Goal: Information Seeking & Learning: Learn about a topic

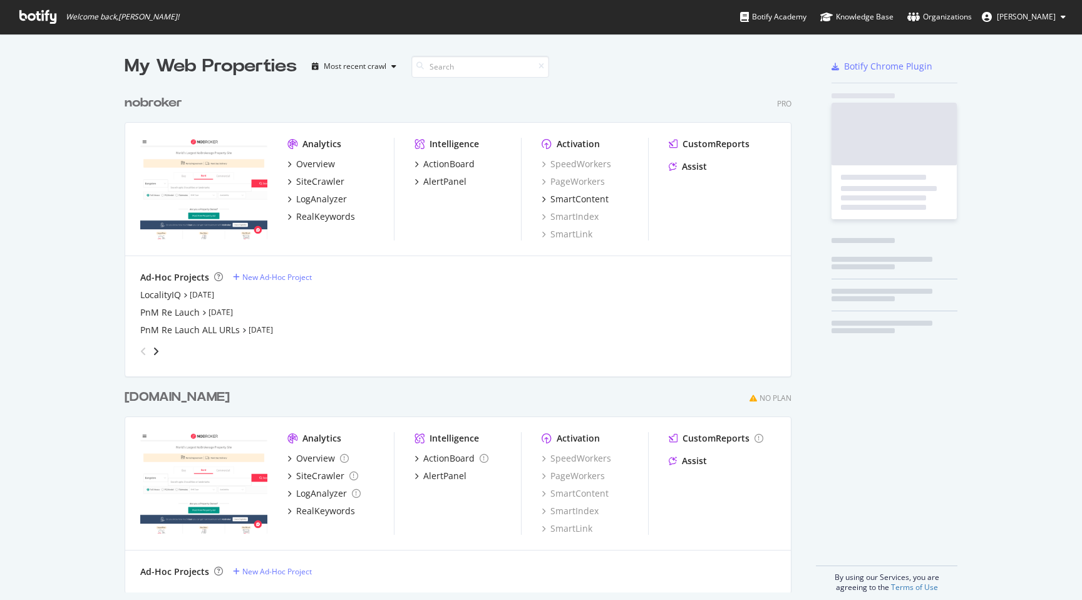
scroll to position [513, 677]
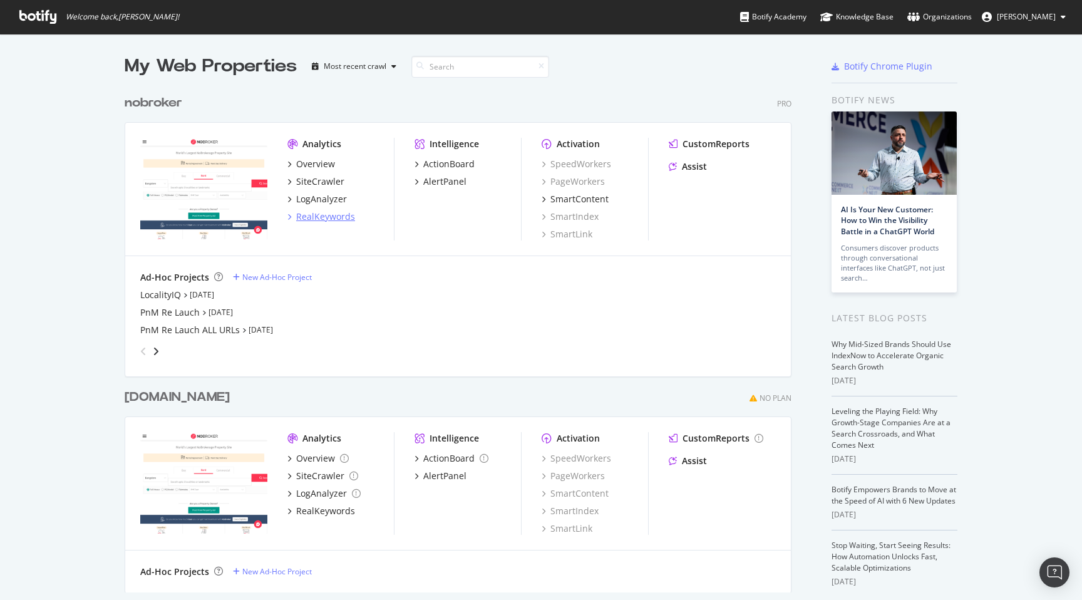
click at [324, 217] on div "RealKeywords" at bounding box center [325, 216] width 59 height 13
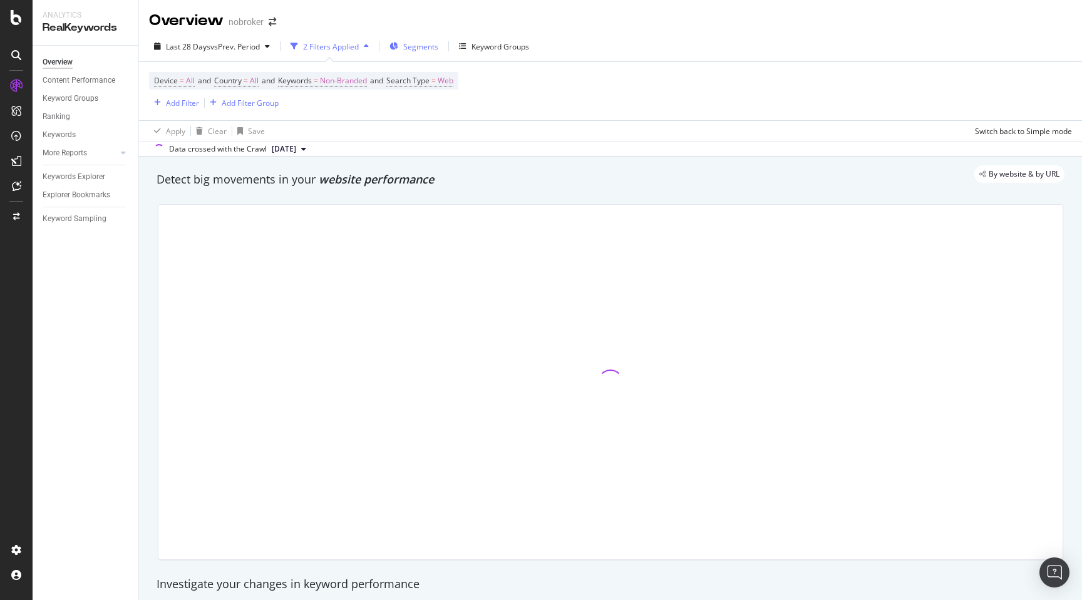
click at [413, 46] on span "Segments" at bounding box center [420, 46] width 35 height 11
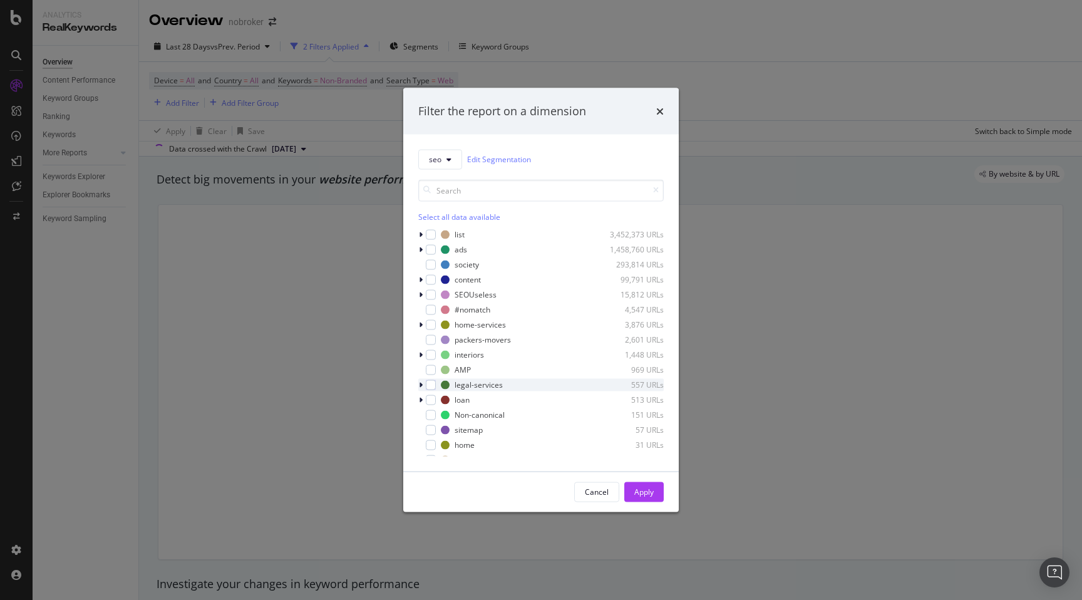
click at [423, 386] on div "modal" at bounding box center [422, 384] width 8 height 13
click at [440, 399] on div "modal" at bounding box center [438, 399] width 10 height 10
click at [651, 497] on div "Apply" at bounding box center [643, 492] width 19 height 11
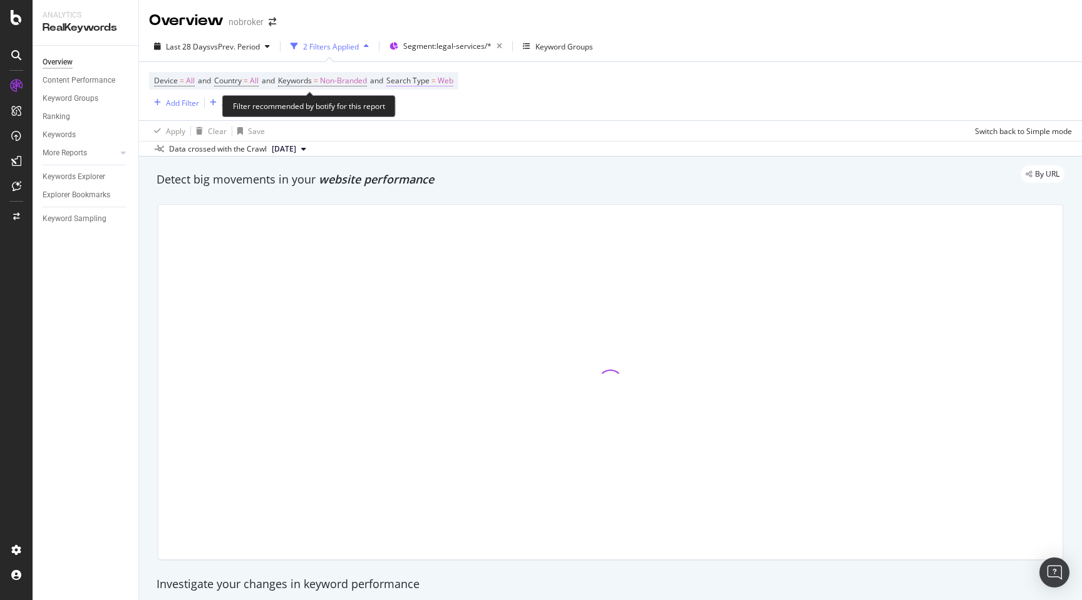
click at [453, 79] on span "Web" at bounding box center [446, 81] width 16 height 18
click at [414, 102] on div "Web" at bounding box center [479, 111] width 138 height 20
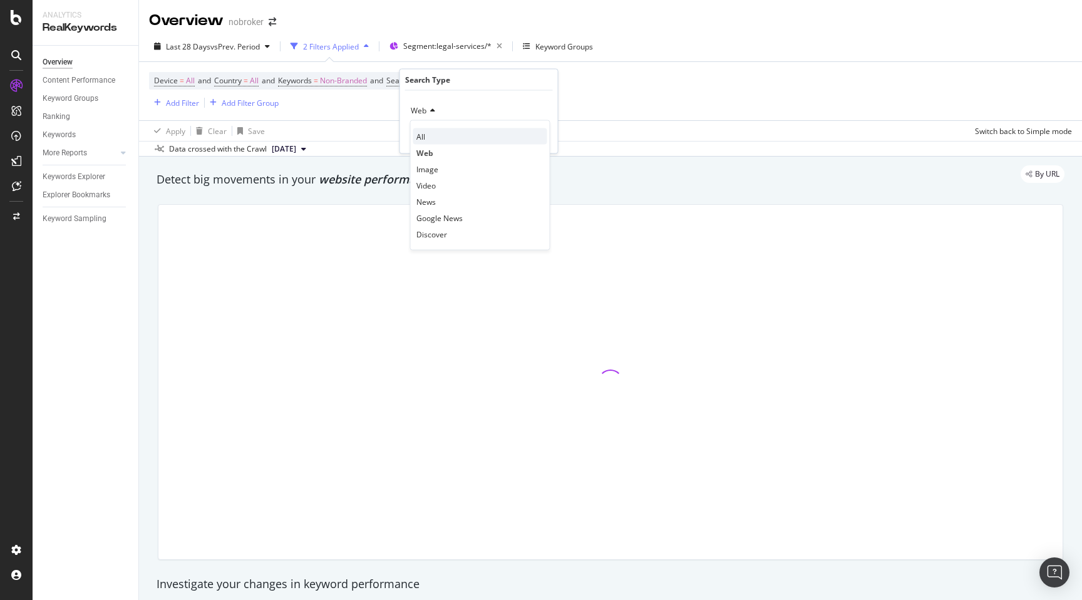
click at [423, 131] on span "All" at bounding box center [420, 136] width 9 height 11
click at [537, 140] on div "Apply" at bounding box center [537, 136] width 19 height 11
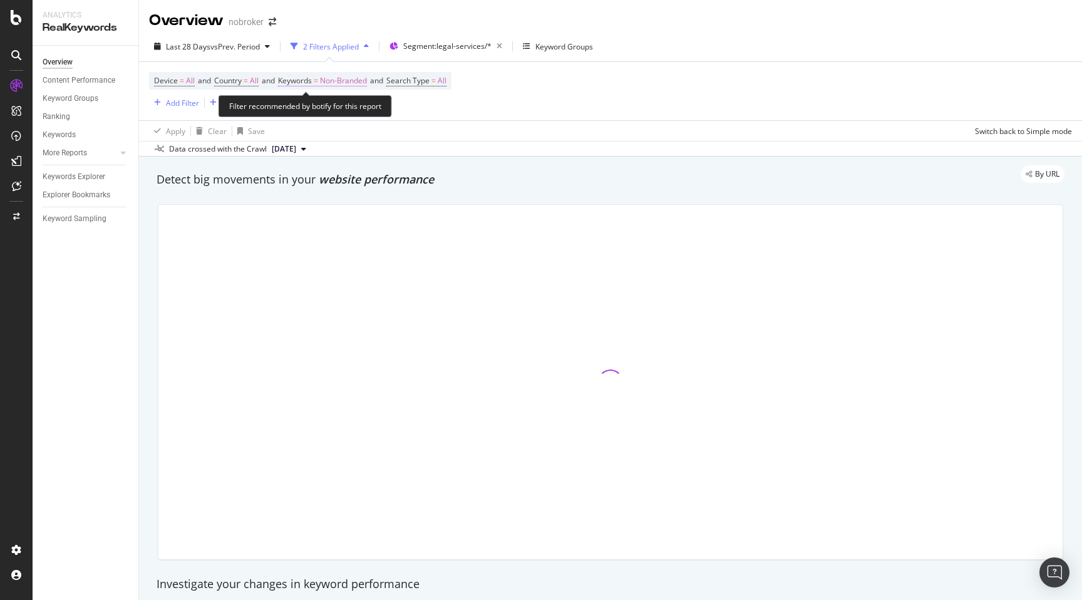
click at [346, 79] on span "Non-Branded" at bounding box center [343, 81] width 47 height 18
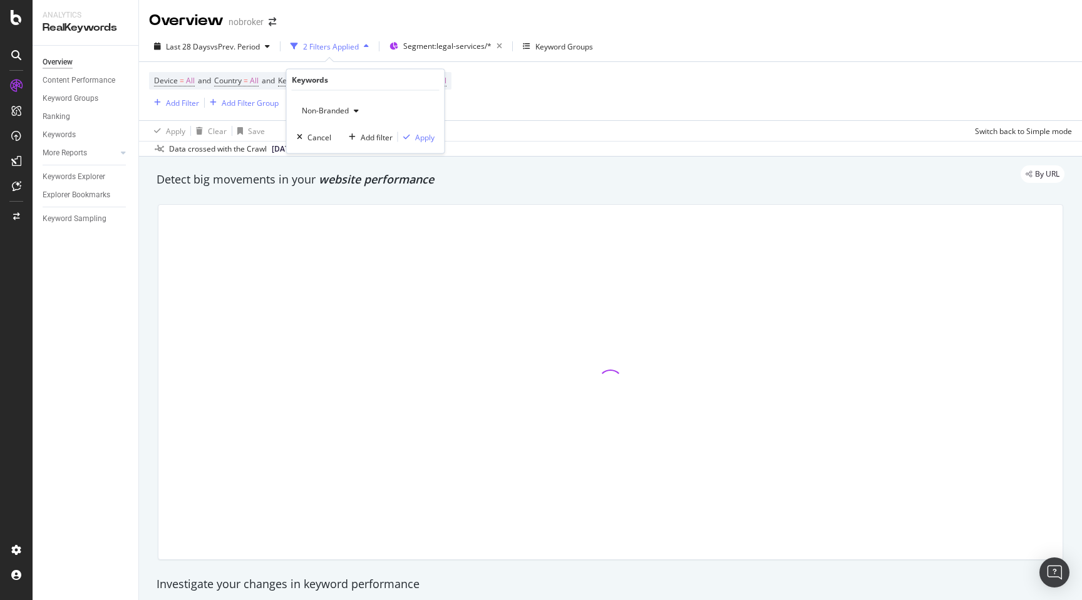
click at [333, 107] on span "Non-Branded" at bounding box center [323, 110] width 52 height 11
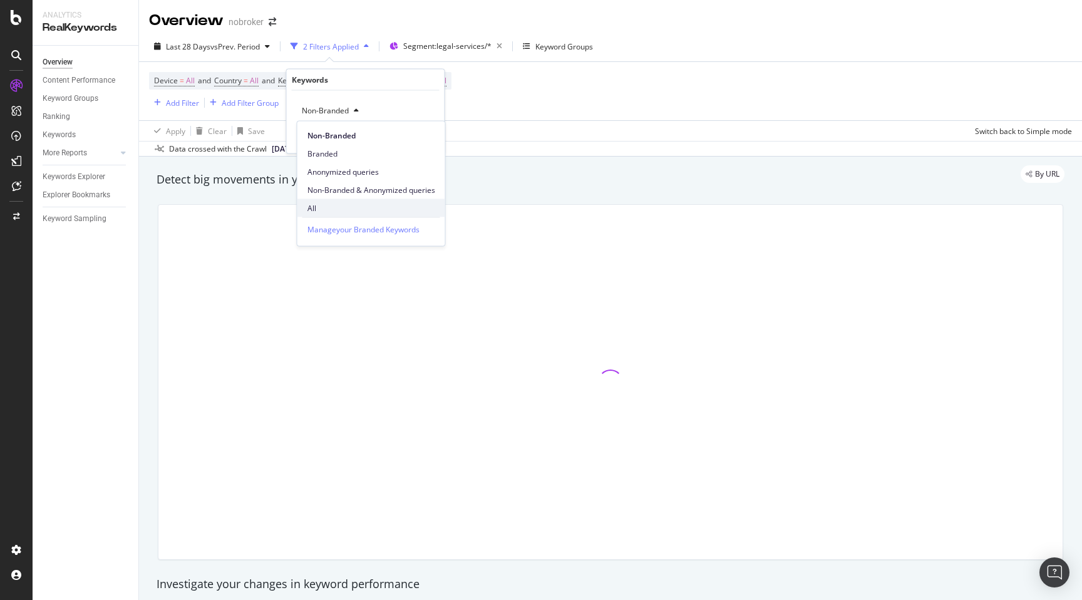
click at [319, 204] on span "All" at bounding box center [371, 207] width 128 height 11
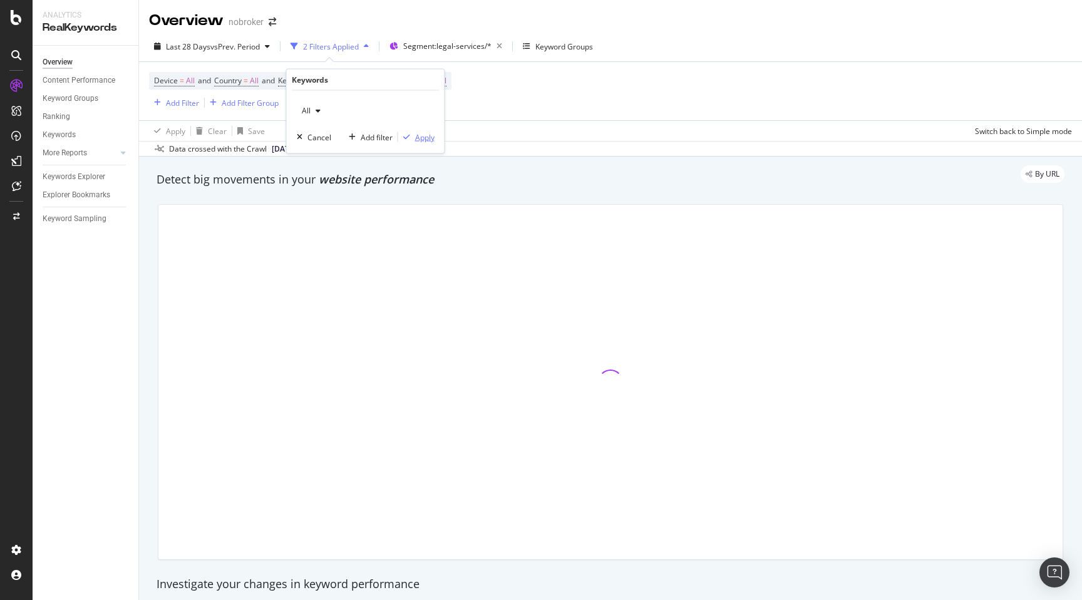
click at [423, 137] on div "Apply" at bounding box center [424, 136] width 19 height 11
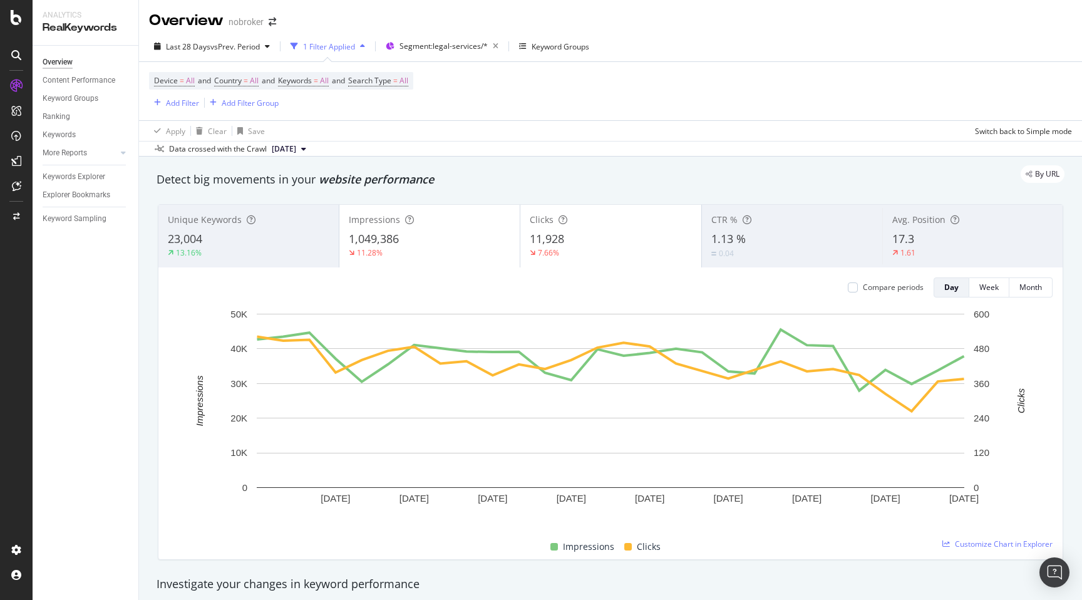
click at [923, 242] on div "17.3" at bounding box center [972, 239] width 161 height 16
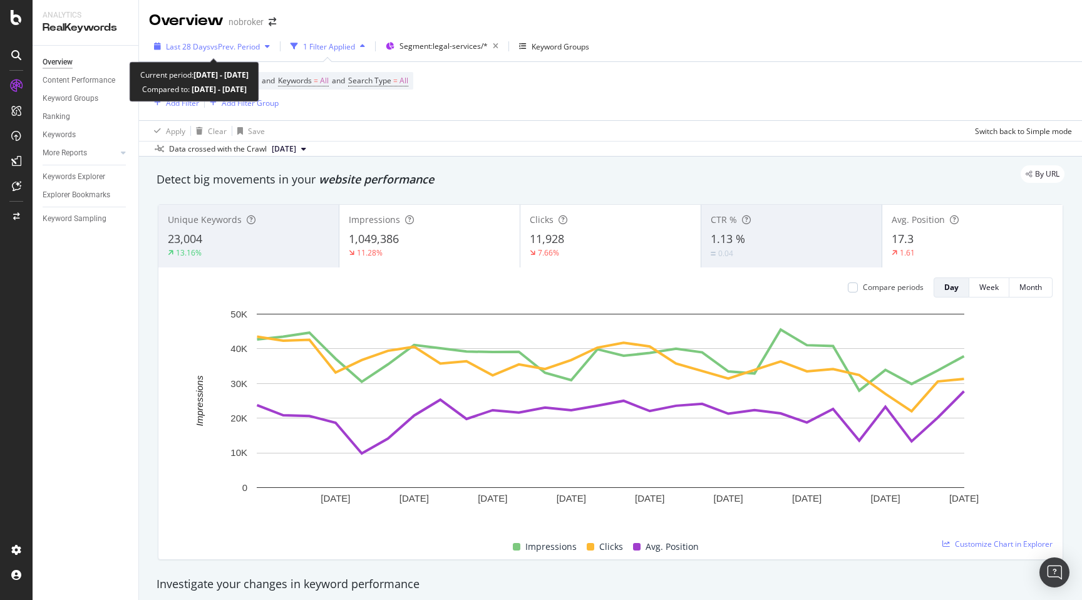
click at [220, 49] on span "vs Prev. Period" at bounding box center [234, 46] width 49 height 11
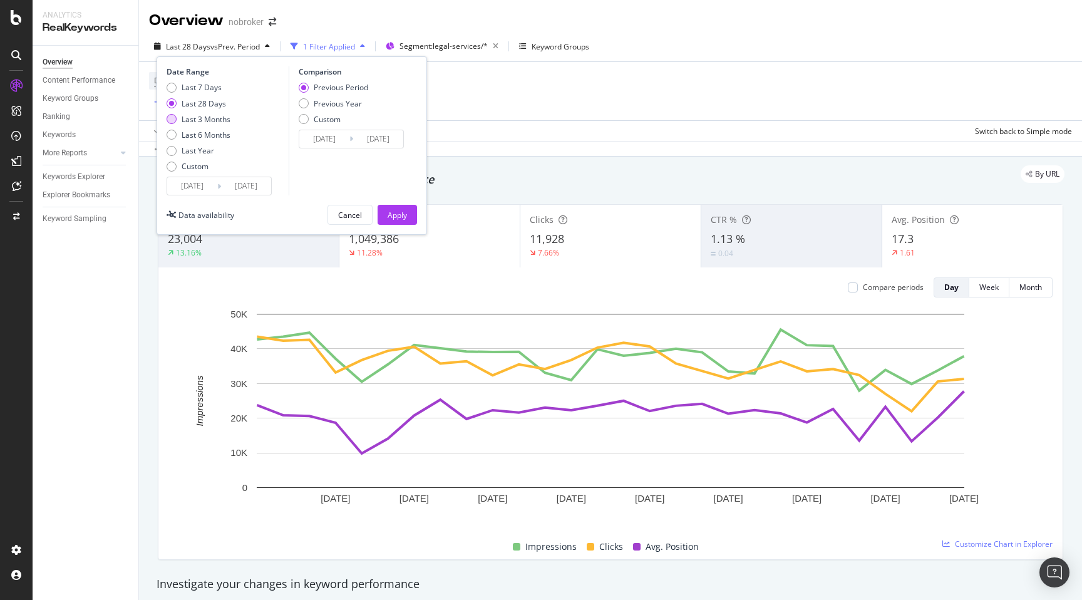
click at [195, 118] on div "Last 3 Months" at bounding box center [206, 119] width 49 height 11
type input "[DATE]"
click at [405, 214] on div "Apply" at bounding box center [397, 215] width 19 height 11
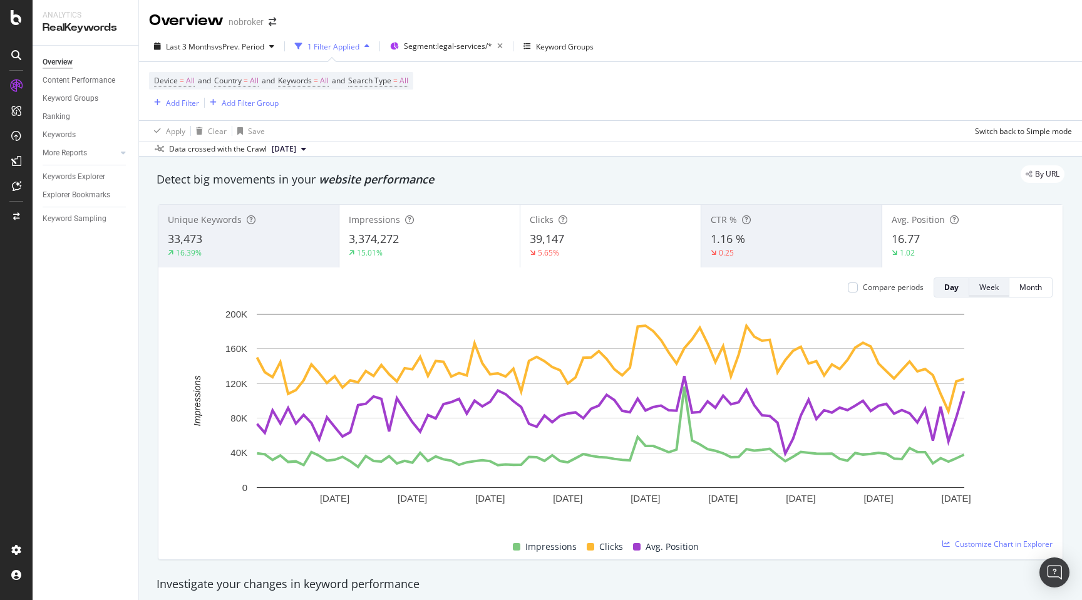
click at [992, 287] on div "Week" at bounding box center [988, 287] width 19 height 11
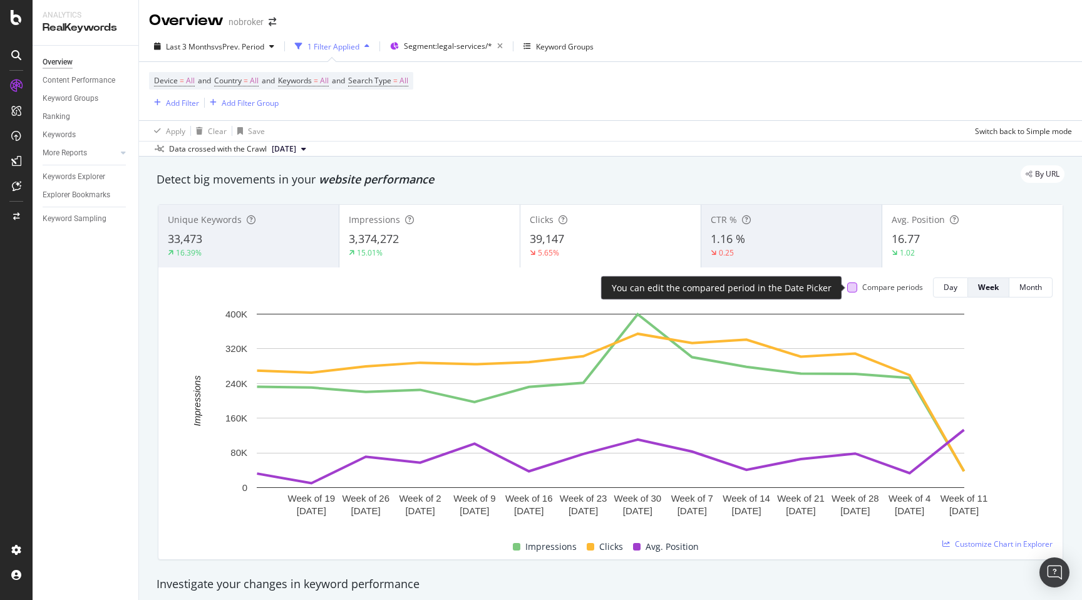
click at [856, 290] on div at bounding box center [852, 287] width 10 height 10
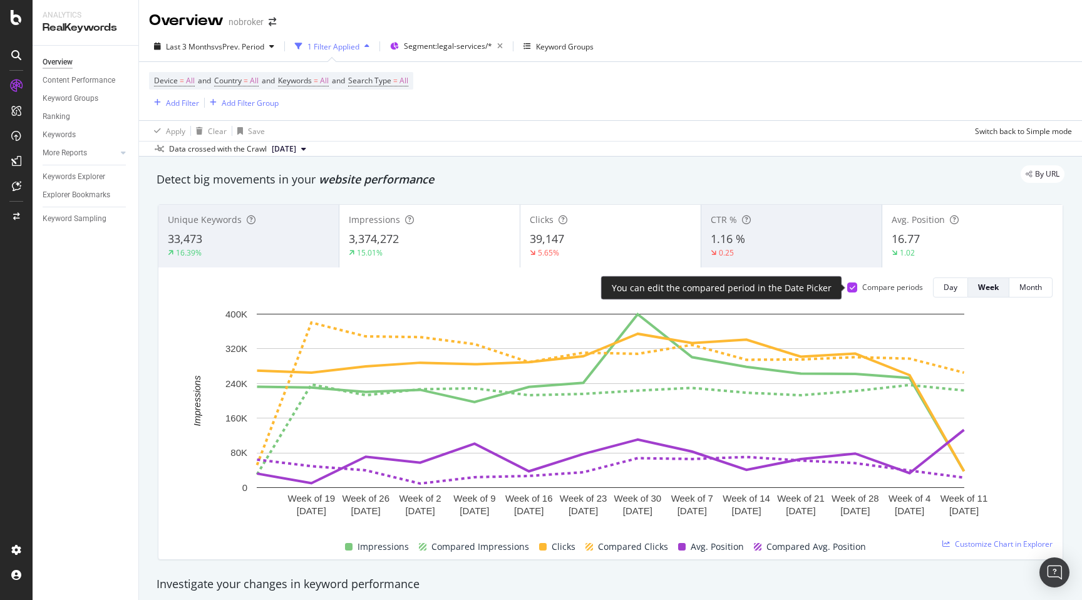
click at [856, 290] on div at bounding box center [852, 287] width 10 height 10
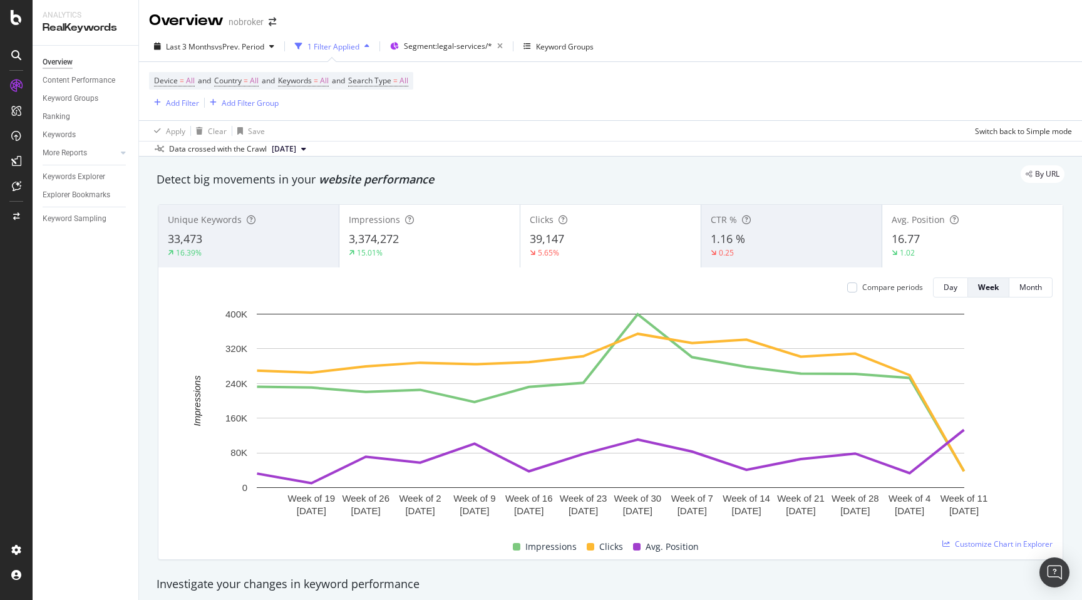
click at [152, 262] on div "Unique Keywords 33,473 16.39% Impressions 3,374,272 15.01% Clicks 39,147 5.65% …" at bounding box center [610, 382] width 920 height 376
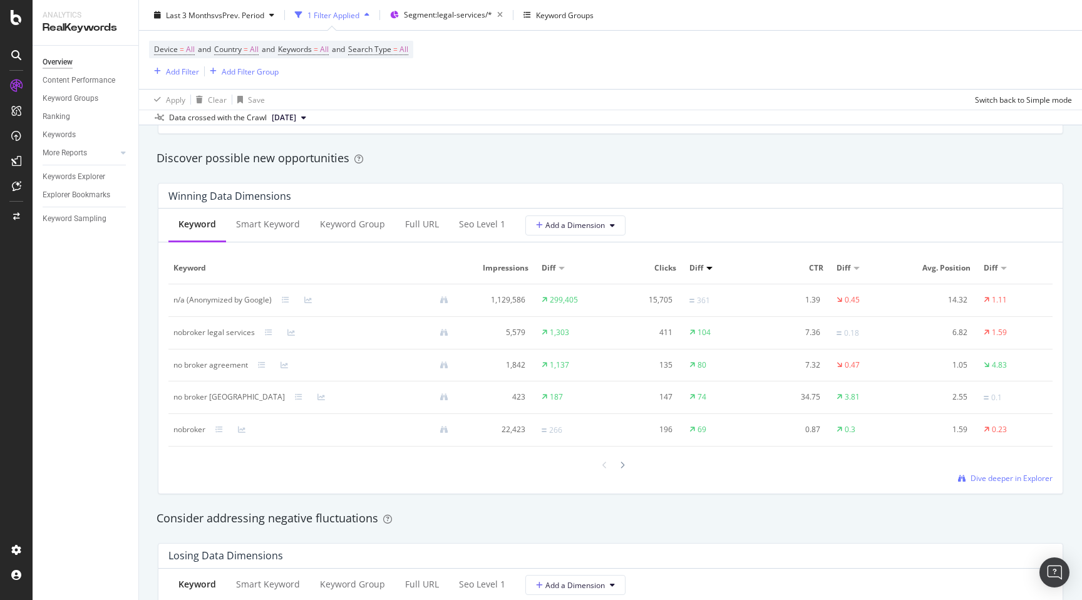
scroll to position [1076, 0]
click at [1021, 480] on span "Dive deeper in Explorer" at bounding box center [1012, 477] width 82 height 11
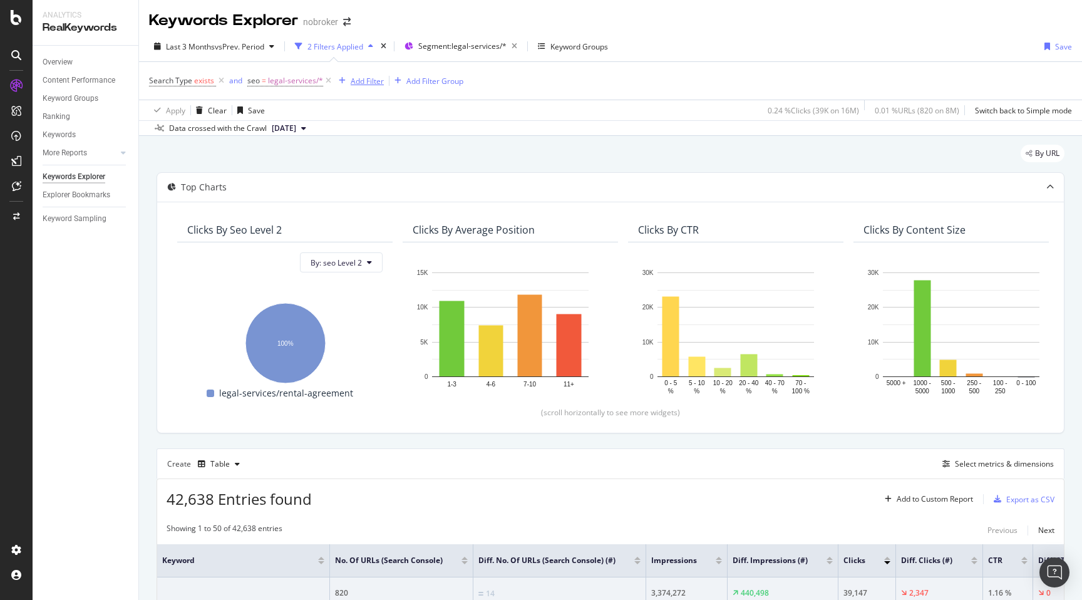
click at [366, 81] on div "Add Filter" at bounding box center [367, 81] width 33 height 11
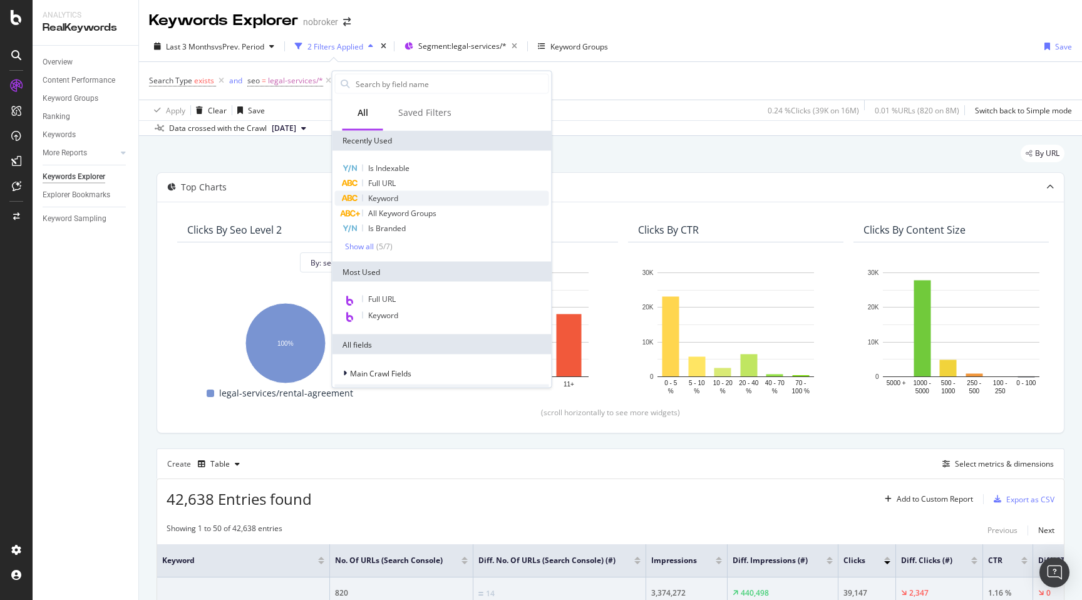
click at [390, 200] on span "Keyword" at bounding box center [383, 198] width 30 height 11
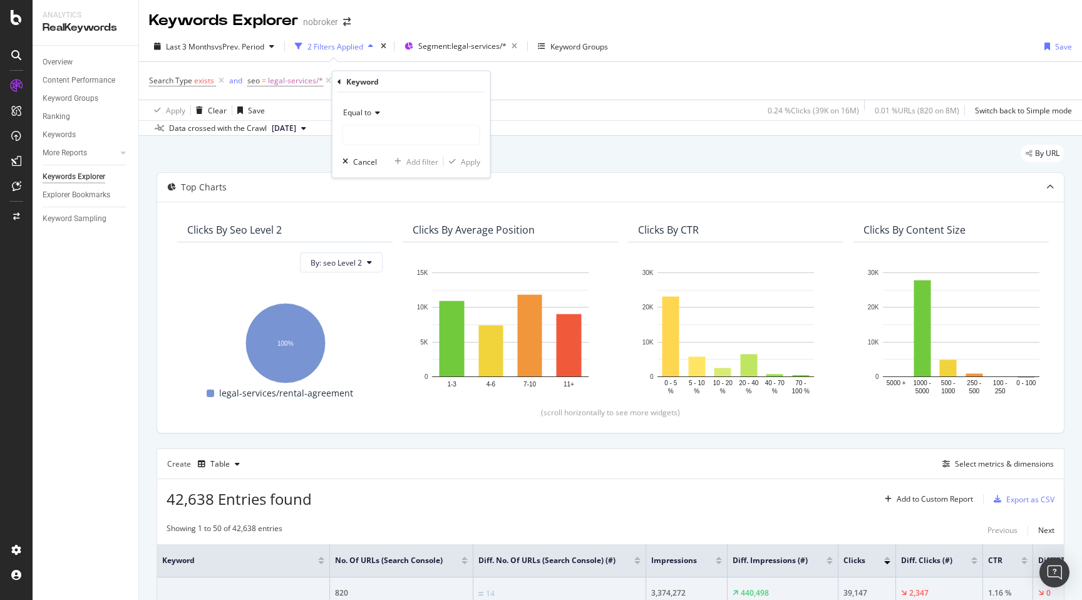
click at [339, 81] on icon at bounding box center [340, 82] width 4 height 8
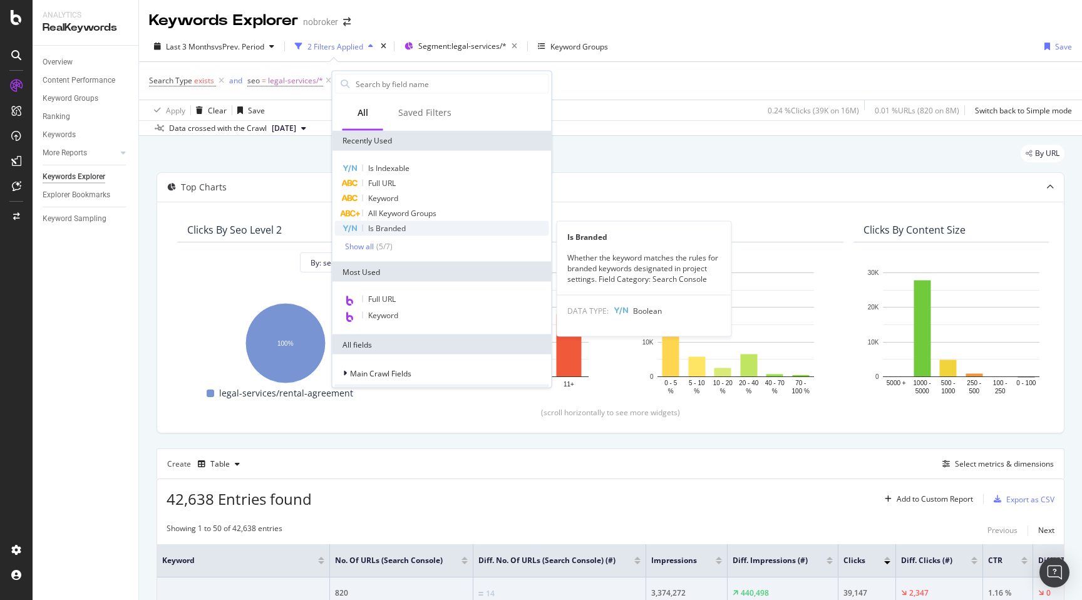
click at [401, 225] on span "Is Branded" at bounding box center [387, 228] width 38 height 11
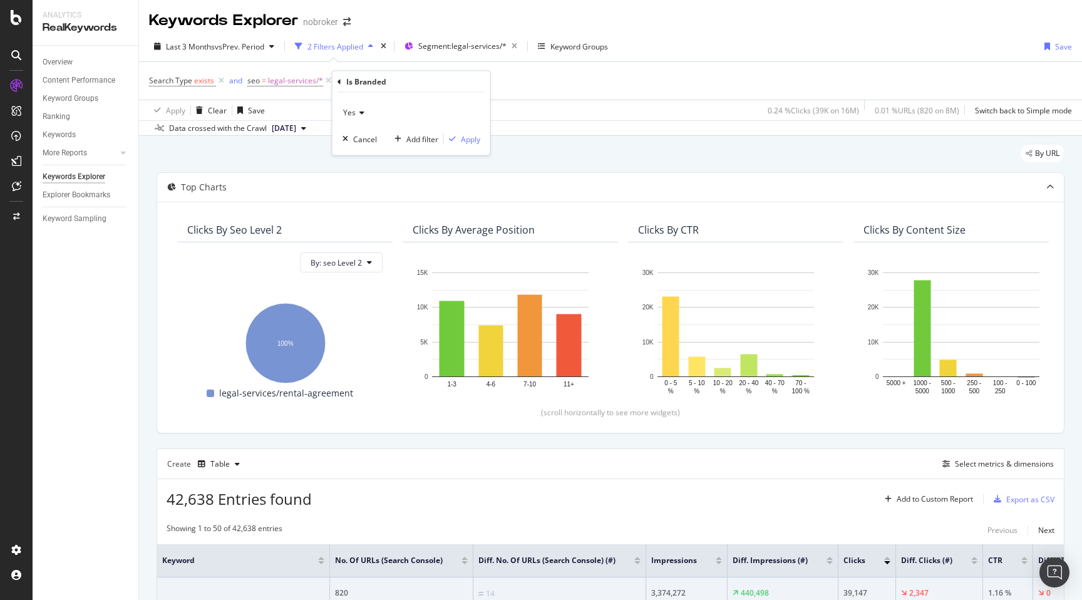
click at [361, 109] on icon at bounding box center [360, 113] width 9 height 8
click at [361, 152] on div "No" at bounding box center [413, 155] width 134 height 16
click at [480, 133] on div "Apply" at bounding box center [470, 138] width 19 height 11
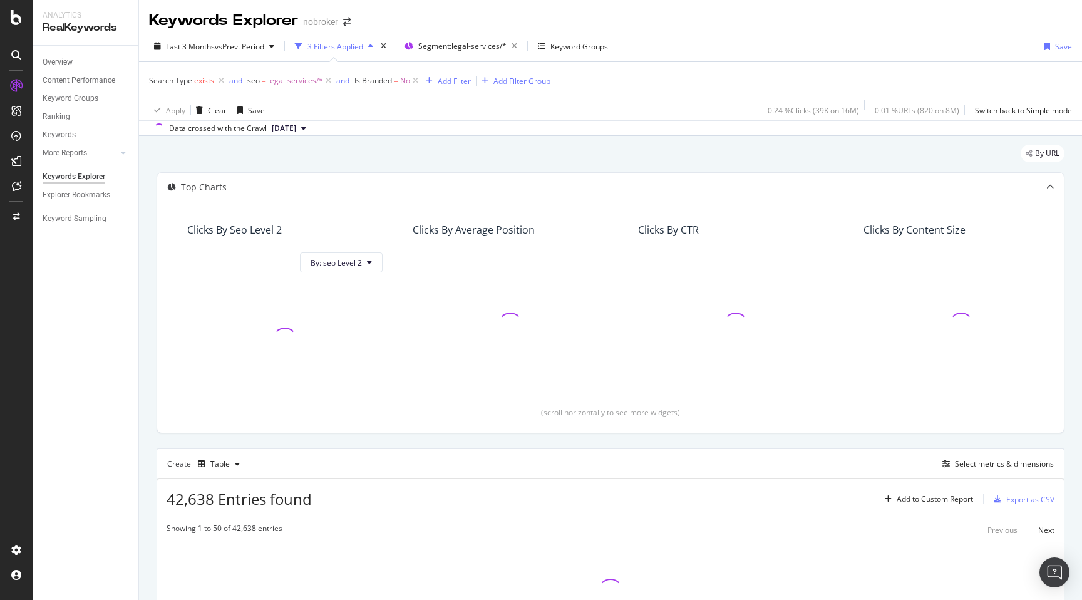
click at [148, 277] on div "By URL Top Charts Clicks By seo Level 2 By: seo Level 2 Clicks By Average Posit…" at bounding box center [610, 423] width 943 height 574
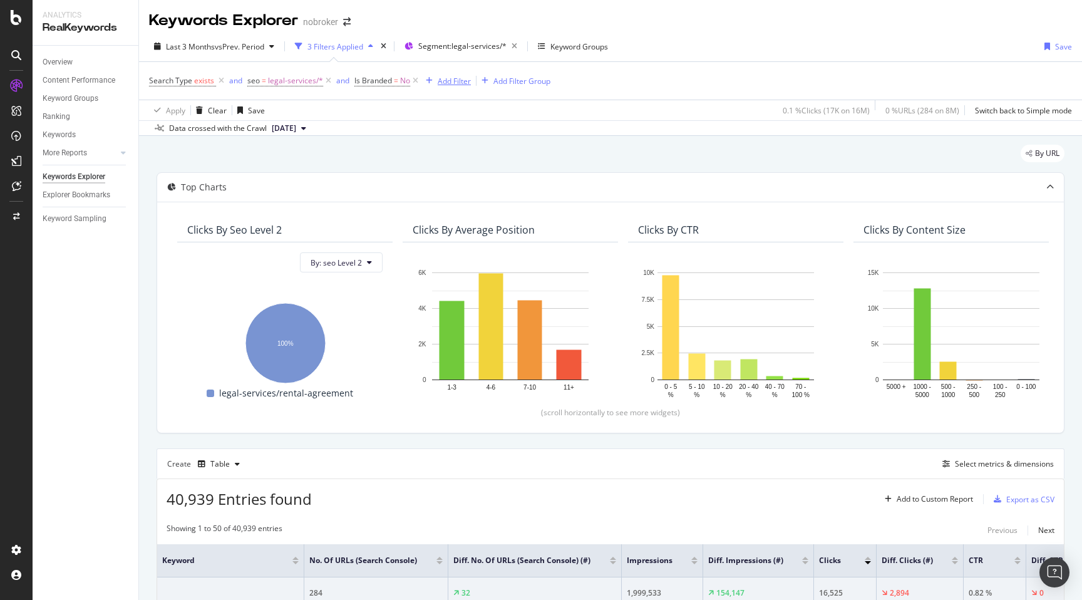
click at [450, 83] on div "Add Filter" at bounding box center [454, 81] width 33 height 11
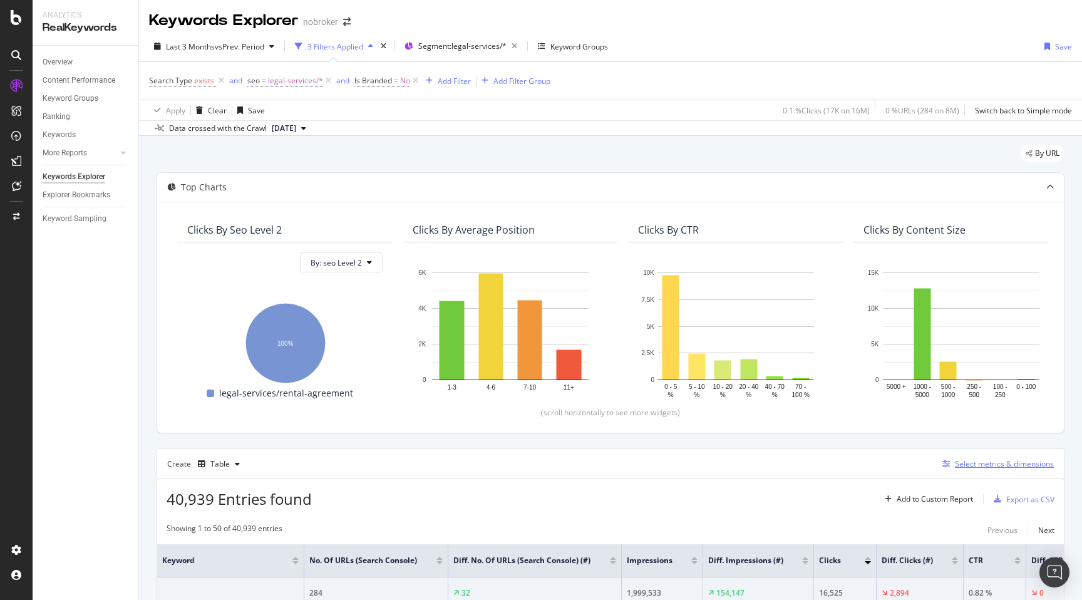
click at [1013, 462] on div "Select metrics & dimensions" at bounding box center [1004, 463] width 99 height 11
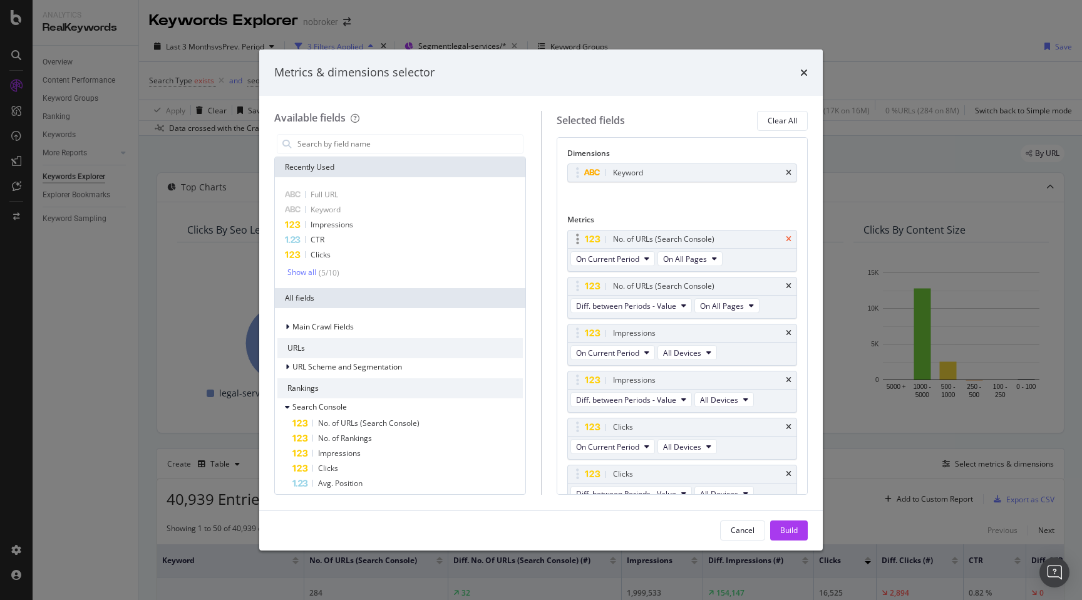
click at [786, 240] on icon "times" at bounding box center [789, 239] width 6 height 8
click at [791, 284] on icon "times" at bounding box center [789, 286] width 6 height 8
click at [787, 331] on icon "times" at bounding box center [789, 333] width 6 height 8
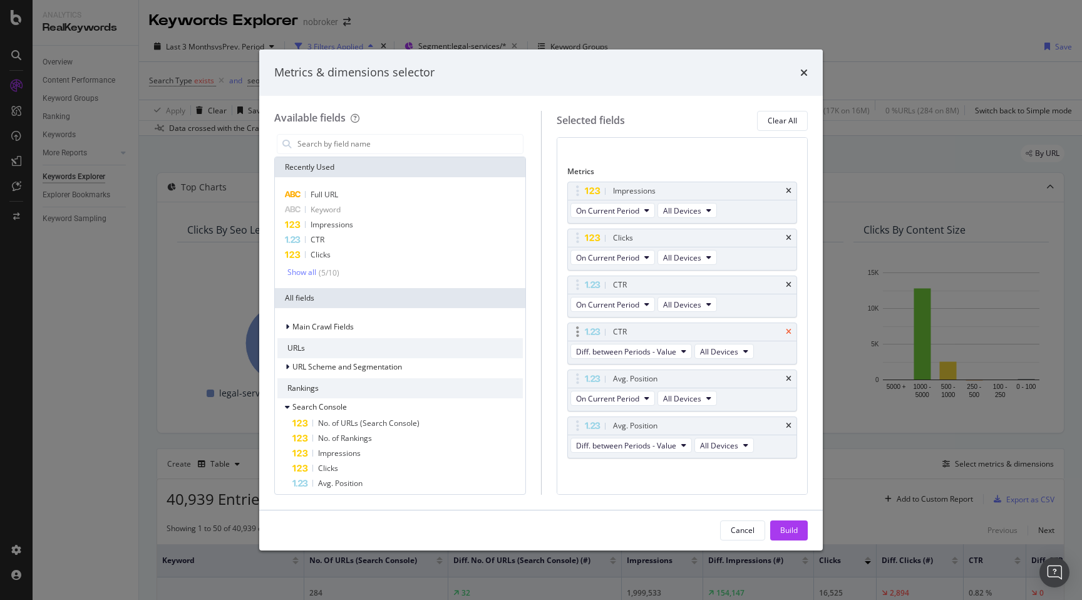
click at [791, 333] on icon "times" at bounding box center [789, 332] width 6 height 8
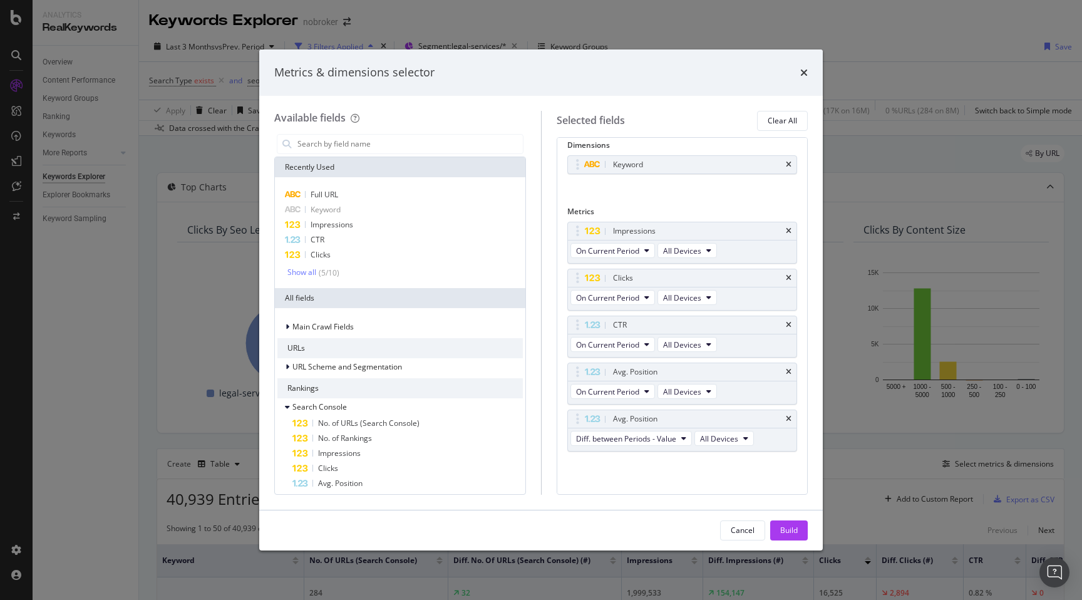
scroll to position [8, 0]
click at [791, 418] on div "Avg. Position" at bounding box center [682, 420] width 229 height 18
click at [791, 418] on icon "times" at bounding box center [789, 420] width 6 height 8
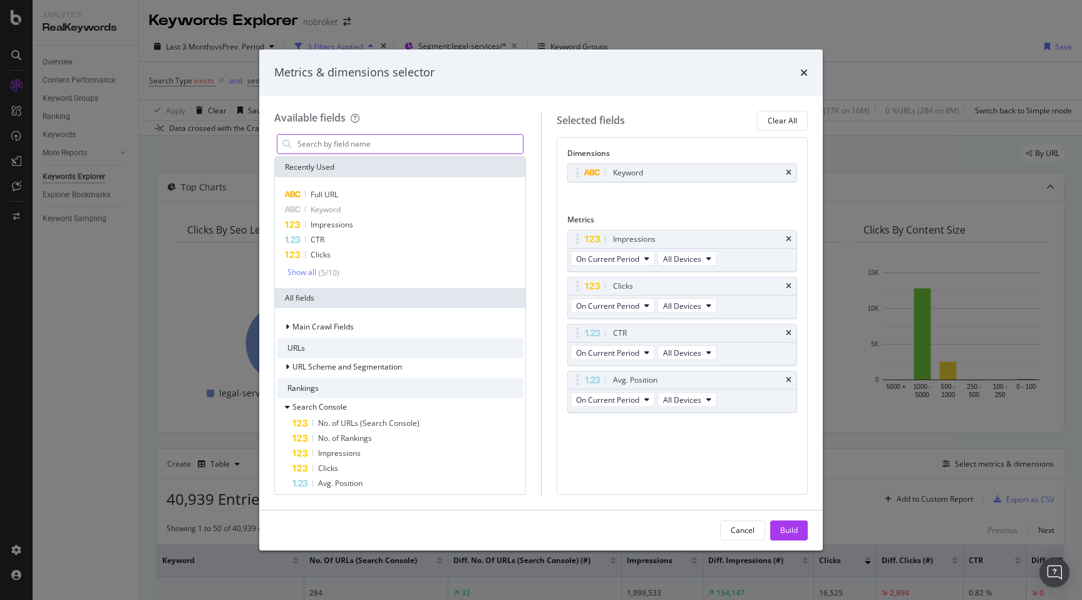
click at [361, 139] on input "modal" at bounding box center [409, 144] width 227 height 19
click at [326, 195] on span "Full URL" at bounding box center [325, 194] width 28 height 11
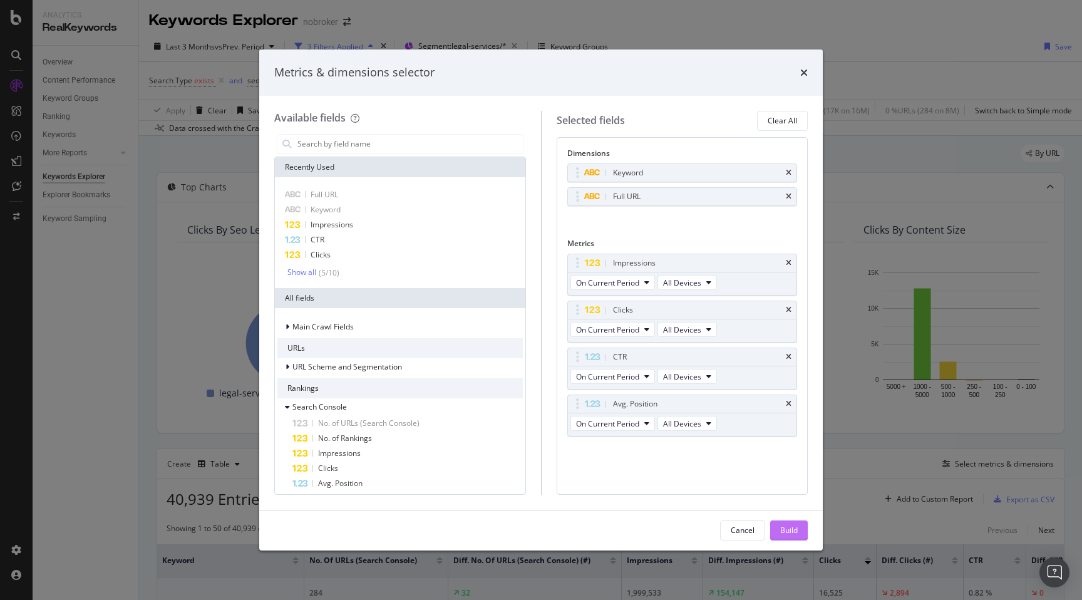
click at [797, 527] on div "Build" at bounding box center [789, 530] width 18 height 11
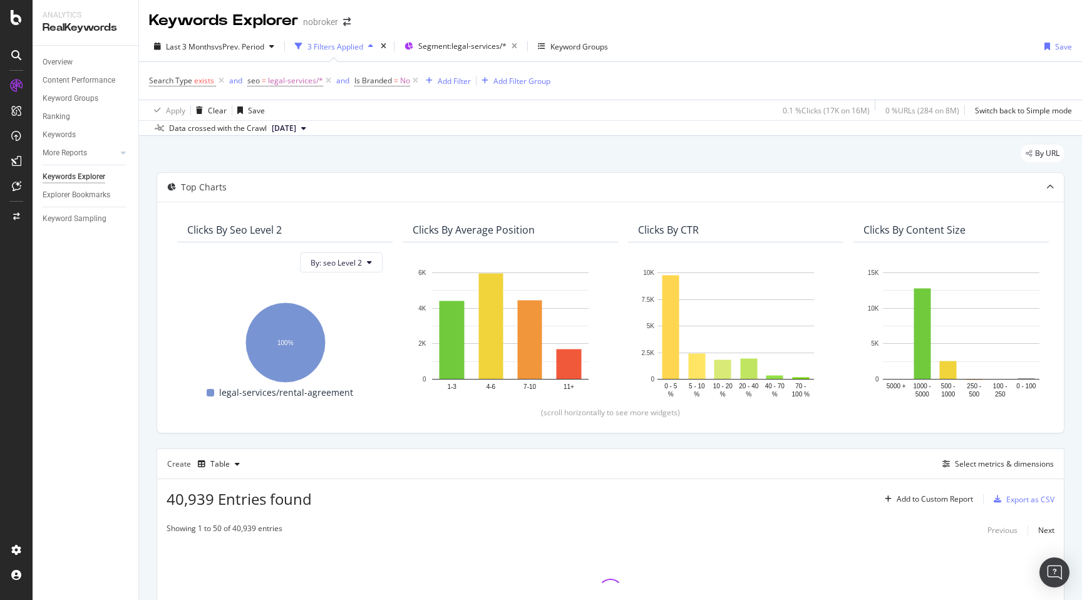
click at [146, 436] on div "By URL Top Charts Clicks By seo Level 2 By: seo Level 2 Hold CMD (⌘) while clic…" at bounding box center [610, 423] width 943 height 574
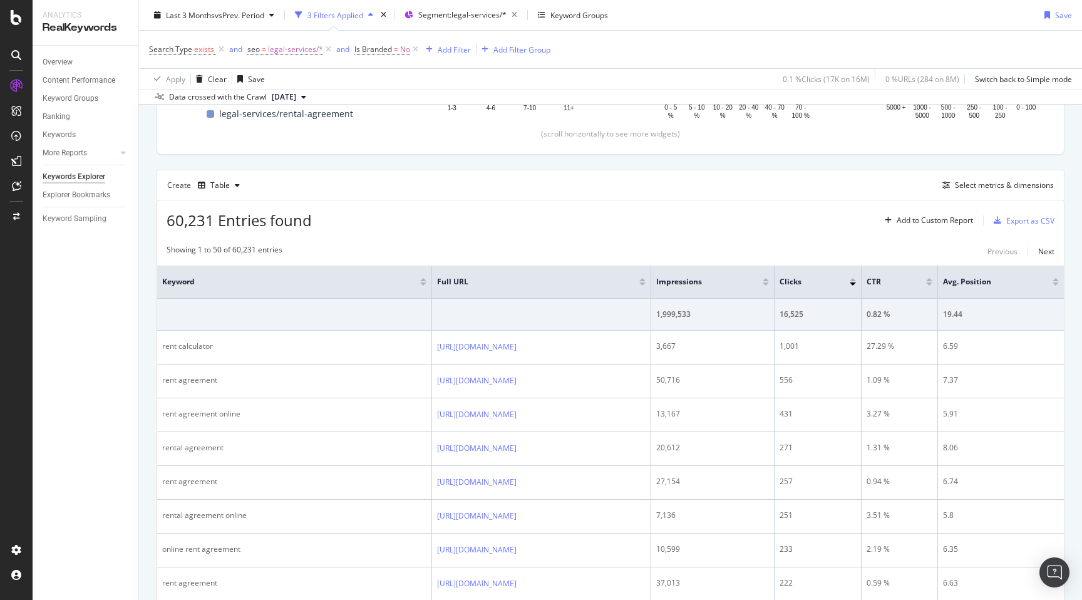
scroll to position [346, 0]
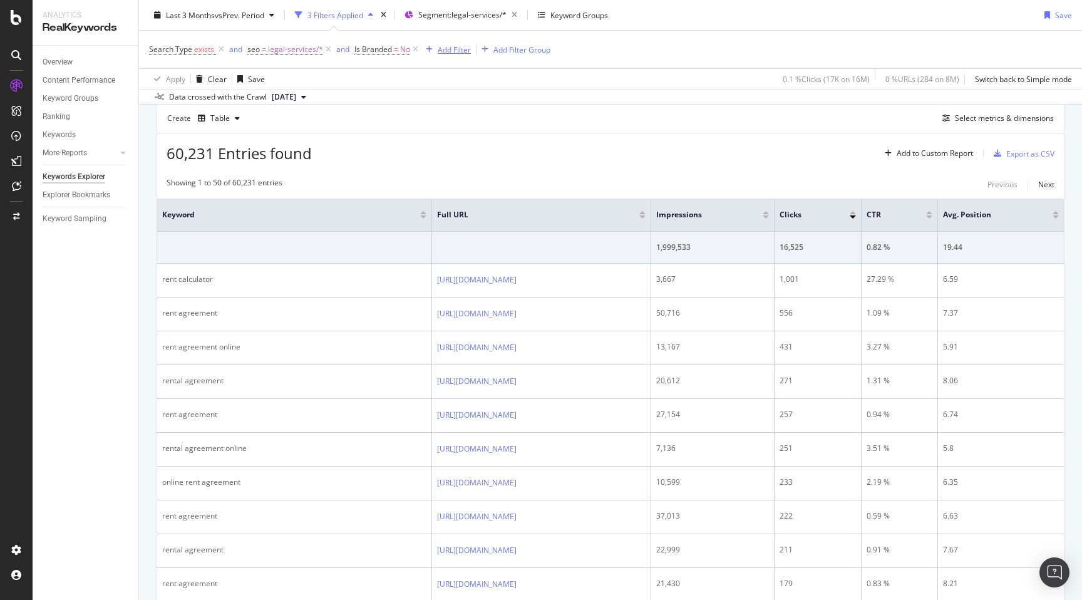
click at [453, 49] on div "Add Filter" at bounding box center [454, 49] width 33 height 11
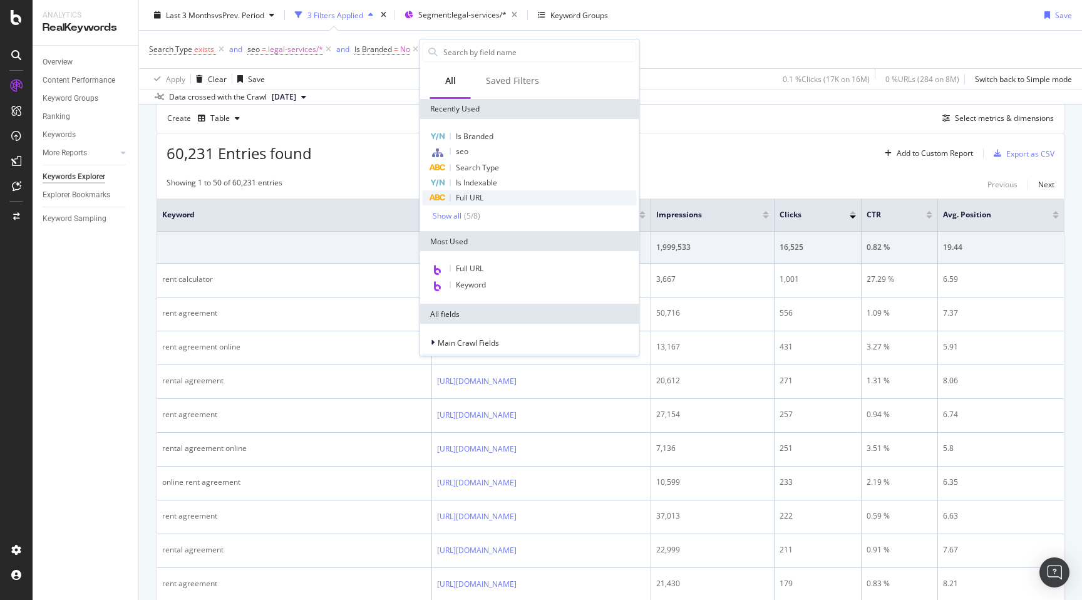
click at [488, 199] on div "Full URL" at bounding box center [530, 197] width 214 height 15
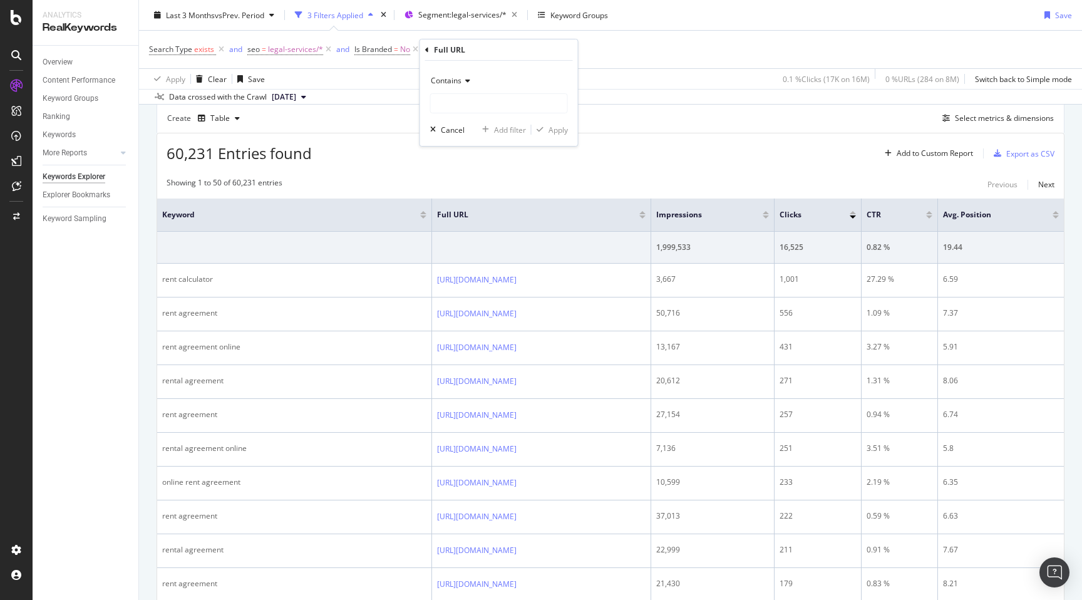
click at [450, 78] on span "Contains" at bounding box center [446, 80] width 31 height 11
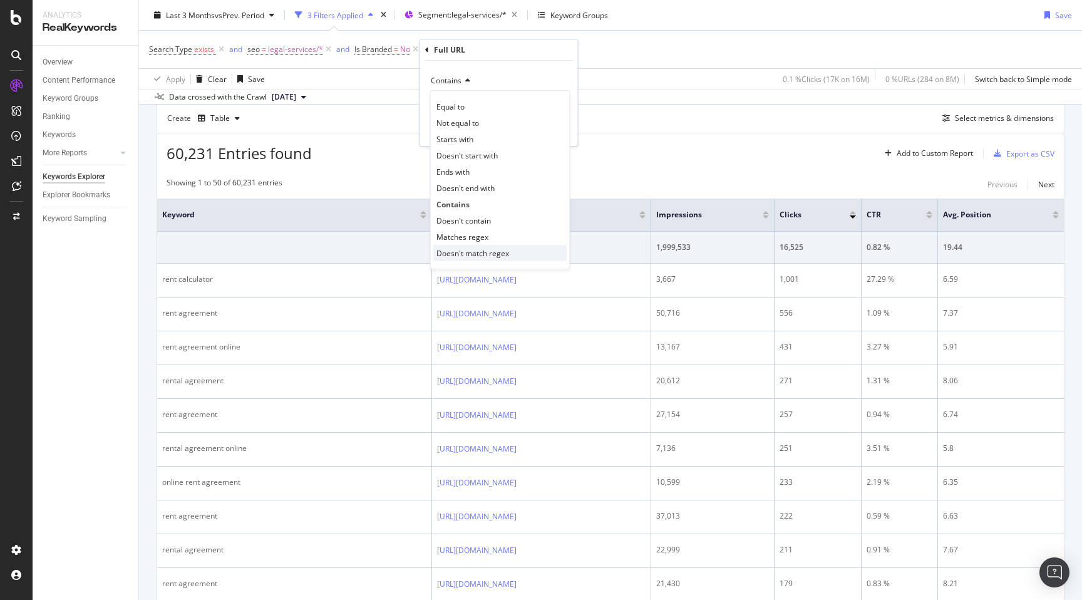
click at [487, 254] on span "Doesn't match regex" at bounding box center [472, 253] width 73 height 11
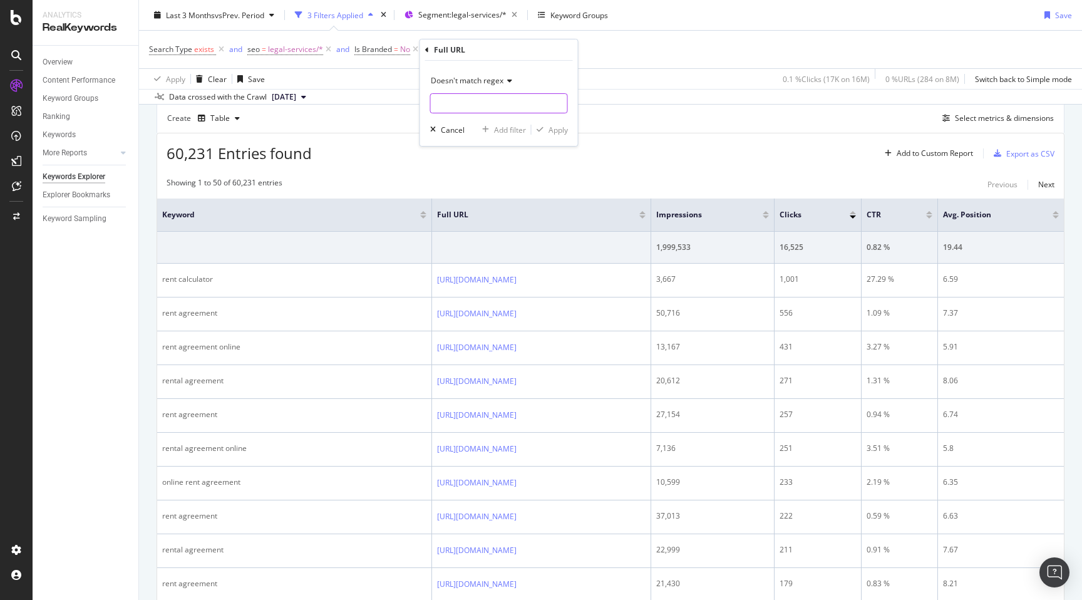
click at [459, 110] on input "text" at bounding box center [499, 103] width 137 height 20
type input "calculator"
click at [558, 135] on div "Apply" at bounding box center [558, 130] width 19 height 11
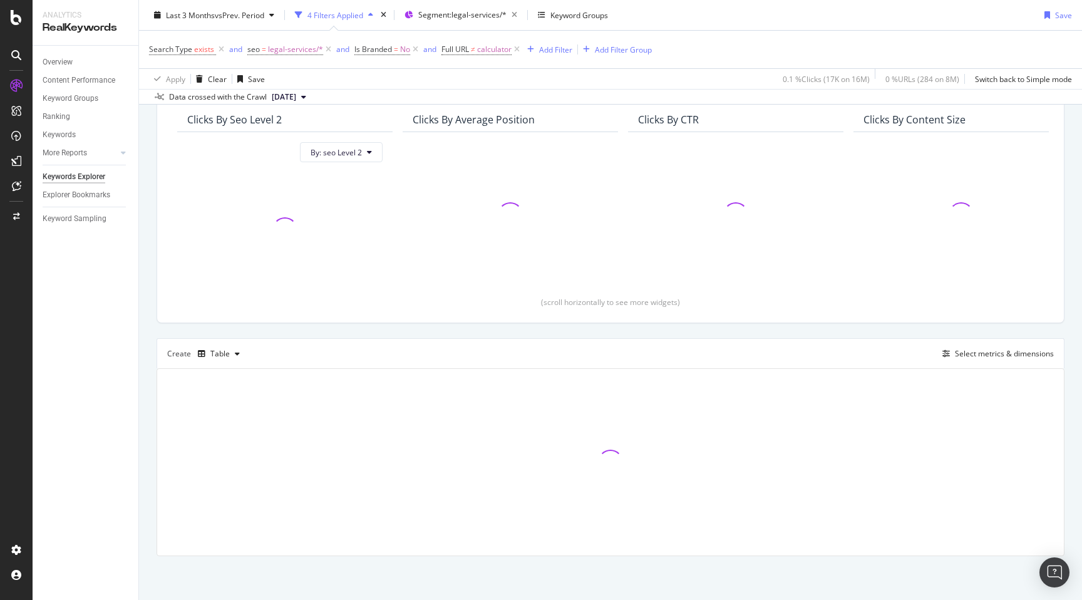
scroll to position [111, 0]
click at [150, 306] on div "By URL Top Charts Clicks By seo Level 2 By: seo Level 2 Clicks By Average Posit…" at bounding box center [610, 313] width 943 height 574
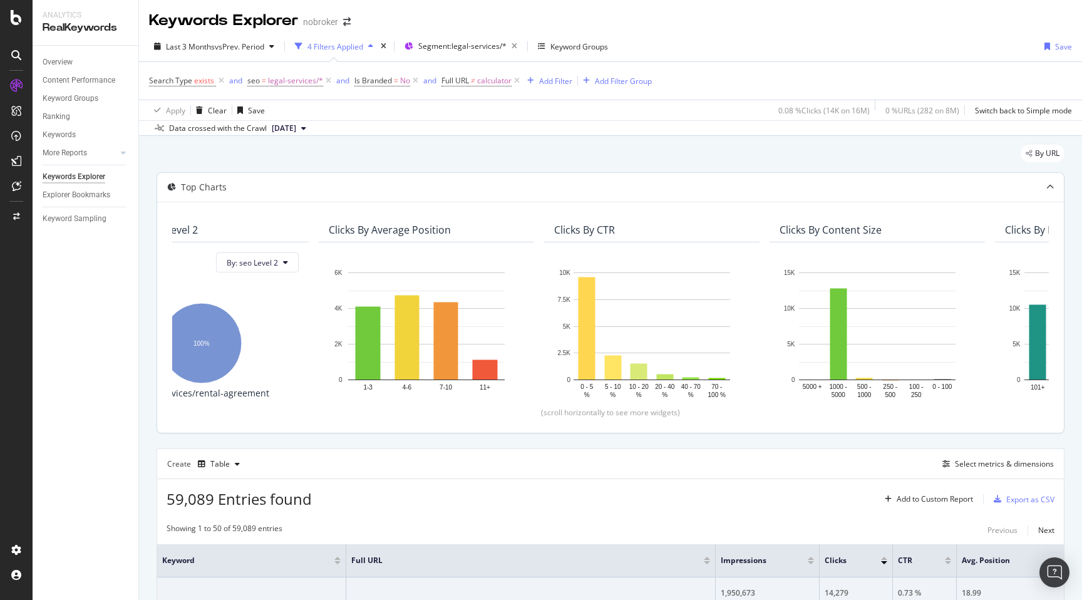
scroll to position [0, 0]
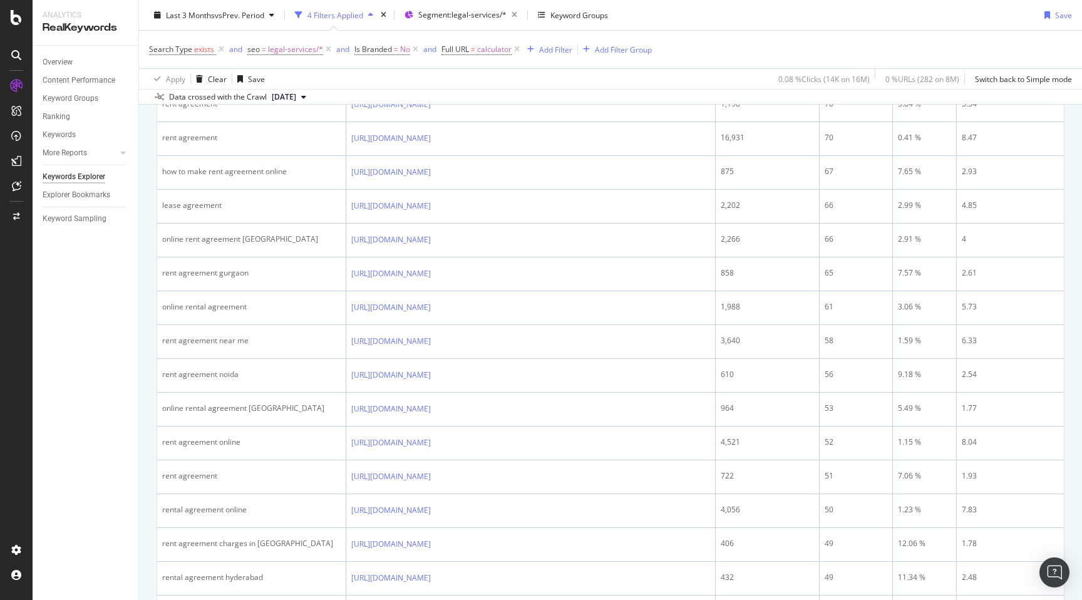
scroll to position [1575, 0]
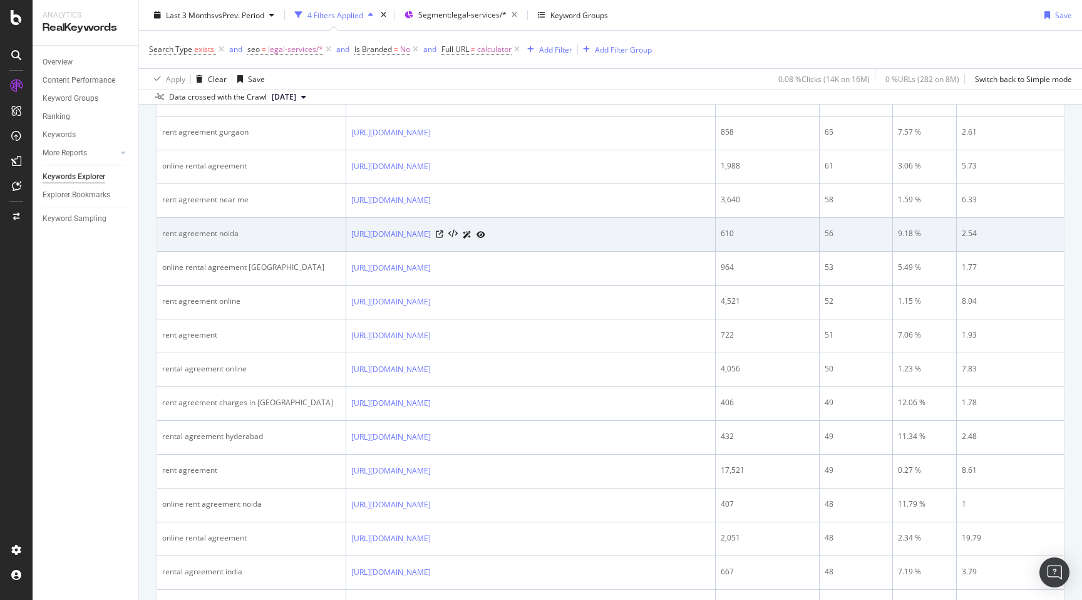
click at [198, 232] on div "rent agreement noida" at bounding box center [251, 233] width 178 height 11
drag, startPoint x: 162, startPoint y: 234, endPoint x: 216, endPoint y: 232, distance: 53.9
click at [216, 232] on div "rent agreement noida" at bounding box center [251, 233] width 178 height 11
copy div "rent agreement"
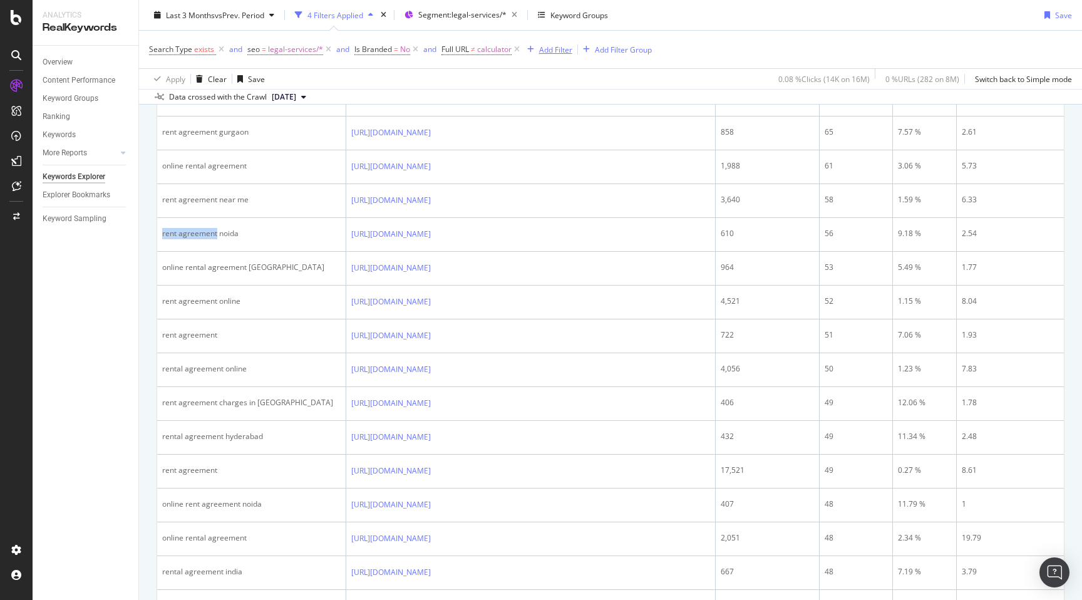
click at [565, 50] on div "Add Filter" at bounding box center [555, 49] width 33 height 11
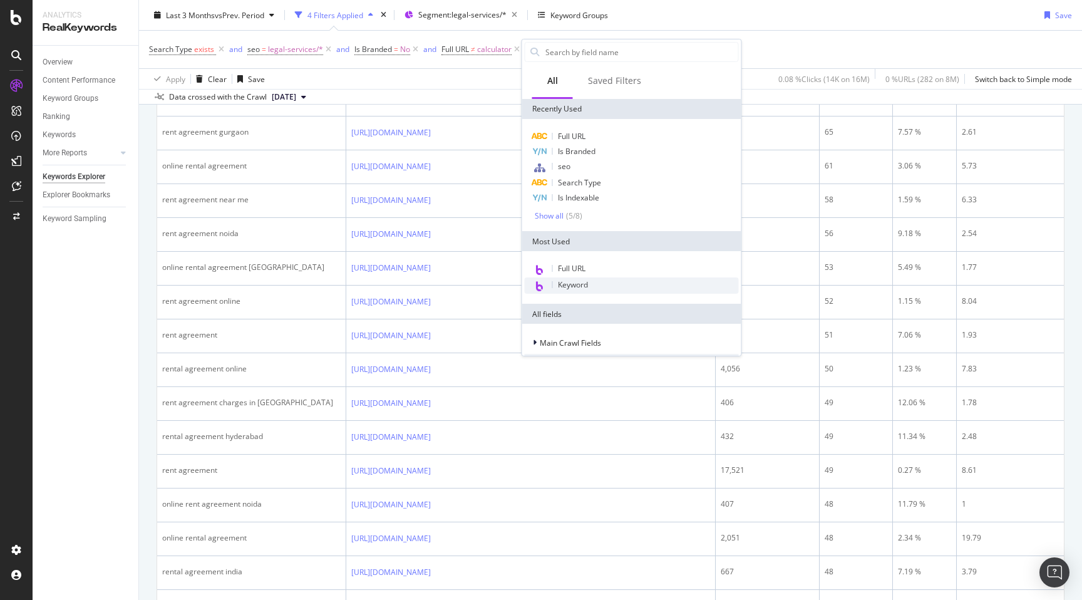
click at [580, 277] on div "Keyword" at bounding box center [632, 285] width 214 height 16
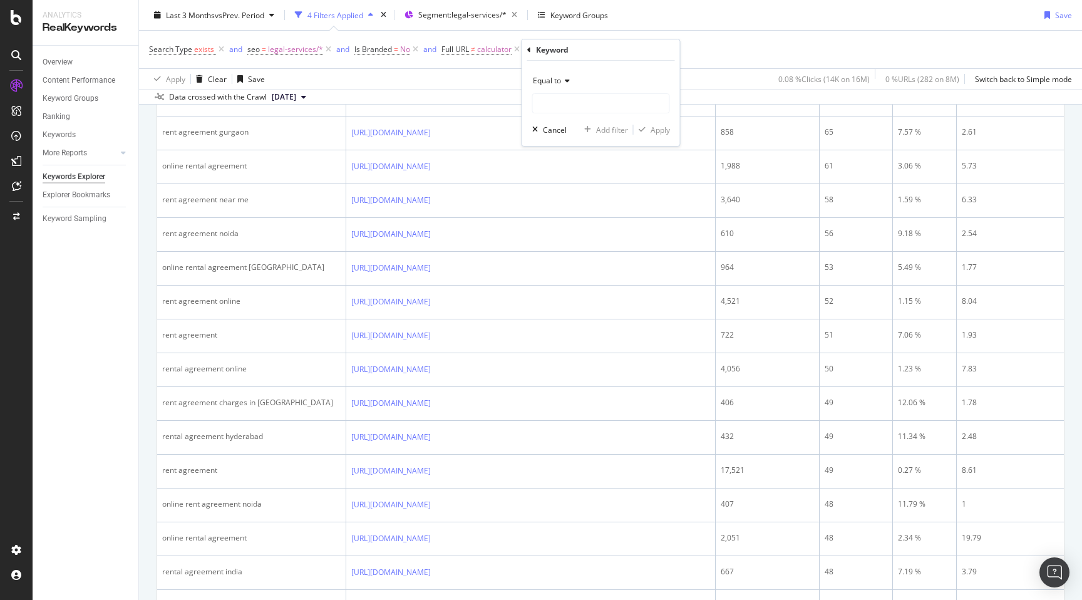
click at [556, 81] on span "Equal to" at bounding box center [547, 80] width 28 height 11
click at [576, 252] on span "Doesn't match regex" at bounding box center [575, 253] width 73 height 11
click at [550, 105] on input "text" at bounding box center [601, 103] width 137 height 20
paste input "rent agreement"
type input "rent agreement"
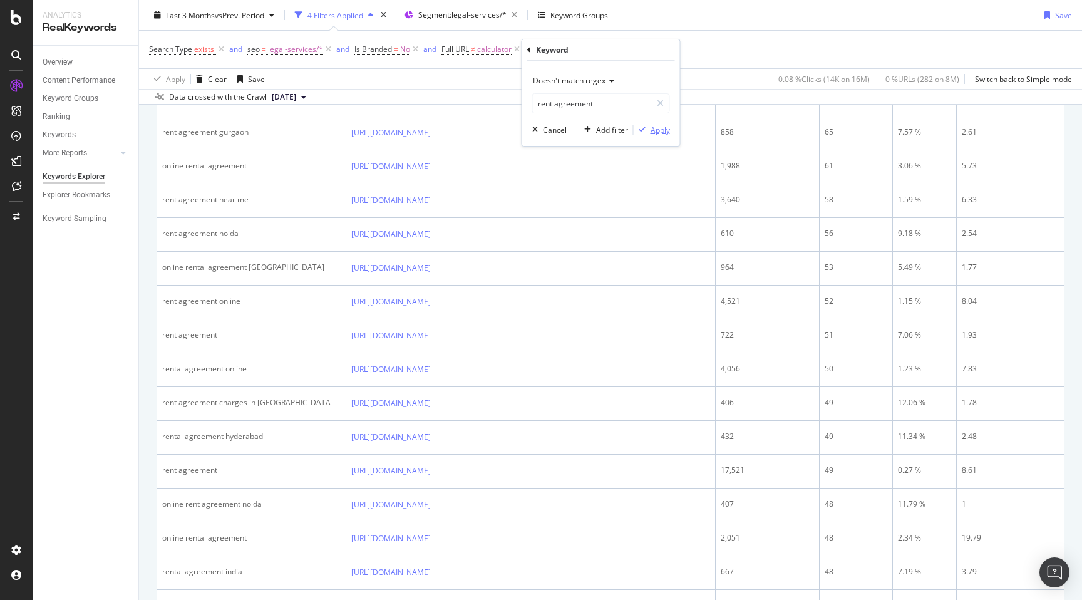
click at [654, 130] on div "Apply" at bounding box center [660, 130] width 19 height 11
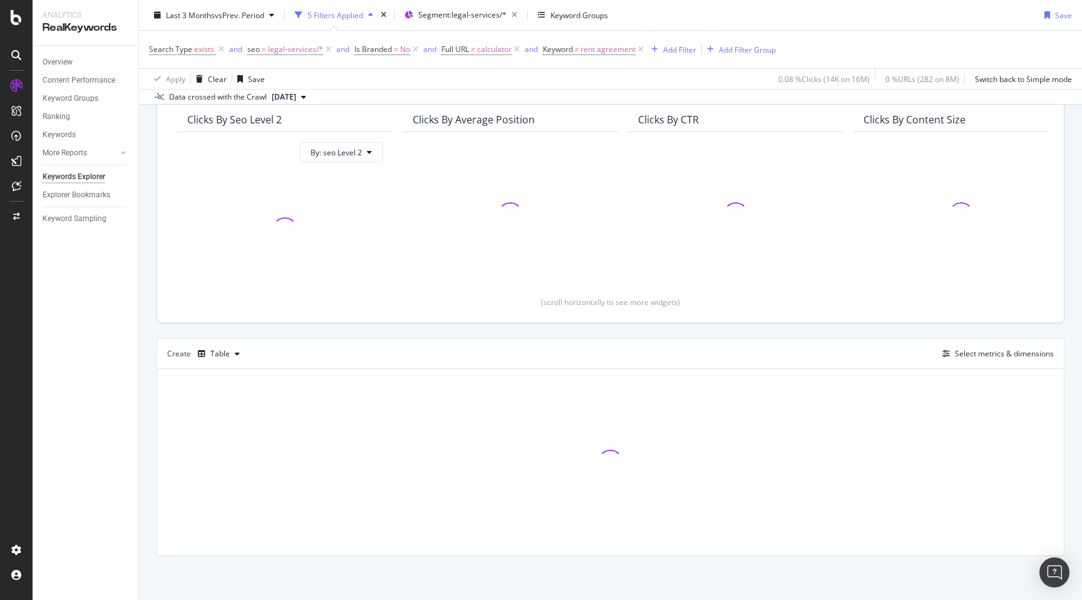
scroll to position [111, 0]
click at [152, 327] on div "By URL Top Charts Clicks By seo Level 2 By: seo Level 2 Clicks By Average Posit…" at bounding box center [610, 313] width 943 height 574
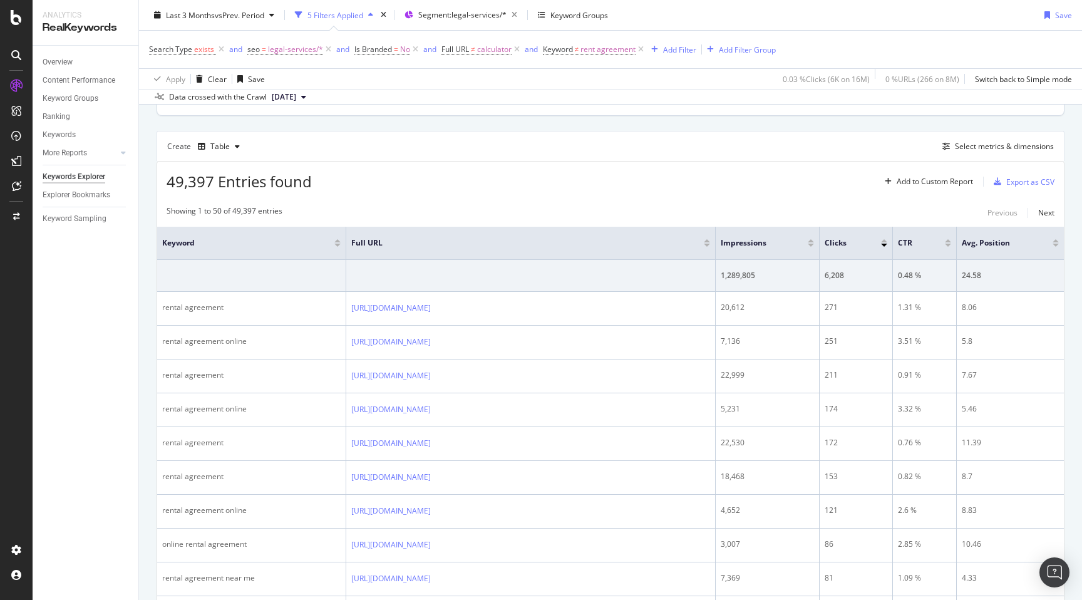
scroll to position [321, 0]
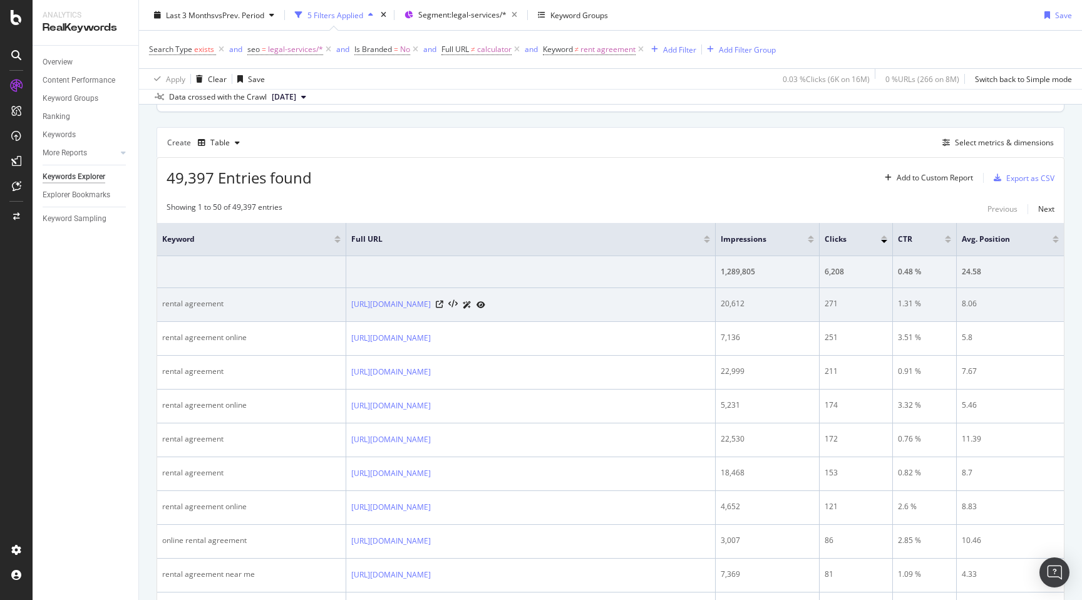
click at [173, 301] on div "rental agreement" at bounding box center [251, 303] width 178 height 11
copy div "rental agreement"
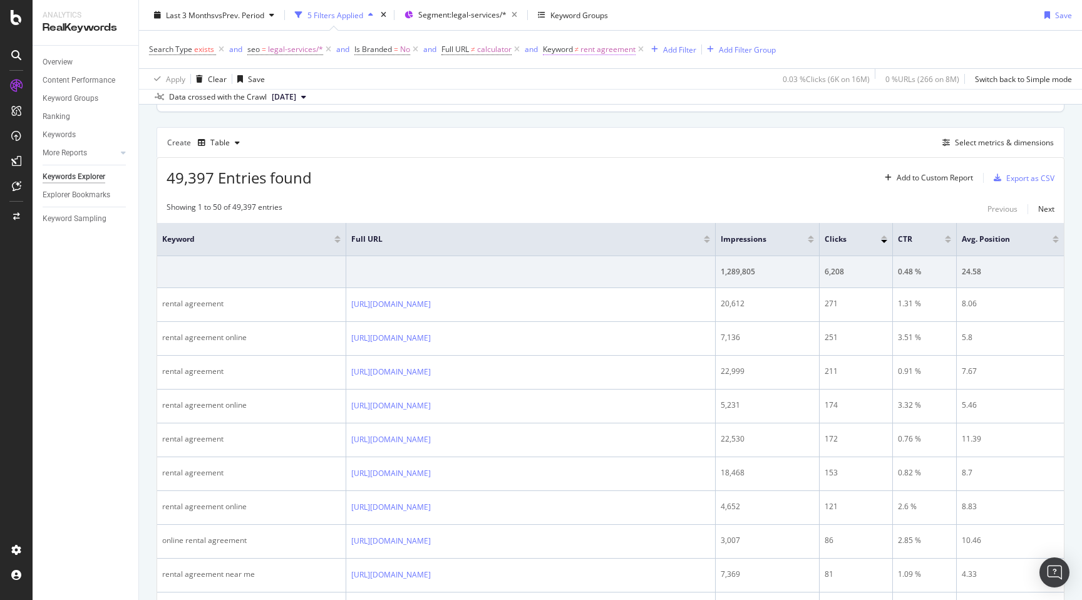
click at [602, 54] on span "rent agreement" at bounding box center [607, 50] width 55 height 18
click at [632, 102] on input "rent agreement" at bounding box center [613, 101] width 118 height 20
paste input "rental agreement"
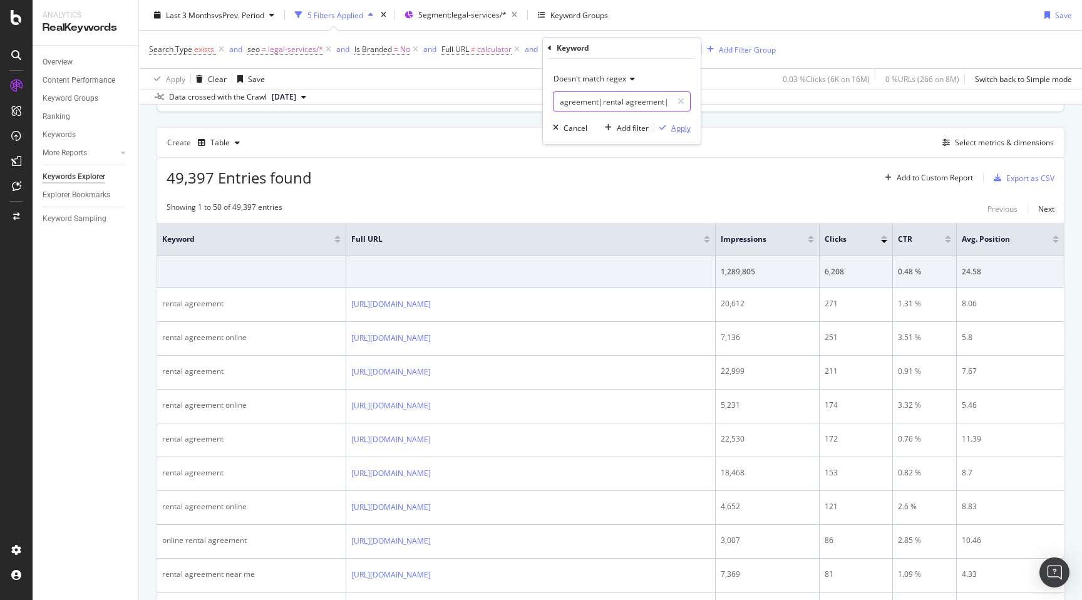
scroll to position [0, 76]
click at [618, 101] on input "rent agreement|rental agreement|rental agreement" at bounding box center [613, 101] width 118 height 20
type input "rent agreement|rental agreement|lease agreement"
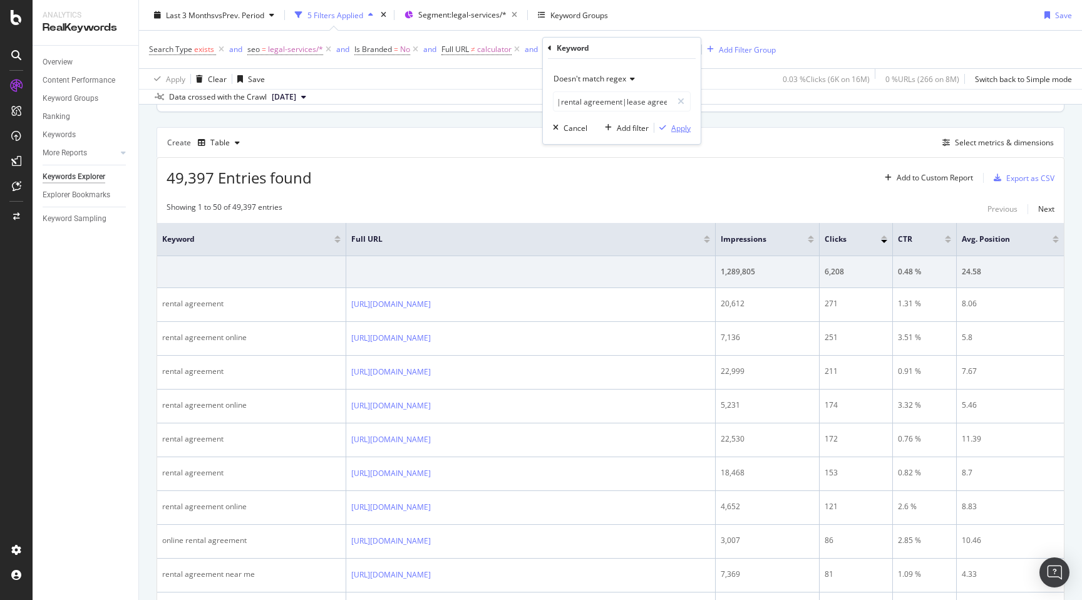
scroll to position [0, 0]
click at [680, 130] on div "Apply" at bounding box center [680, 128] width 19 height 11
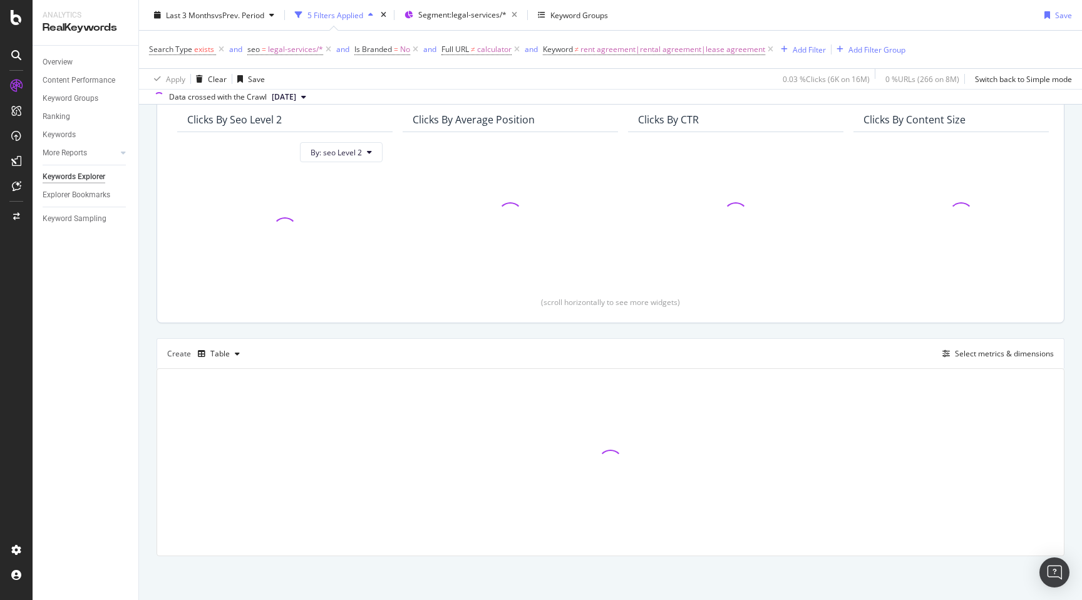
scroll to position [111, 0]
click at [142, 265] on div "By URL Top Charts Clicks By seo Level 2 By: seo Level 2 Clicks By Average Posit…" at bounding box center [610, 313] width 943 height 574
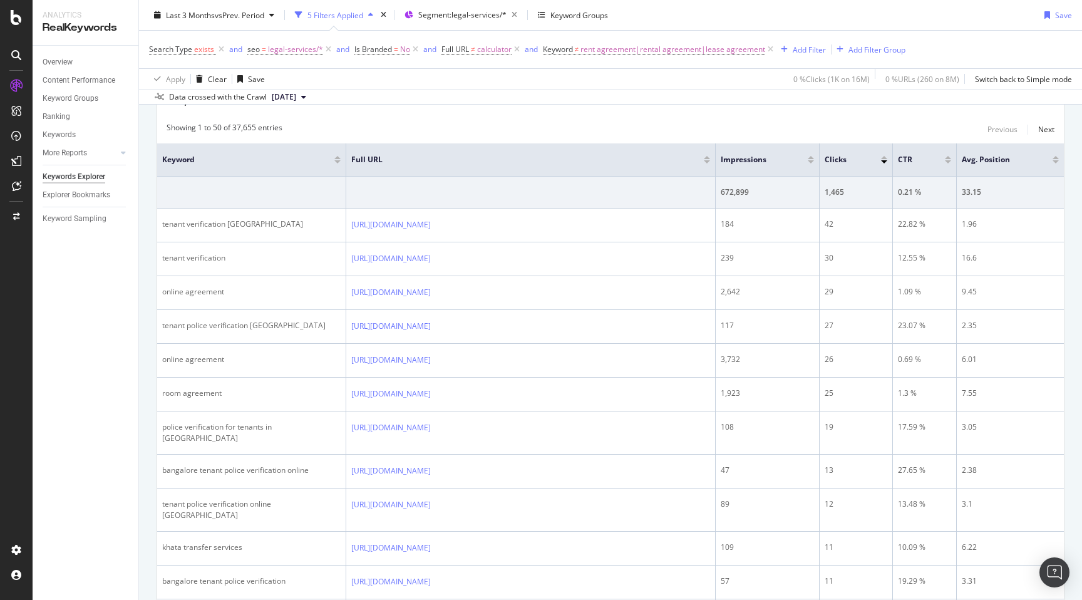
scroll to position [402, 0]
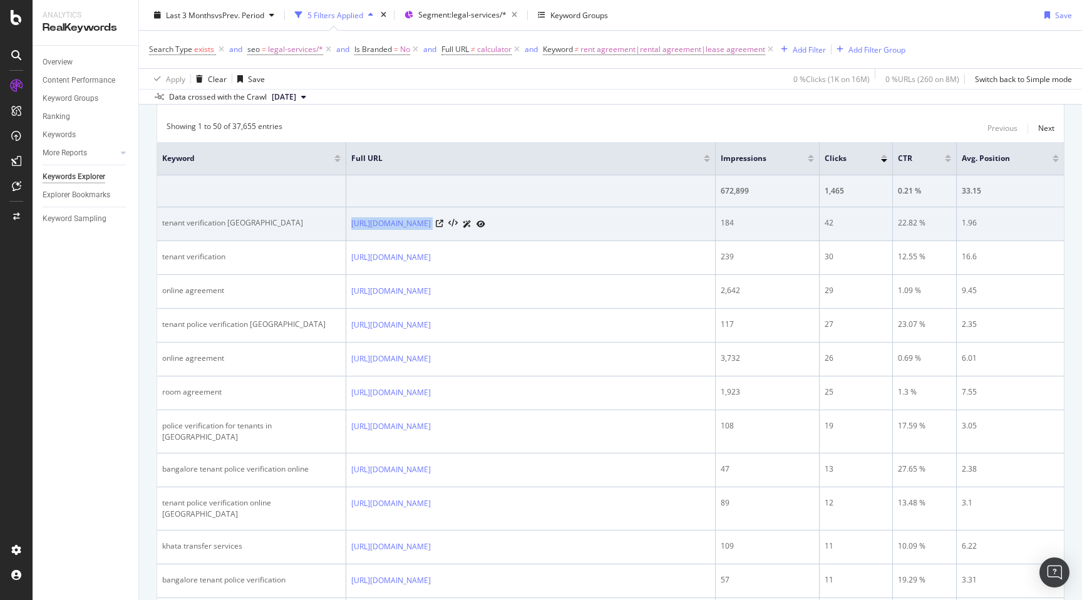
drag, startPoint x: 348, startPoint y: 223, endPoint x: 554, endPoint y: 226, distance: 205.4
click at [554, 226] on td "[URL][DOMAIN_NAME]" at bounding box center [530, 224] width 369 height 34
copy div "[URL][DOMAIN_NAME]"
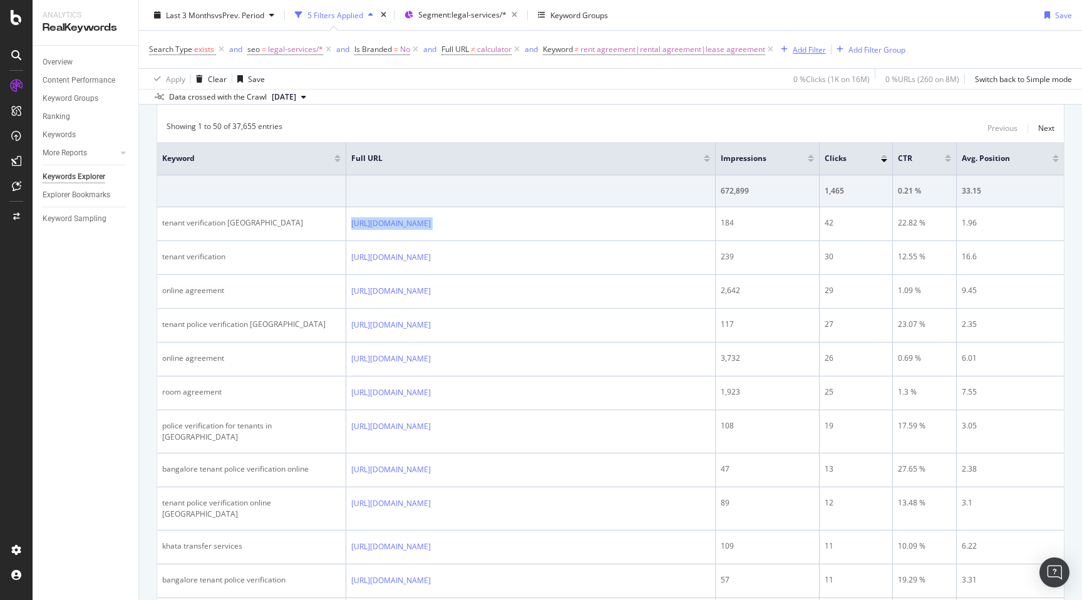
click at [807, 49] on div "Add Filter" at bounding box center [809, 49] width 33 height 11
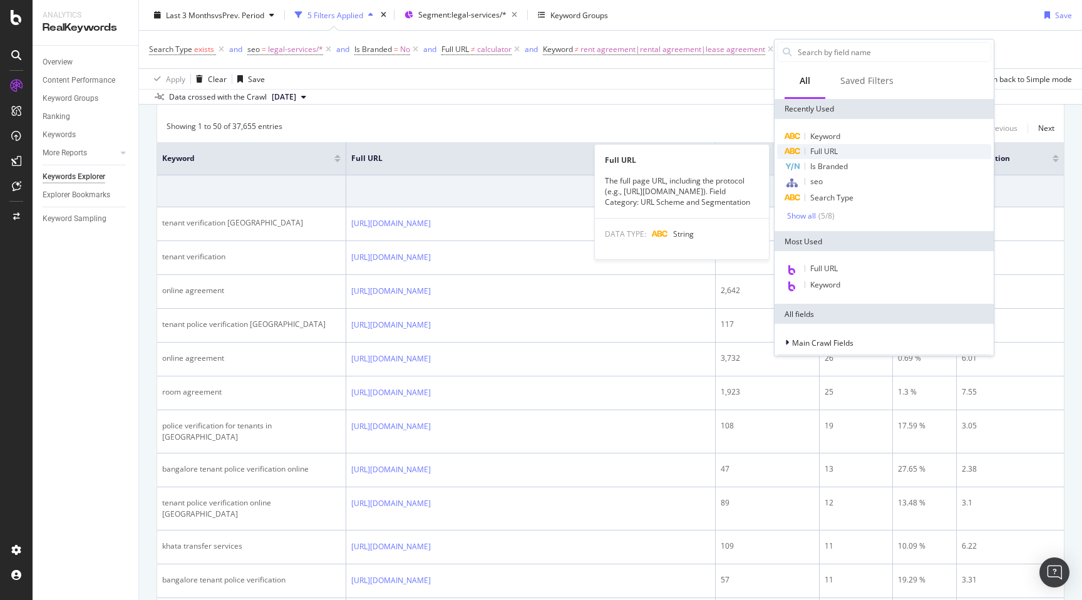
click at [831, 153] on span "Full URL" at bounding box center [824, 151] width 28 height 11
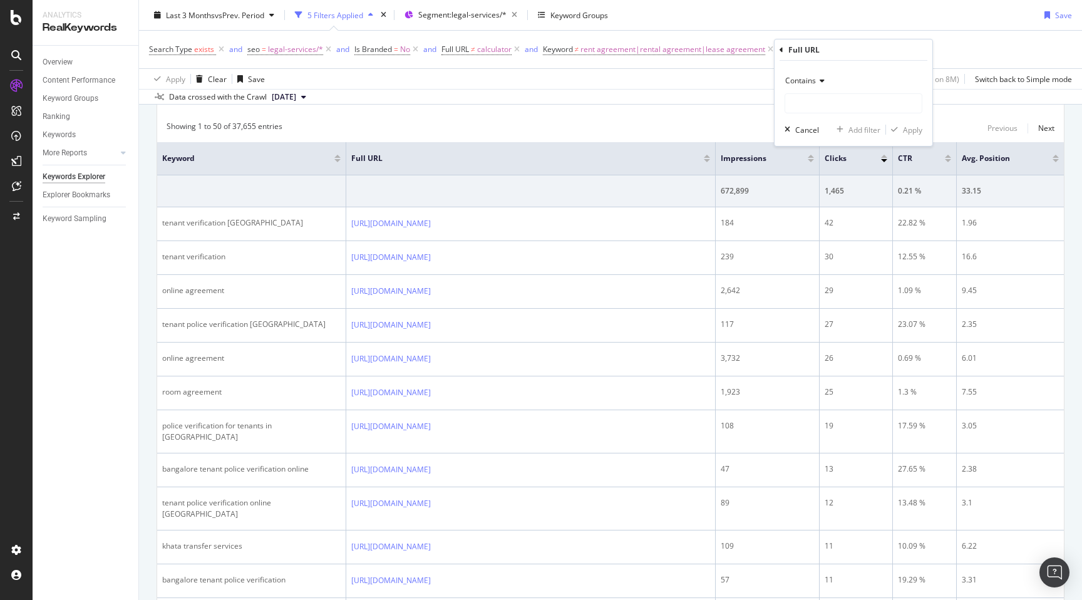
click at [813, 77] on span "Contains" at bounding box center [800, 80] width 31 height 11
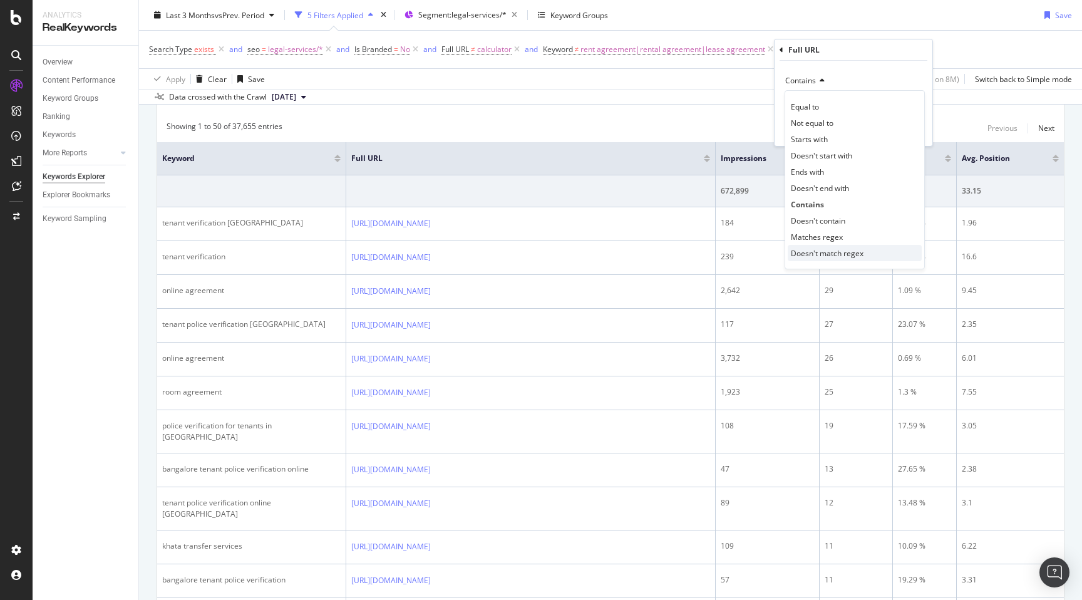
click at [847, 254] on span "Doesn't match regex" at bounding box center [827, 253] width 73 height 11
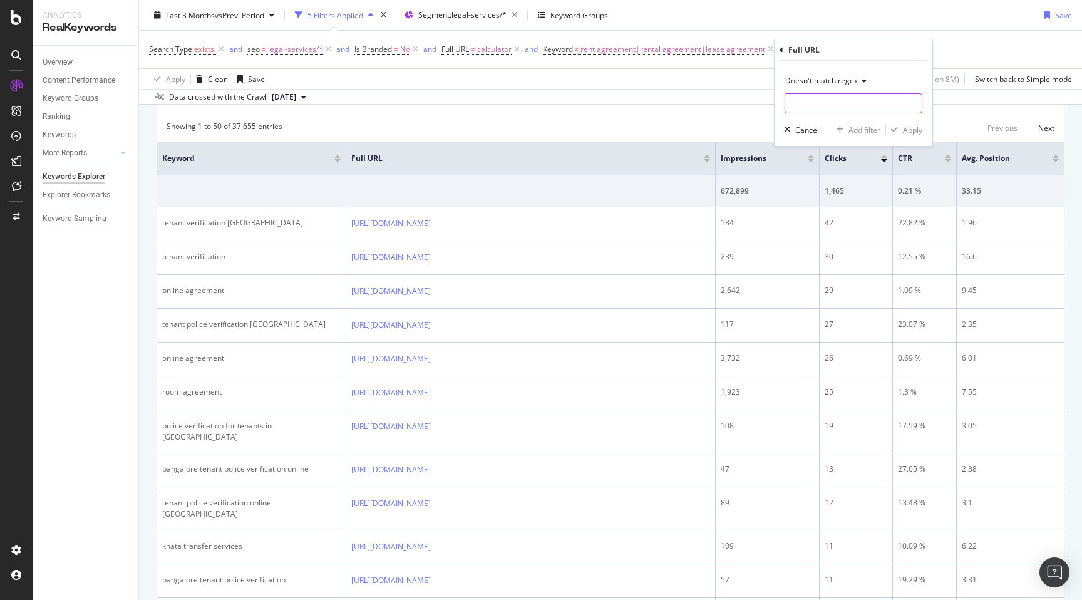
click at [809, 102] on input "text" at bounding box center [853, 103] width 137 height 20
paste input "[URL][DOMAIN_NAME]"
click at [798, 103] on input "[URL][DOMAIN_NAME]" at bounding box center [844, 103] width 118 height 20
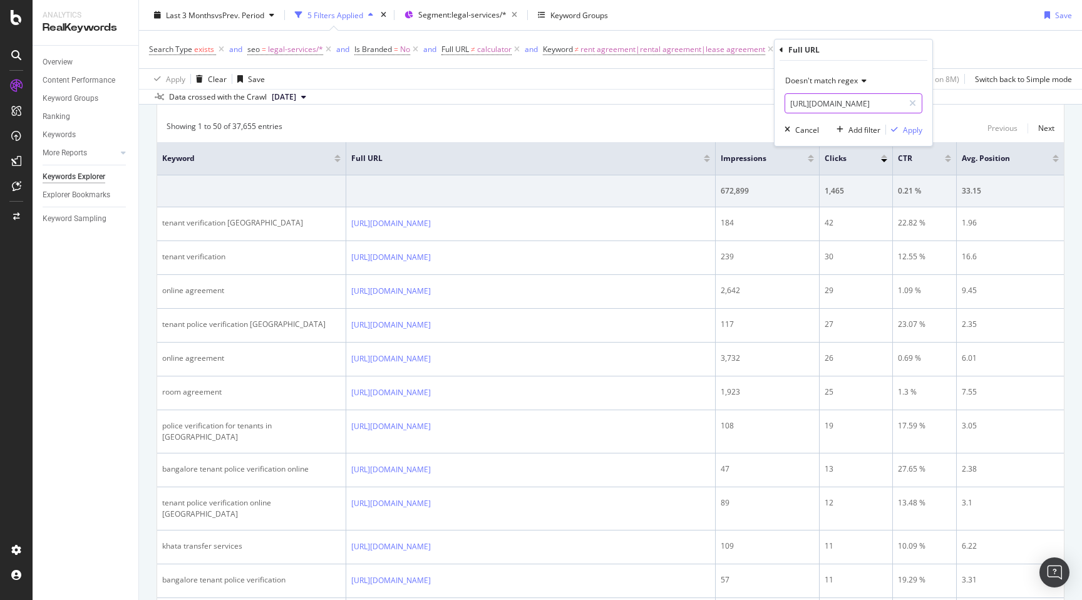
click at [877, 107] on input "[URL][DOMAIN_NAME]" at bounding box center [844, 103] width 118 height 20
drag, startPoint x: 865, startPoint y: 103, endPoint x: 917, endPoint y: 105, distance: 52.0
click at [917, 105] on div "tenant-verification-in-[GEOGRAPHIC_DATA]" at bounding box center [854, 103] width 138 height 20
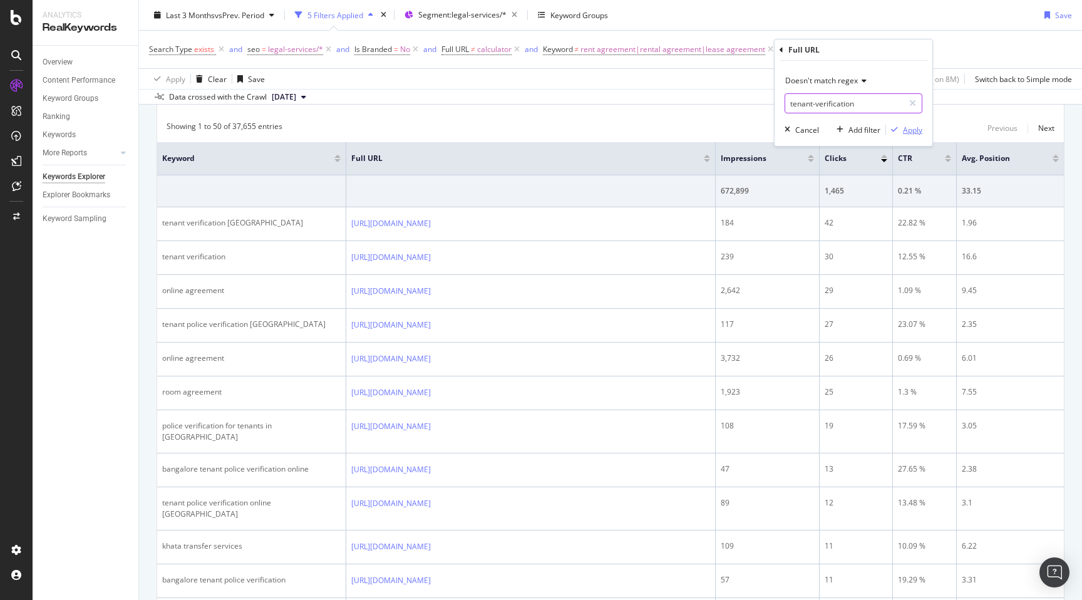
type input "tenant-verification"
click at [909, 131] on div "Apply" at bounding box center [912, 130] width 19 height 11
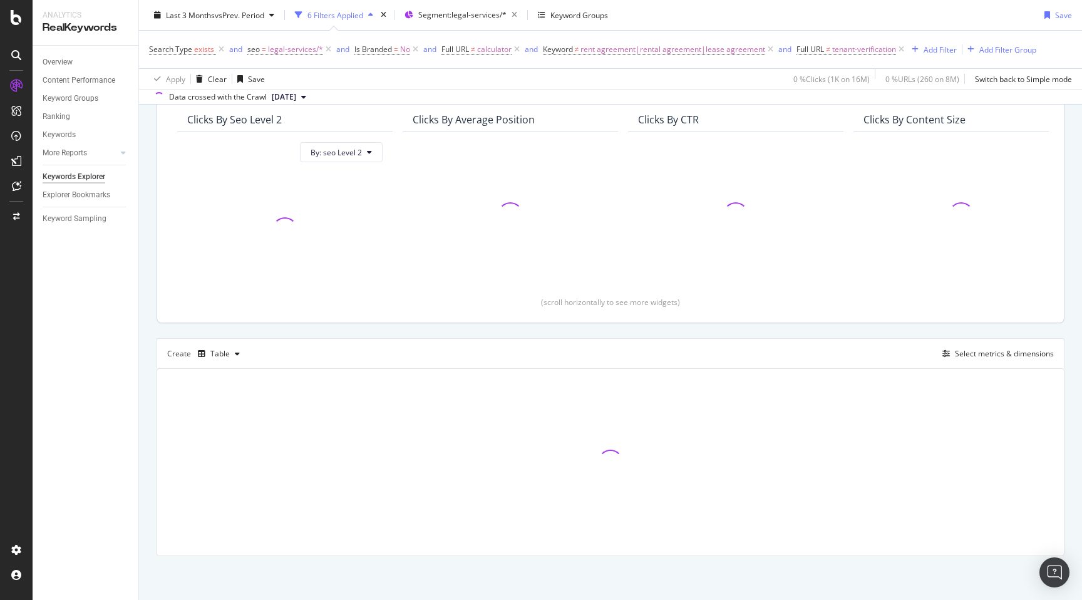
scroll to position [111, 0]
click at [142, 283] on div "By URL Top Charts Clicks By seo Level 2 By: seo Level 2 Clicks By Average Posit…" at bounding box center [610, 313] width 943 height 574
click at [143, 284] on div "By URL Top Charts Clicks By seo Level 2 By: seo Level 2 Clicks By Average Posit…" at bounding box center [610, 313] width 943 height 574
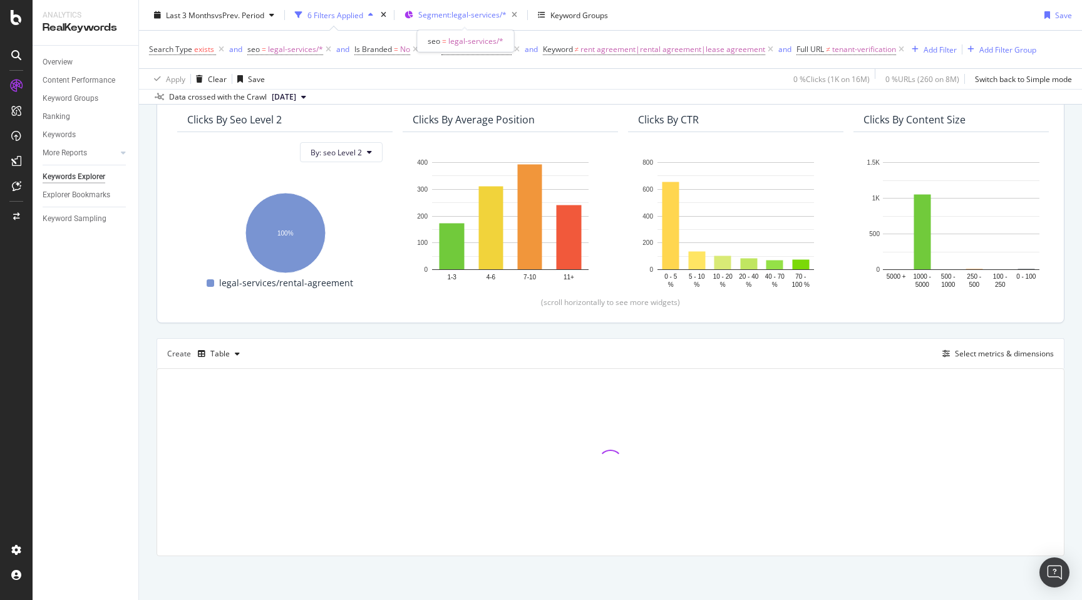
click at [472, 15] on span "Segment: legal-services/*" at bounding box center [462, 14] width 88 height 11
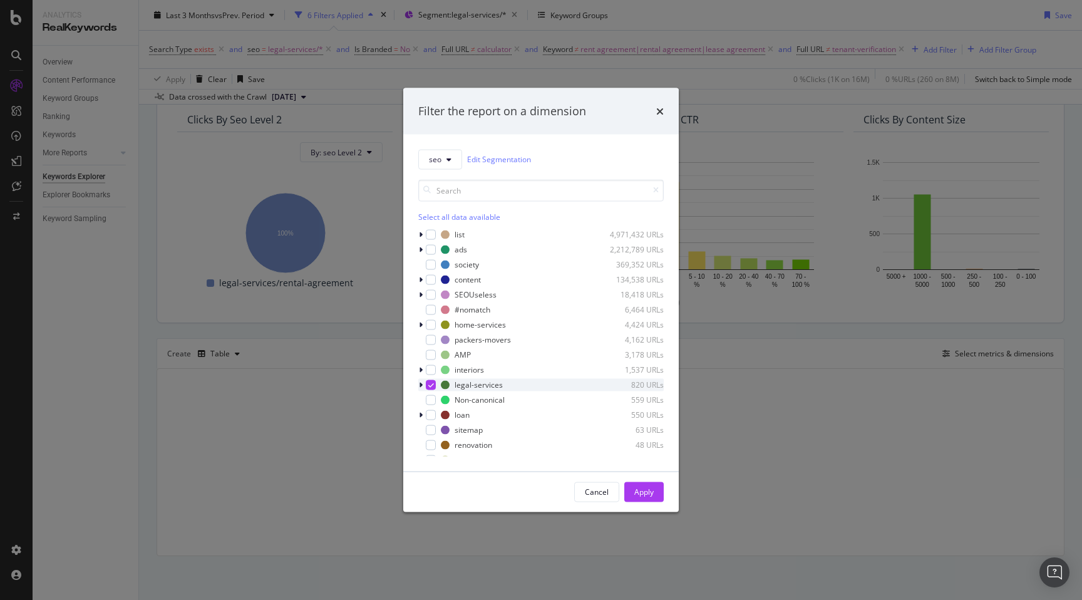
click at [421, 384] on icon "modal" at bounding box center [421, 385] width 4 height 8
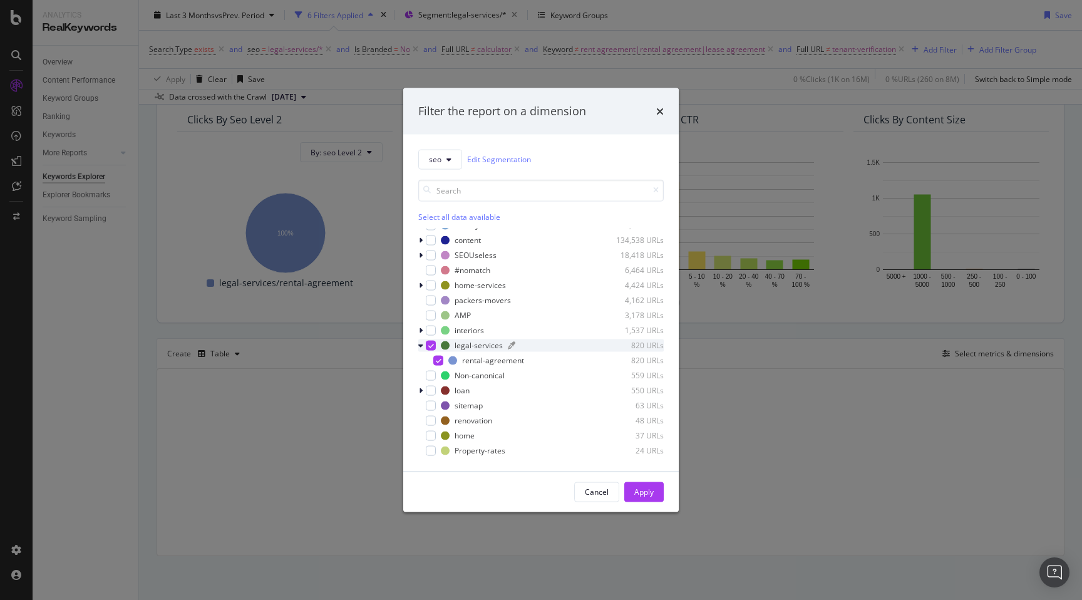
scroll to position [70, 0]
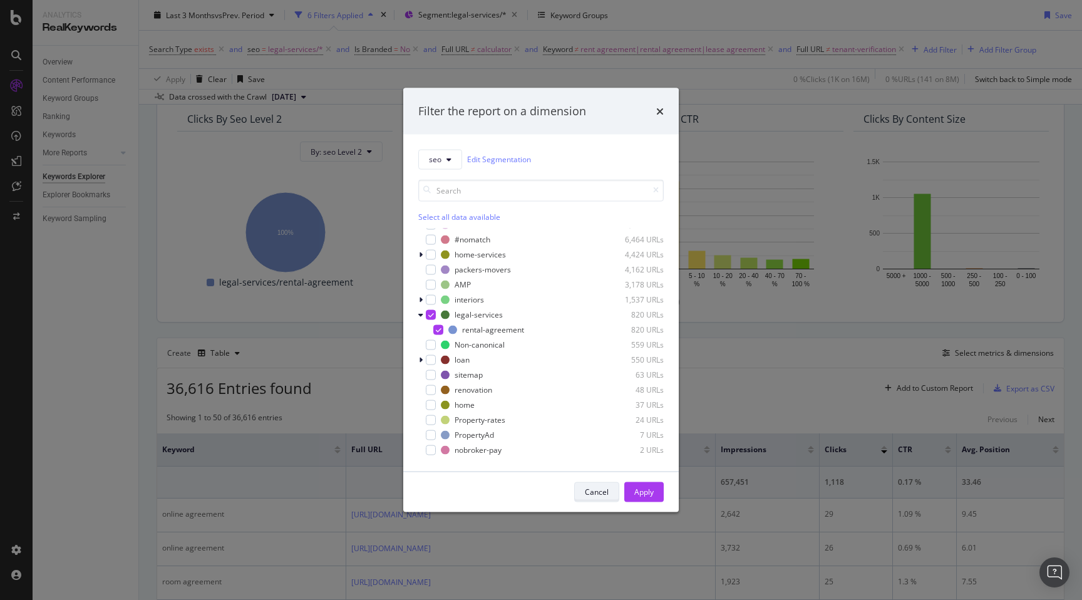
click at [596, 493] on div "Cancel" at bounding box center [597, 492] width 24 height 11
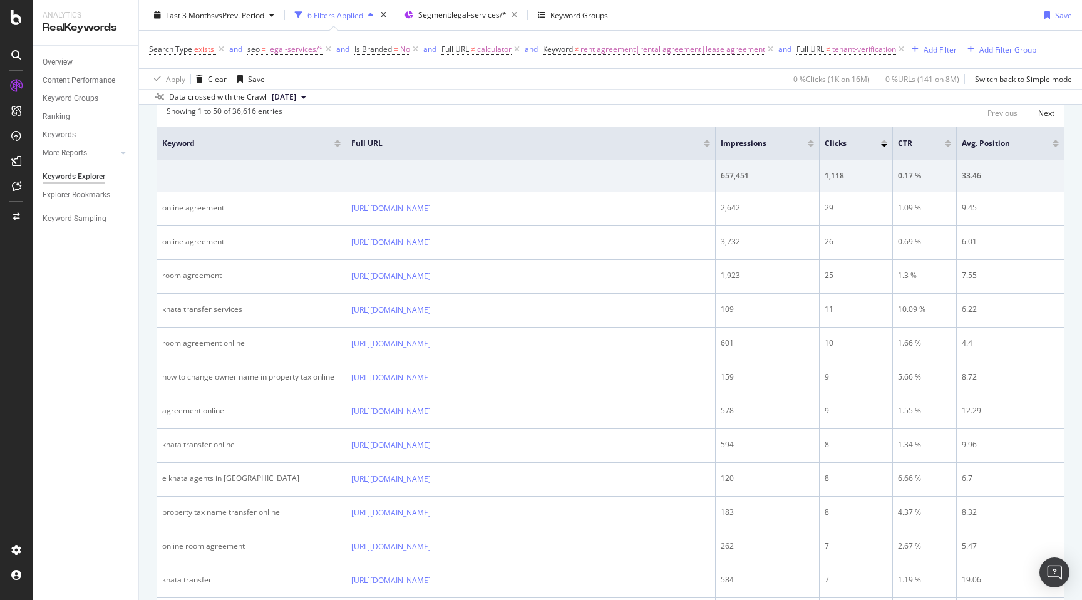
scroll to position [418, 0]
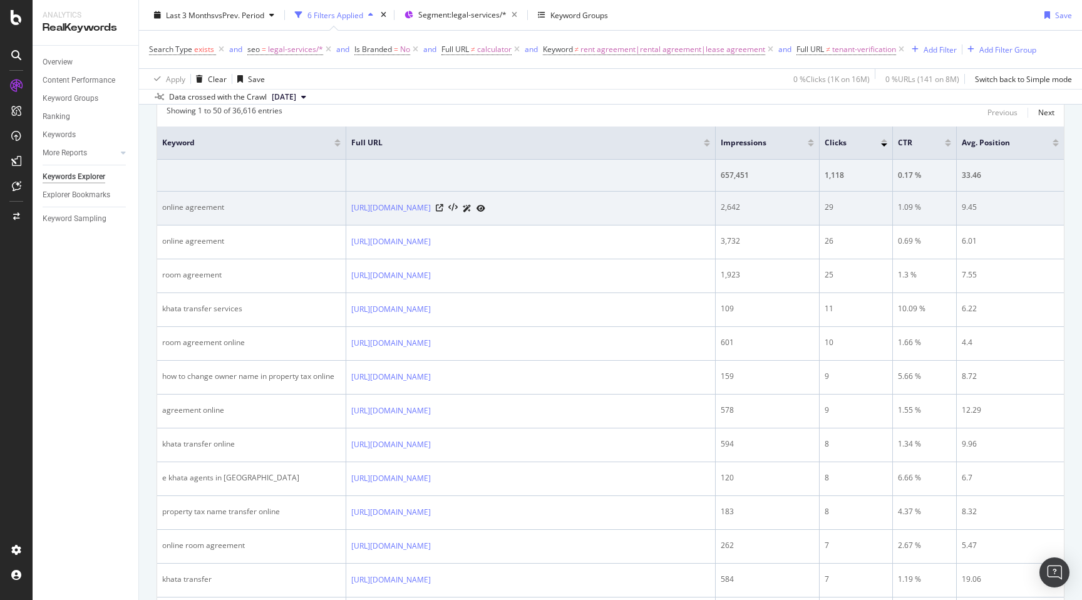
click at [167, 208] on div "online agreement" at bounding box center [251, 207] width 178 height 11
copy div "online agreement"
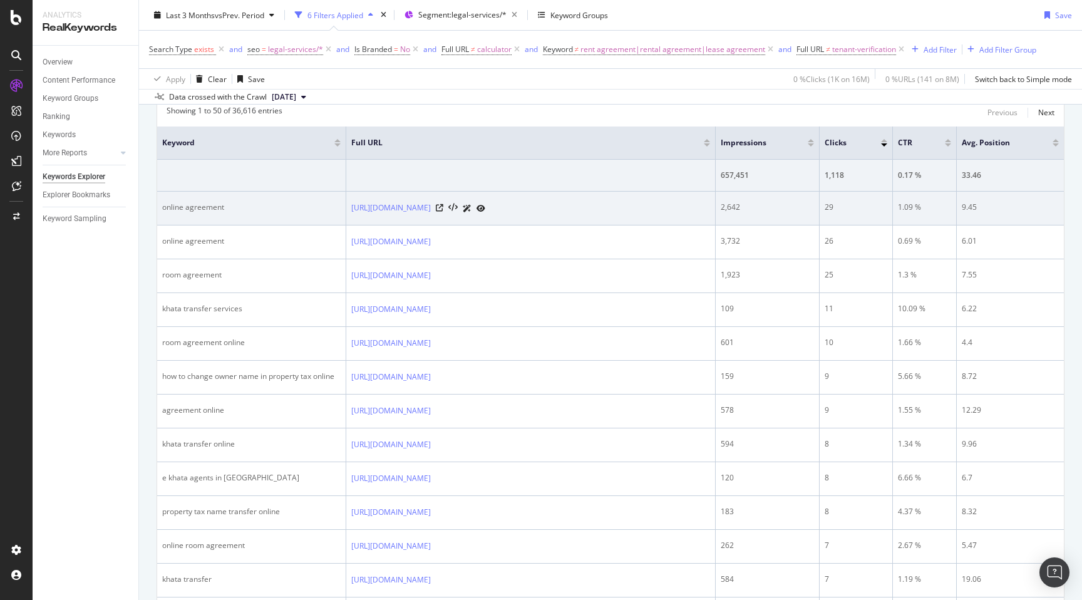
click at [166, 207] on div "online agreement" at bounding box center [251, 207] width 178 height 11
copy div "online agreement"
click at [728, 211] on div "2,642" at bounding box center [767, 207] width 93 height 11
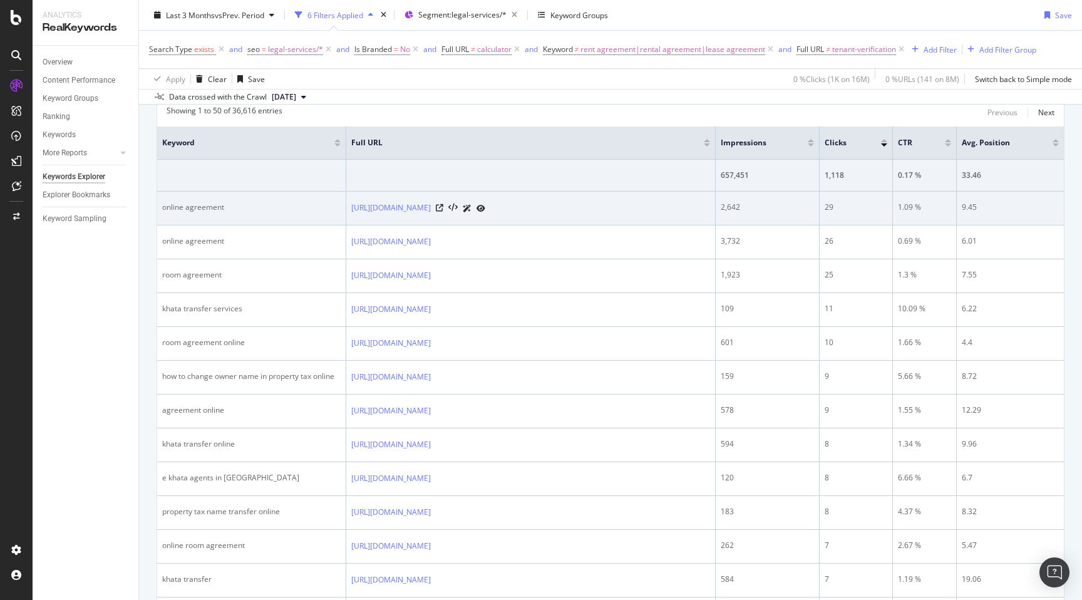
click at [728, 211] on div "2,642" at bounding box center [767, 207] width 93 height 11
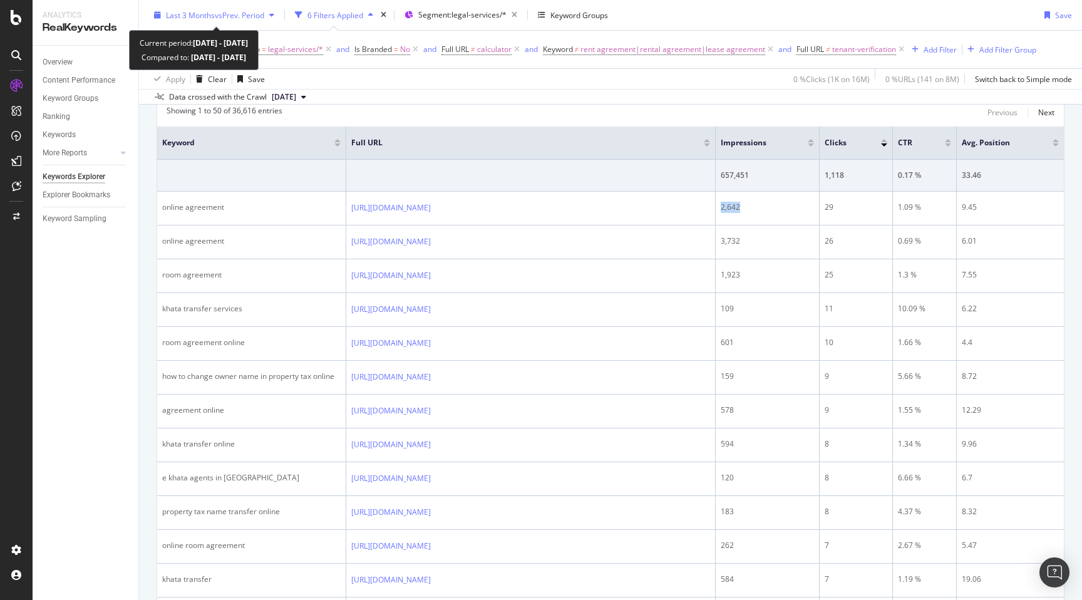
click at [202, 16] on span "Last 3 Months" at bounding box center [190, 14] width 49 height 11
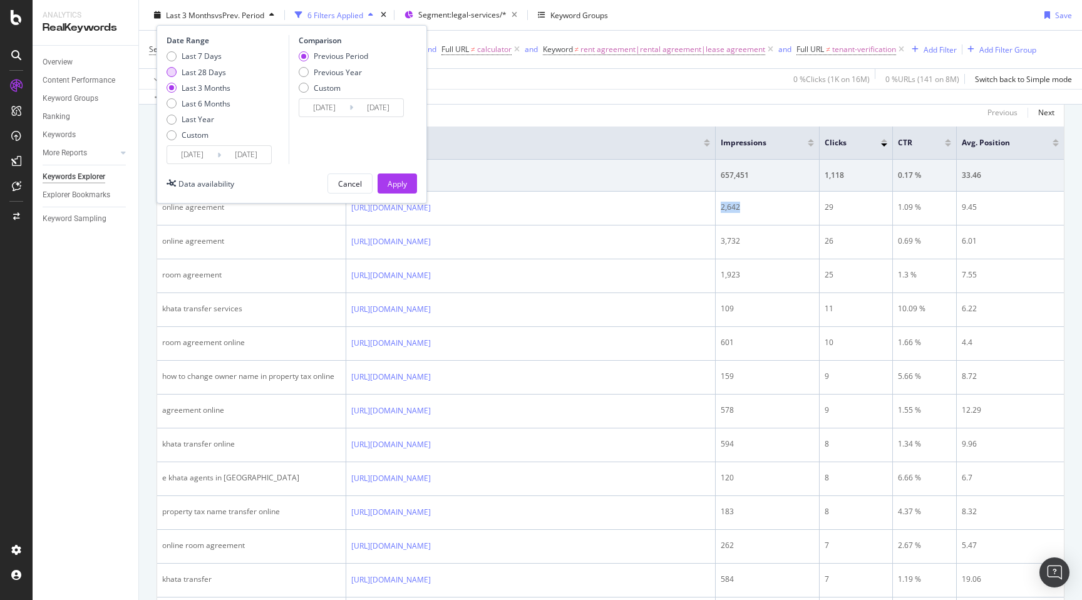
click at [198, 73] on div "Last 28 Days" at bounding box center [204, 71] width 44 height 11
type input "[DATE]"
click at [389, 183] on div "Apply" at bounding box center [397, 183] width 19 height 11
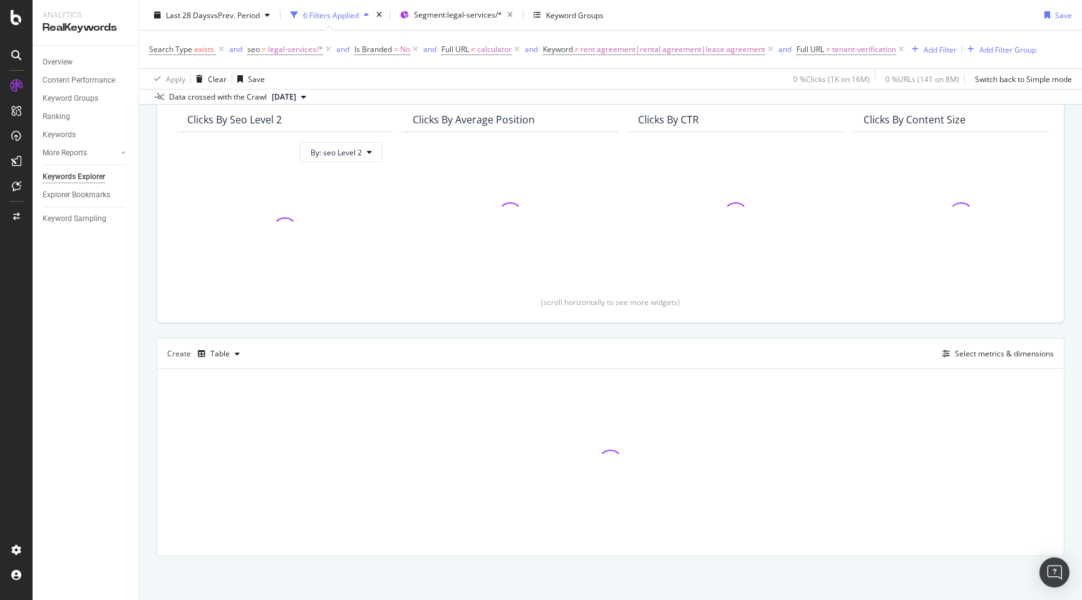
scroll to position [111, 0]
click at [146, 217] on div "By URL Top Charts Clicks By seo Level 2 By: seo Level 2 Clicks By Average Posit…" at bounding box center [610, 313] width 943 height 574
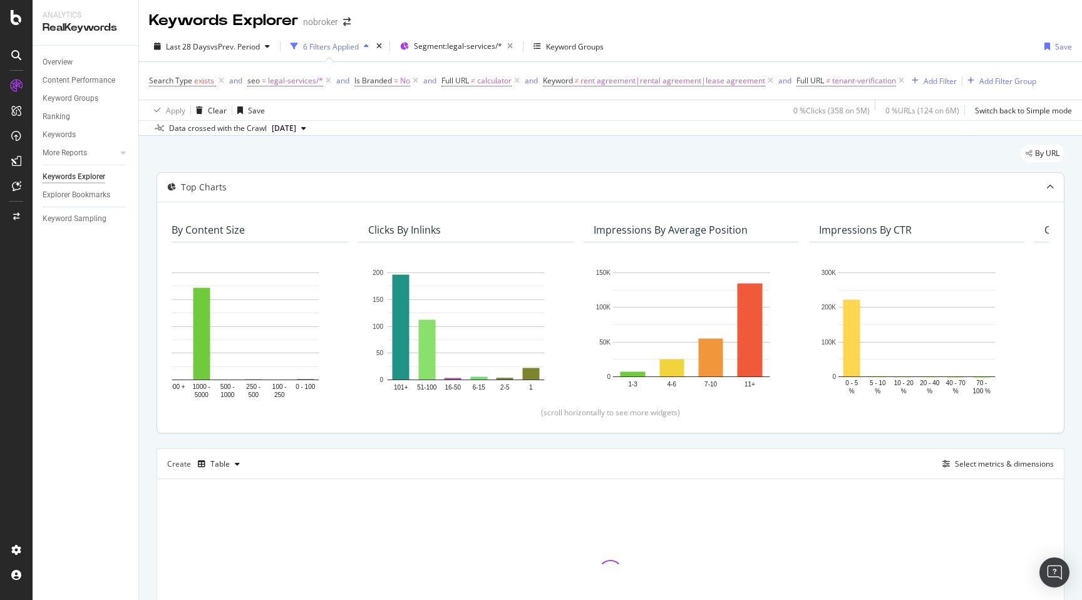
scroll to position [0, 722]
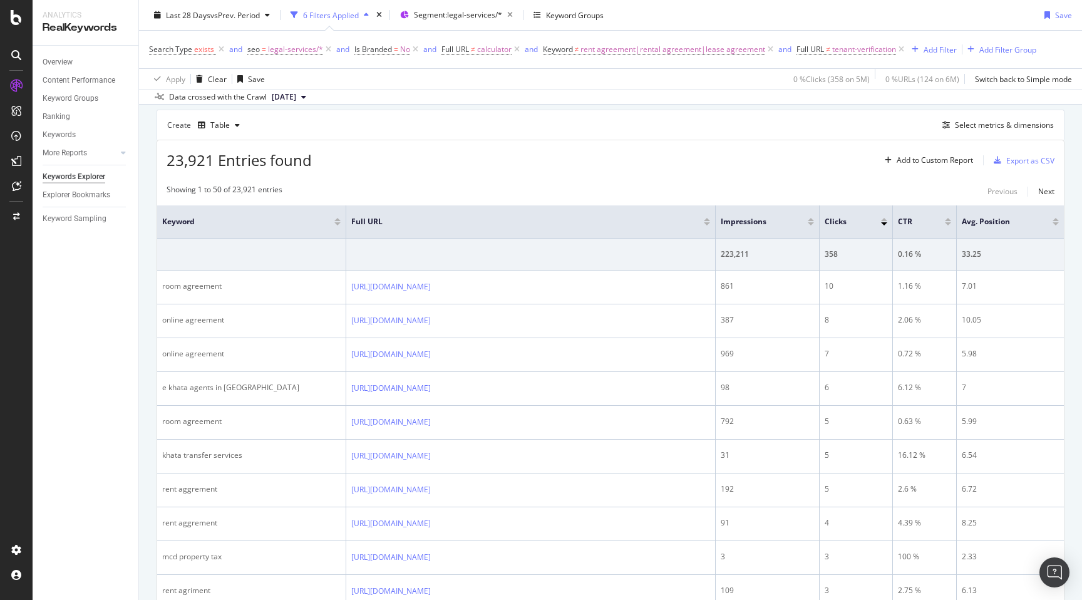
scroll to position [342, 0]
click at [810, 219] on div at bounding box center [811, 220] width 6 height 3
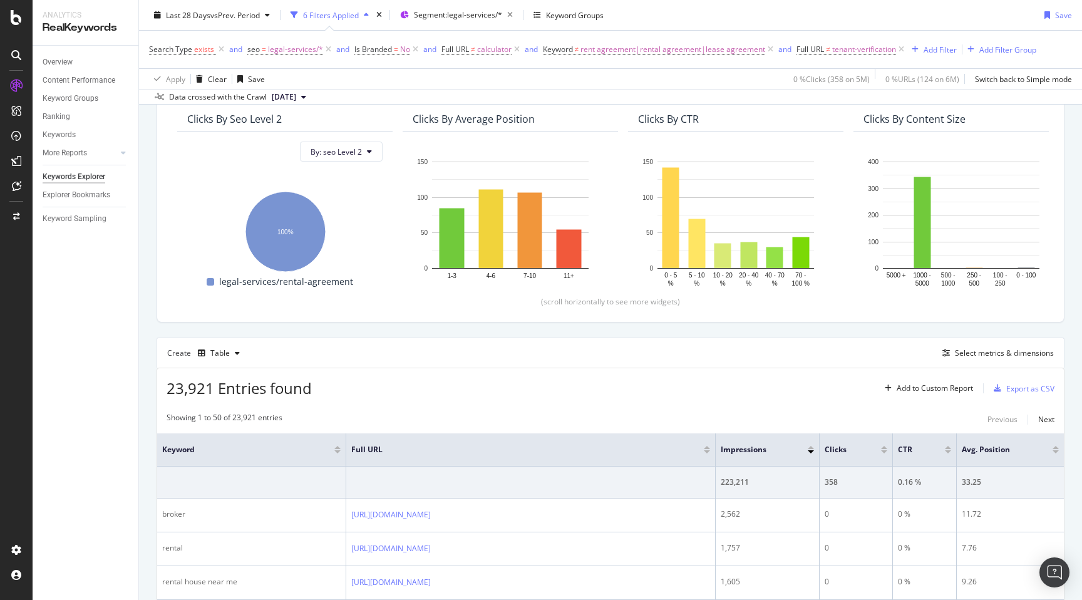
scroll to position [342, 0]
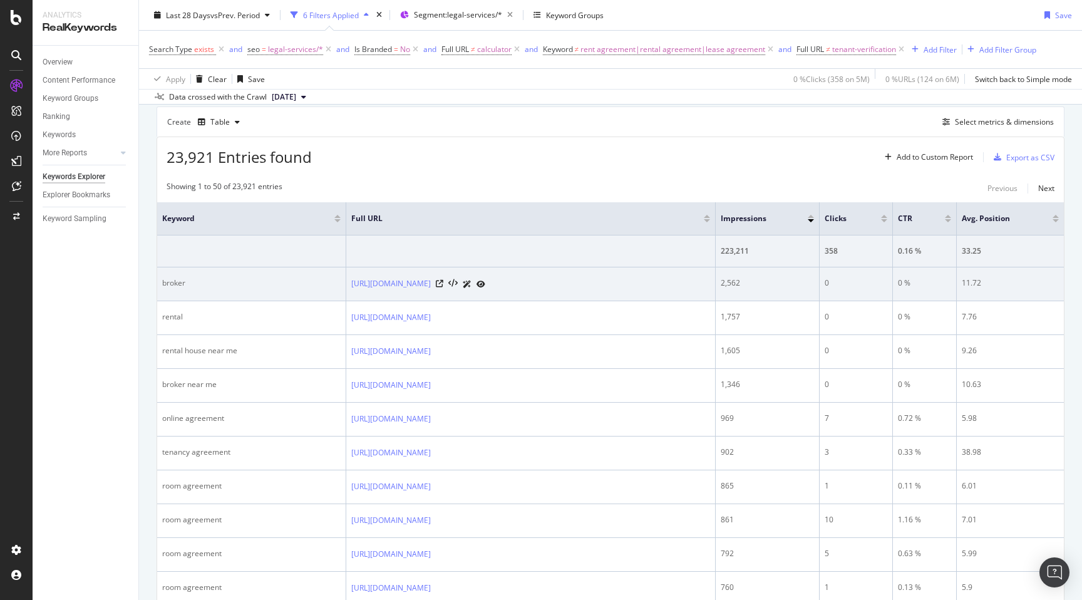
click at [174, 282] on div "broker" at bounding box center [251, 282] width 178 height 11
copy div "broker"
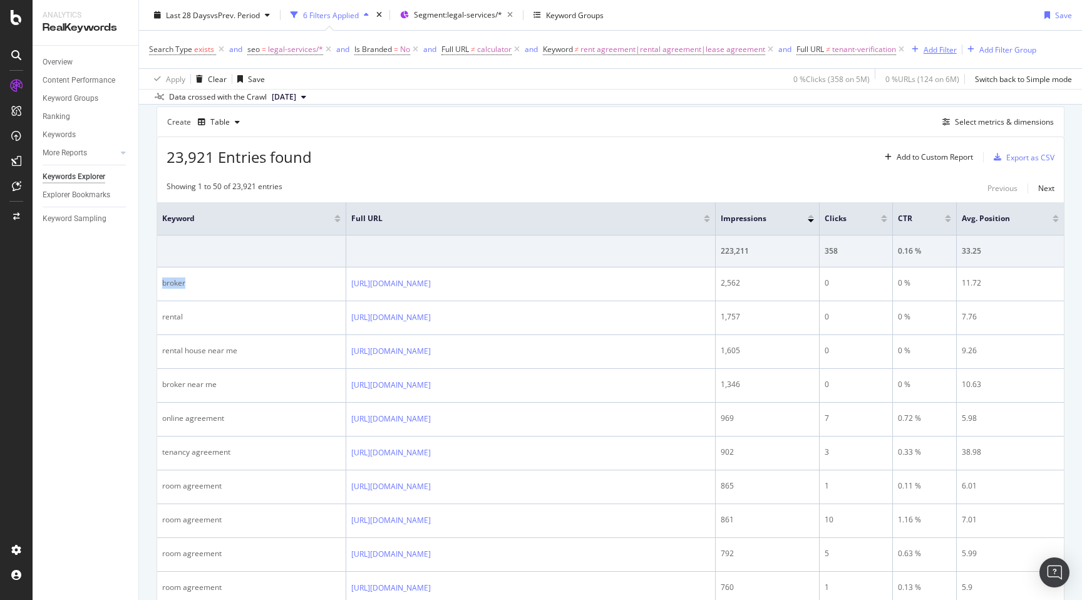
click at [942, 50] on div "Add Filter" at bounding box center [940, 49] width 33 height 11
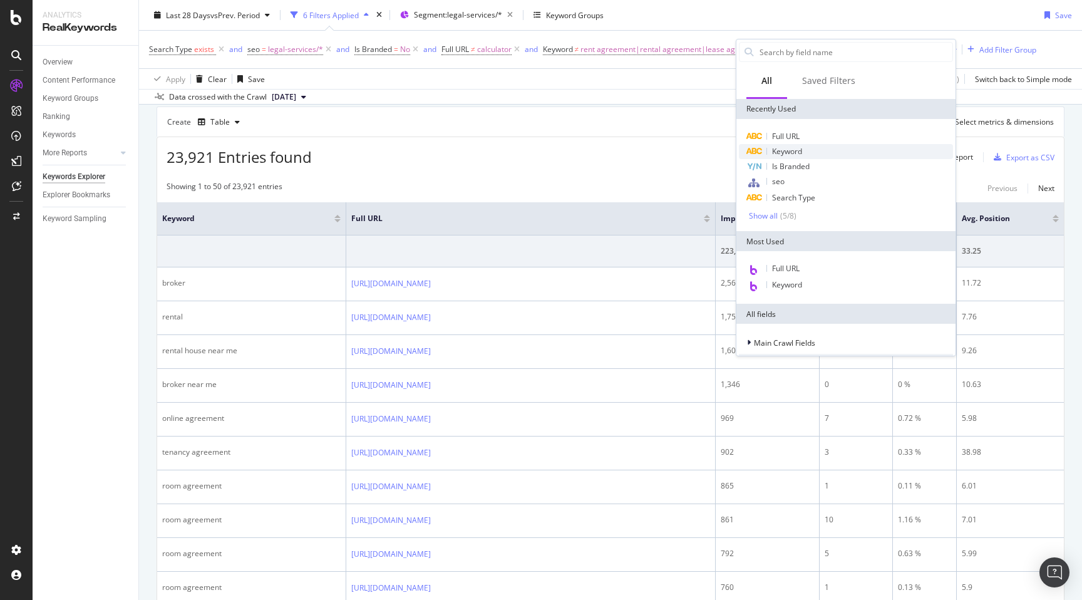
click at [791, 149] on span "Keyword" at bounding box center [787, 151] width 30 height 11
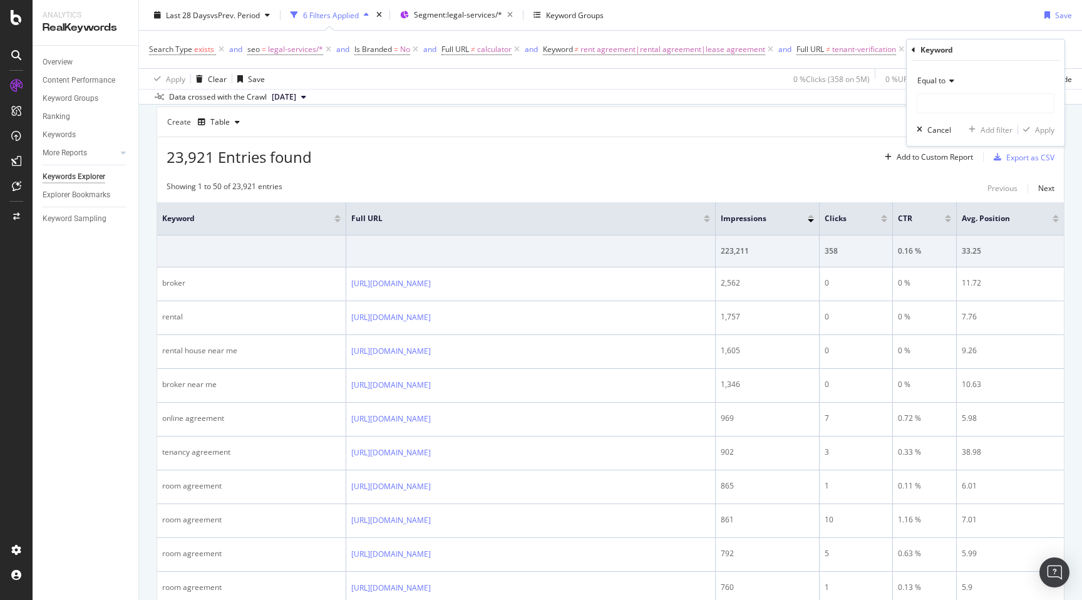
click at [942, 74] on div "Equal to" at bounding box center [986, 81] width 138 height 20
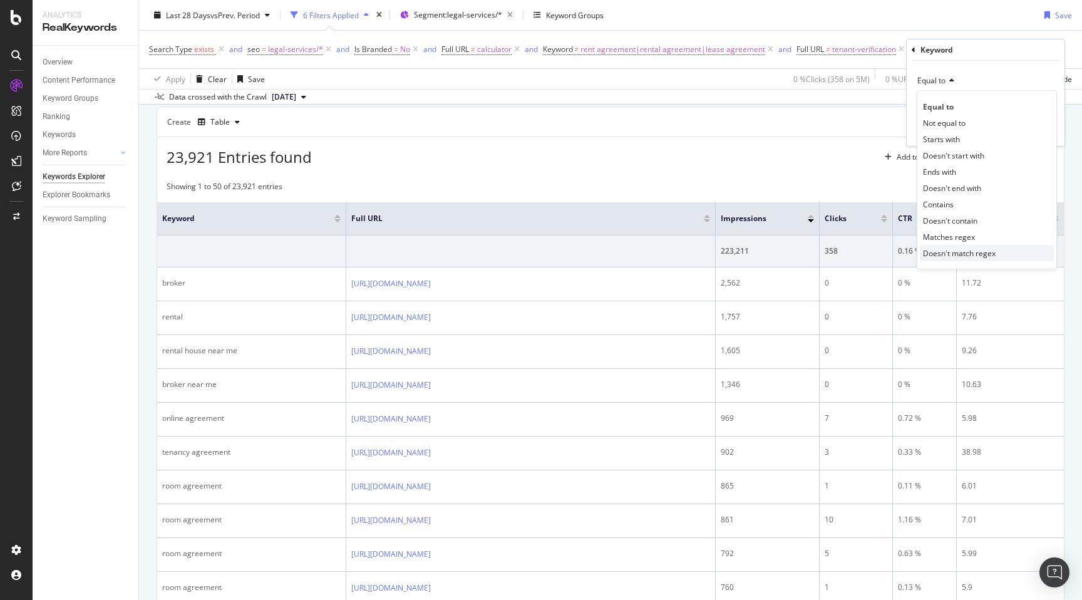
click at [961, 249] on span "Doesn't match regex" at bounding box center [959, 253] width 73 height 11
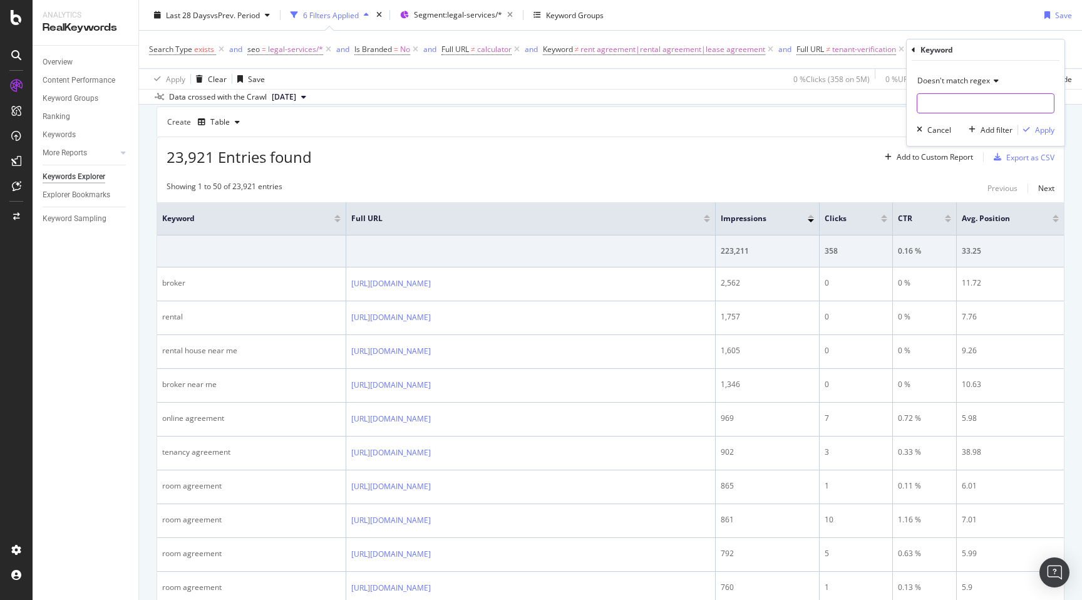
click at [946, 106] on input "text" at bounding box center [985, 103] width 137 height 20
paste input "broker"
type input "broker|rental house"
click at [1043, 131] on div "Apply" at bounding box center [1044, 130] width 19 height 11
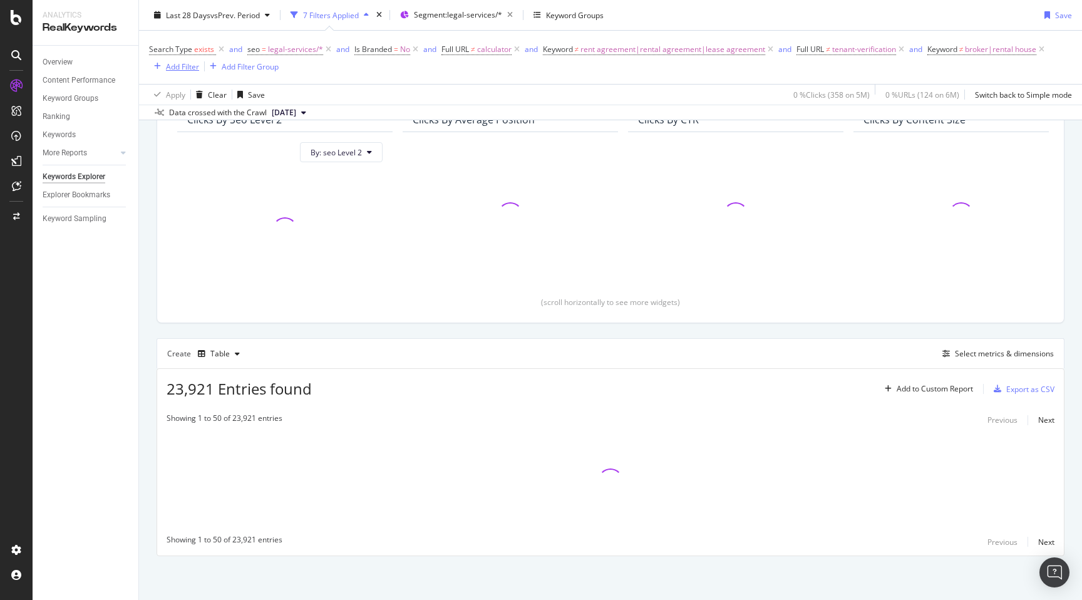
click at [182, 70] on div "Add Filter" at bounding box center [182, 66] width 33 height 11
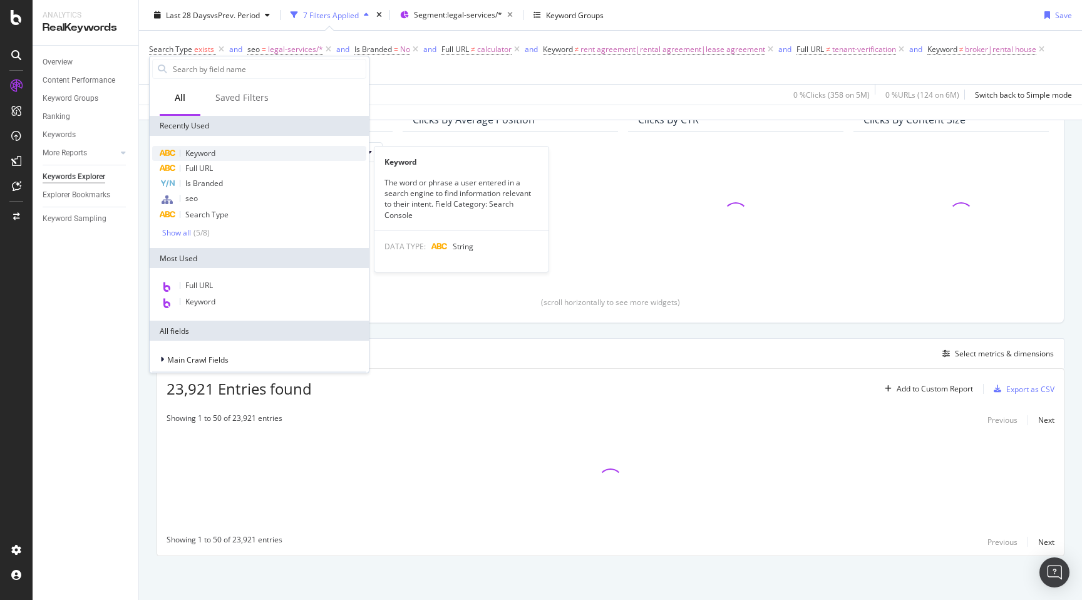
click at [200, 154] on span "Keyword" at bounding box center [200, 153] width 30 height 11
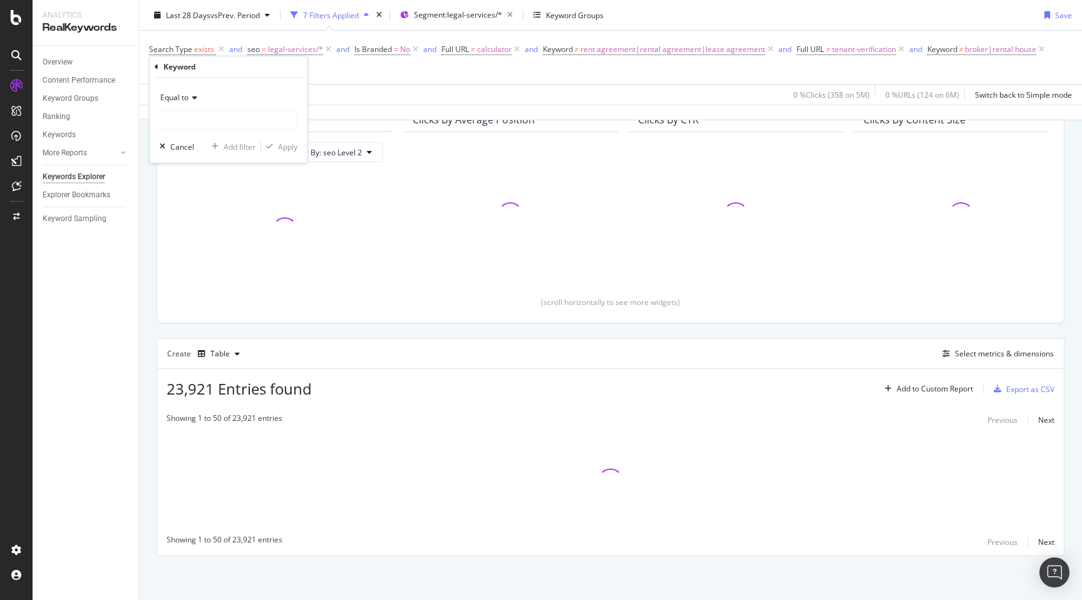
click at [187, 103] on div "Equal to" at bounding box center [229, 98] width 138 height 20
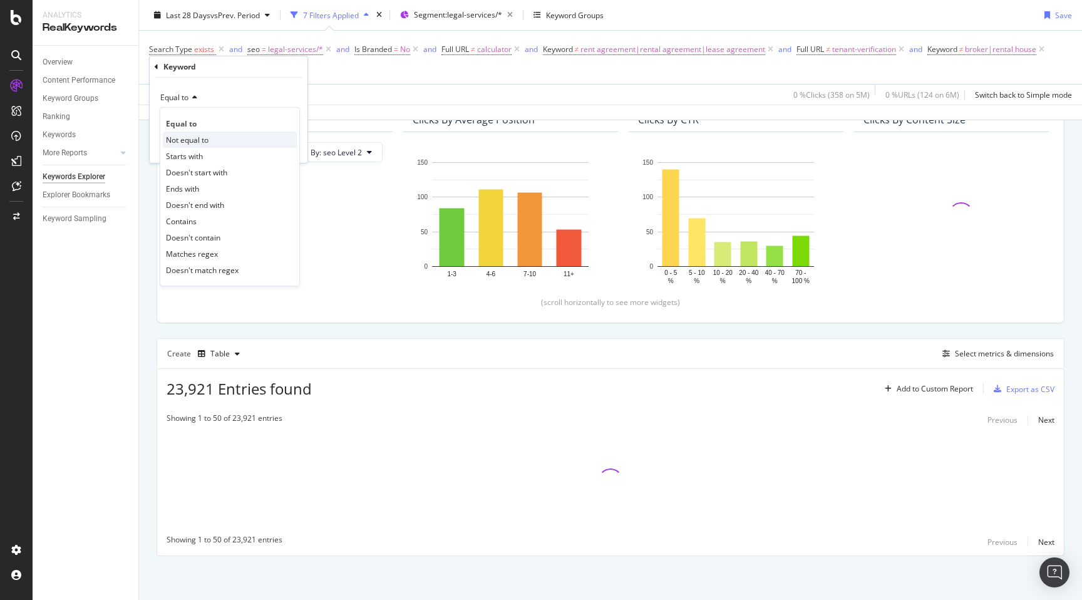
click at [188, 141] on span "Not equal to" at bounding box center [187, 140] width 43 height 11
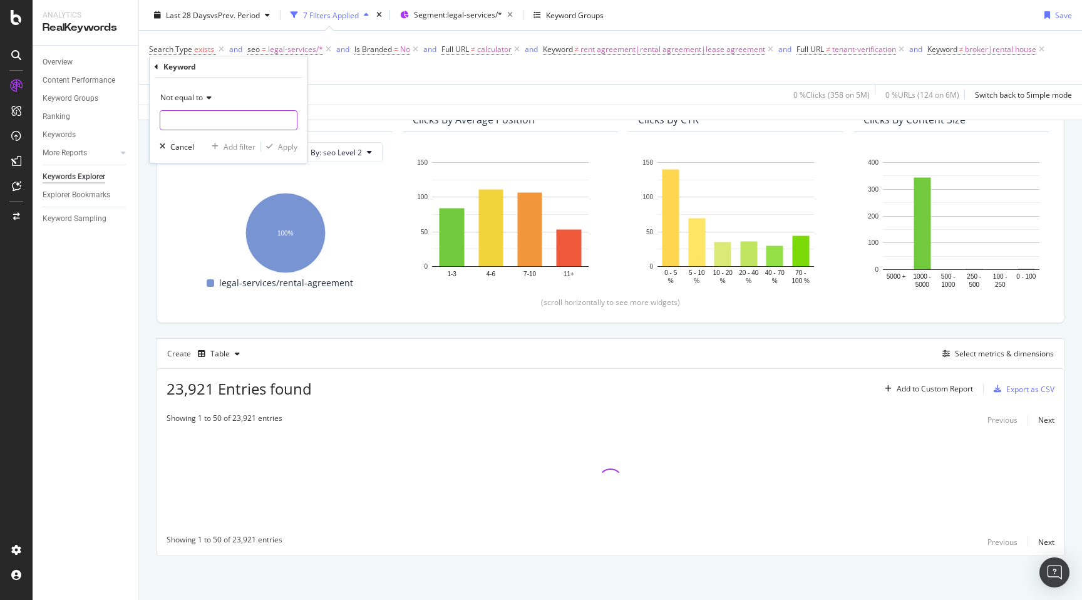
click at [190, 118] on input "text" at bounding box center [228, 120] width 137 height 20
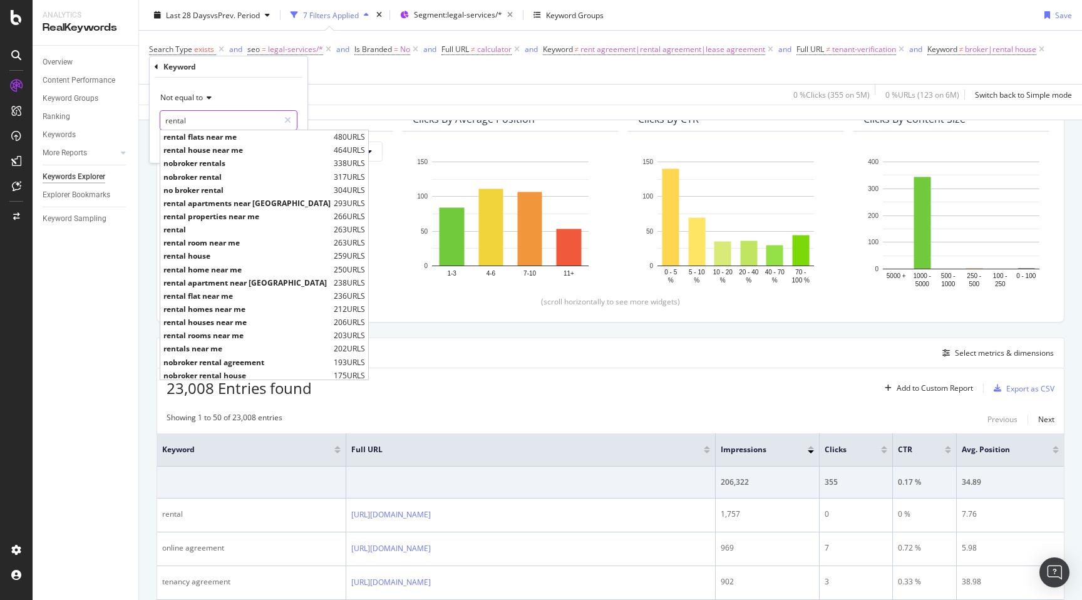
type input "rental"
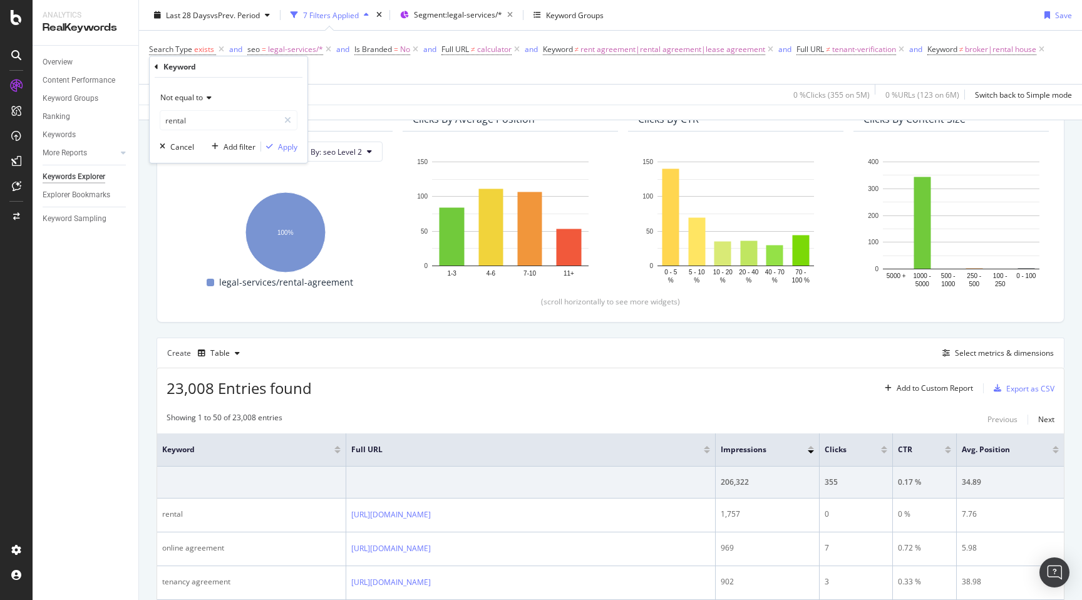
click at [255, 91] on div "Not equal to" at bounding box center [229, 98] width 138 height 20
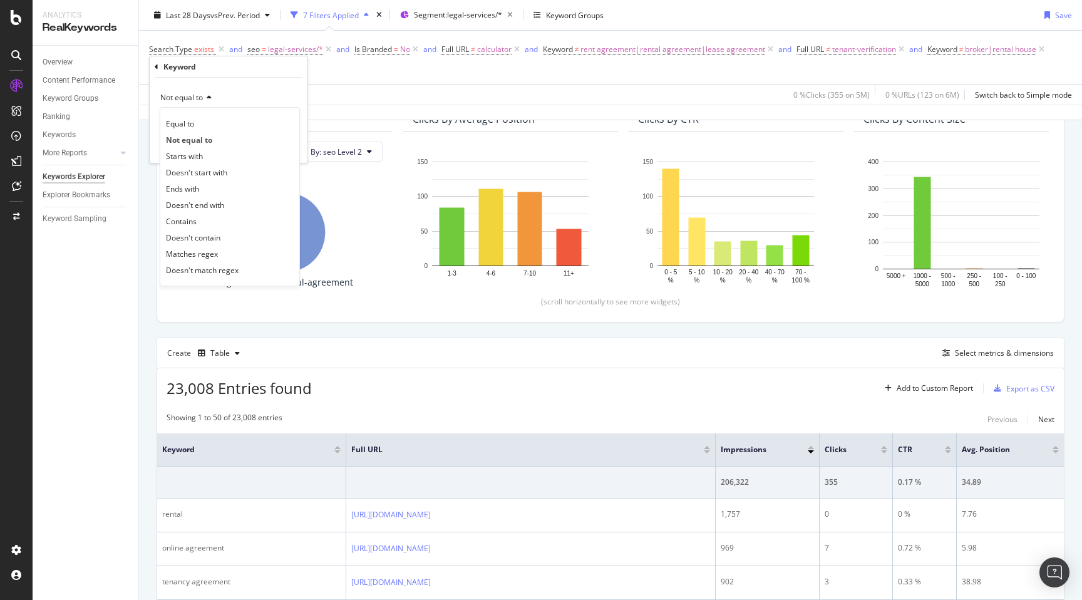
click at [294, 91] on div "Not equal to" at bounding box center [229, 98] width 138 height 20
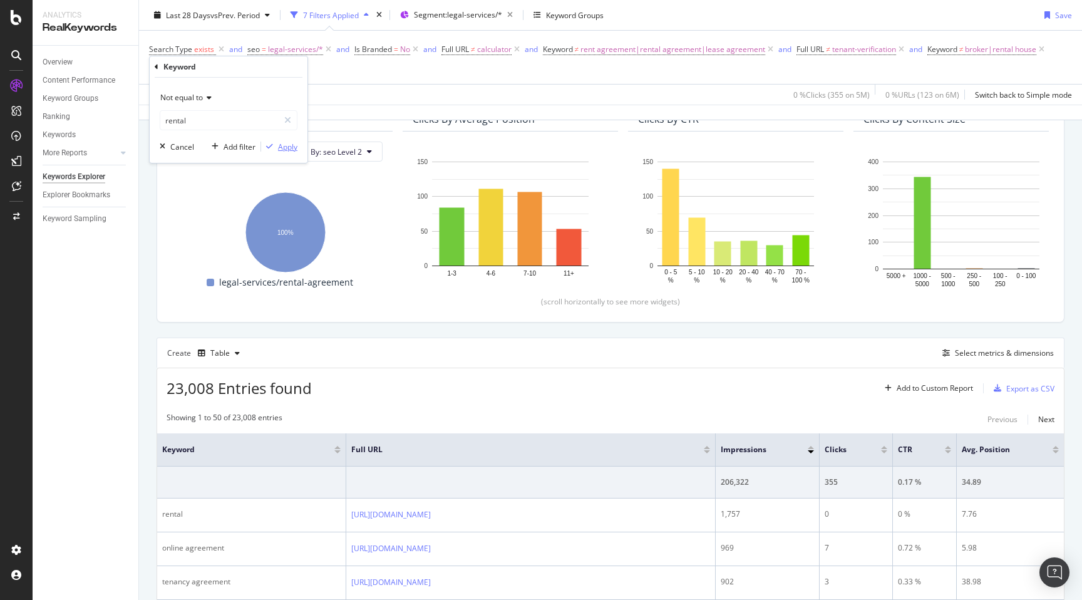
click at [296, 148] on div "Apply" at bounding box center [287, 147] width 19 height 11
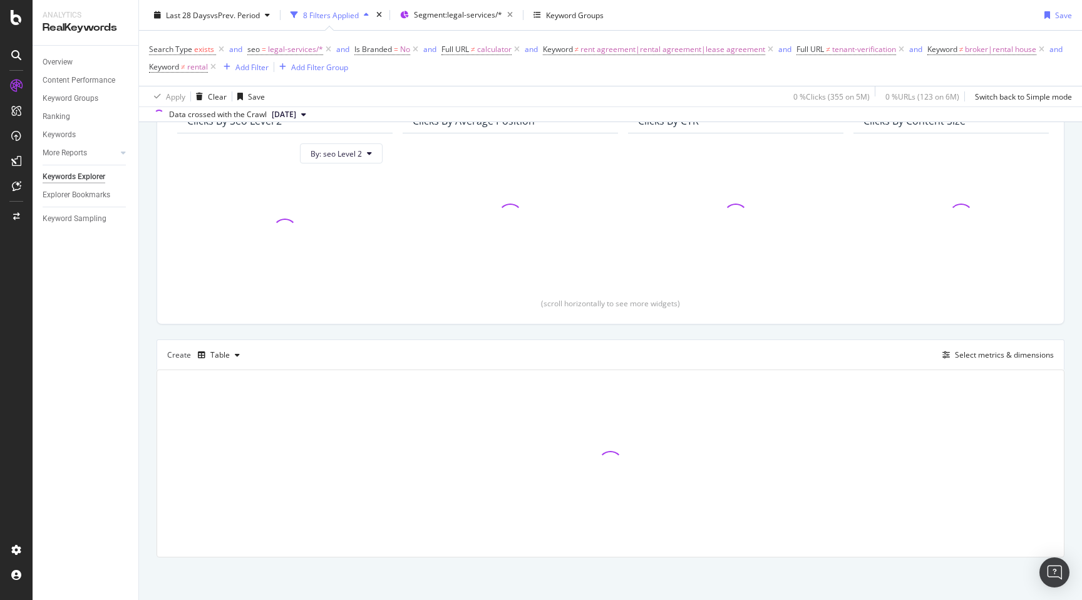
scroll to position [128, 0]
click at [148, 314] on div "By URL Top Charts Clicks By seo Level 2 By: seo Level 2 Clicks By Average Posit…" at bounding box center [610, 313] width 943 height 574
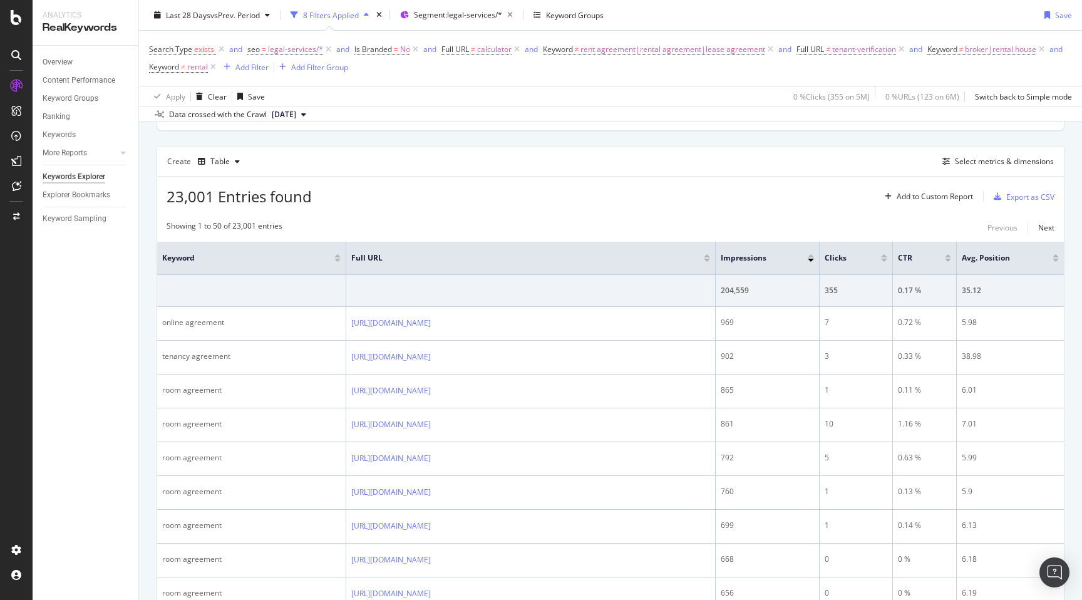
scroll to position [343, 0]
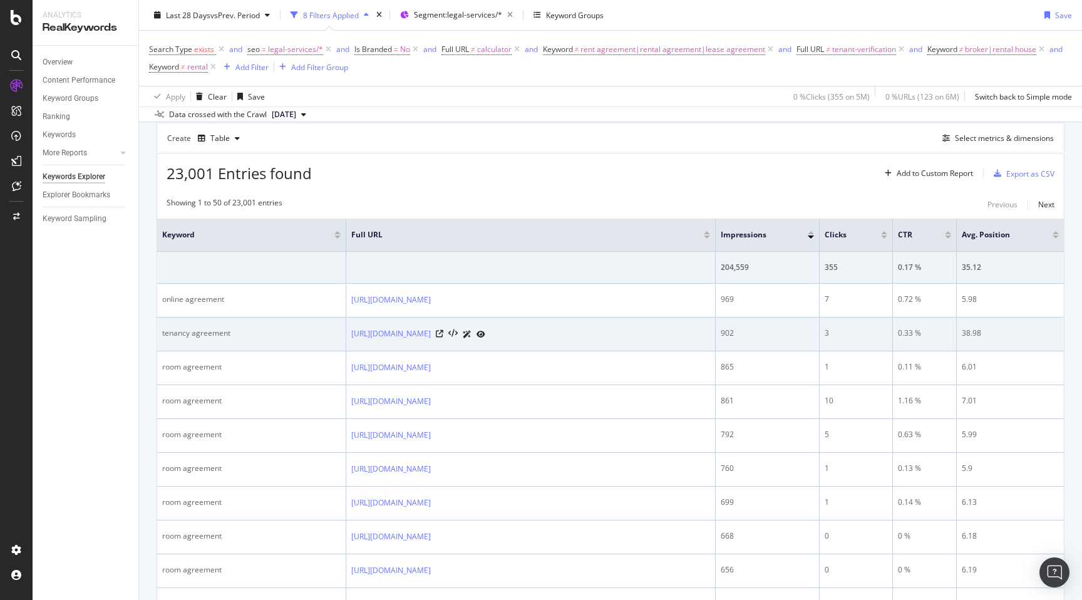
click at [730, 334] on div "902" at bounding box center [767, 332] width 93 height 11
click at [967, 334] on div "38.98" at bounding box center [1010, 332] width 97 height 11
click at [727, 334] on div "902" at bounding box center [767, 332] width 93 height 11
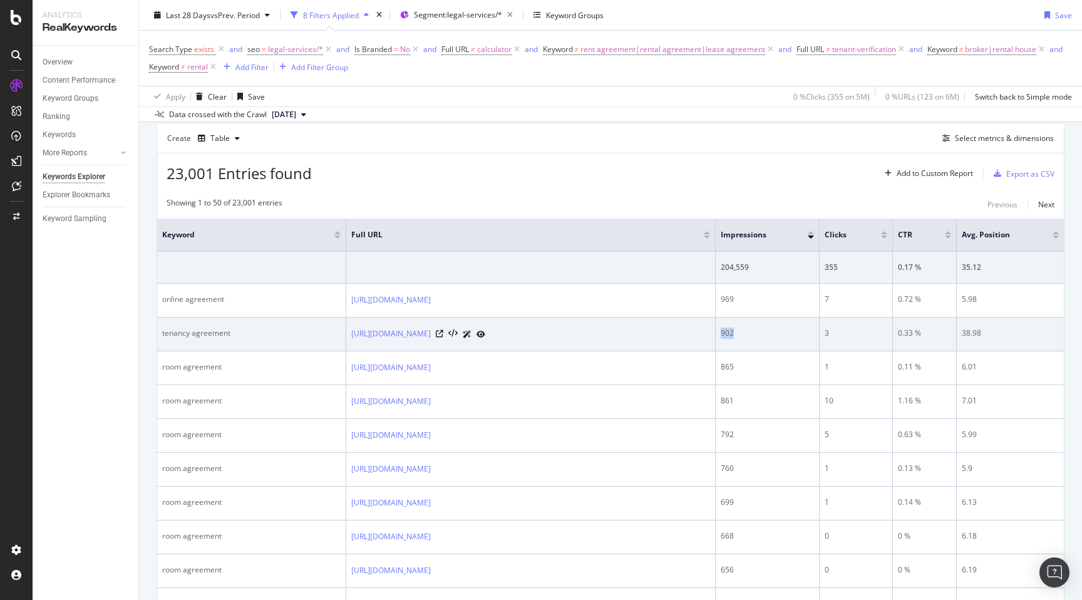
click at [727, 334] on div "902" at bounding box center [767, 332] width 93 height 11
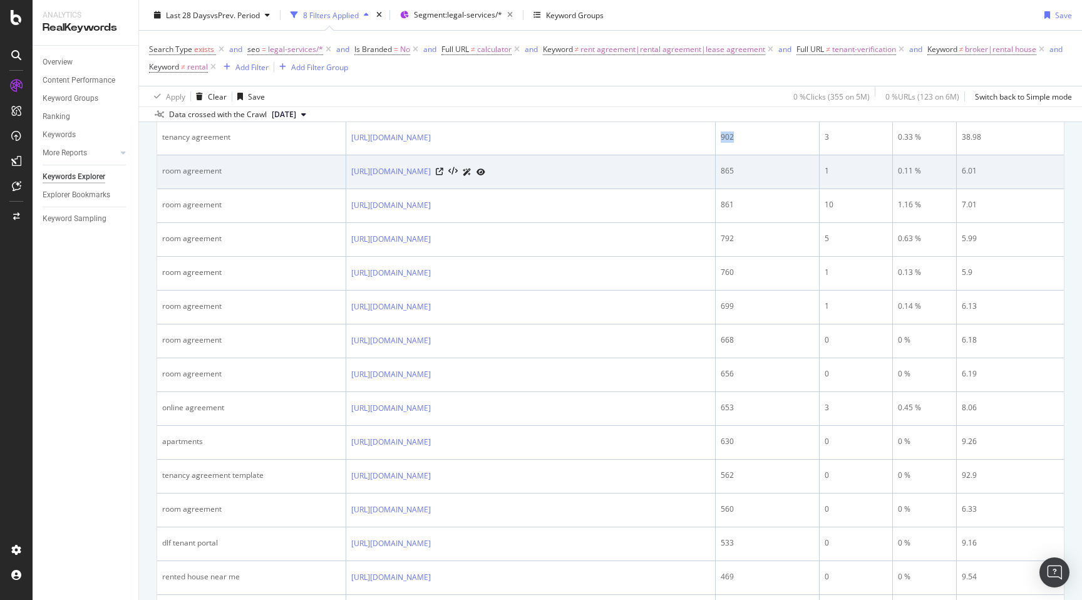
scroll to position [554, 0]
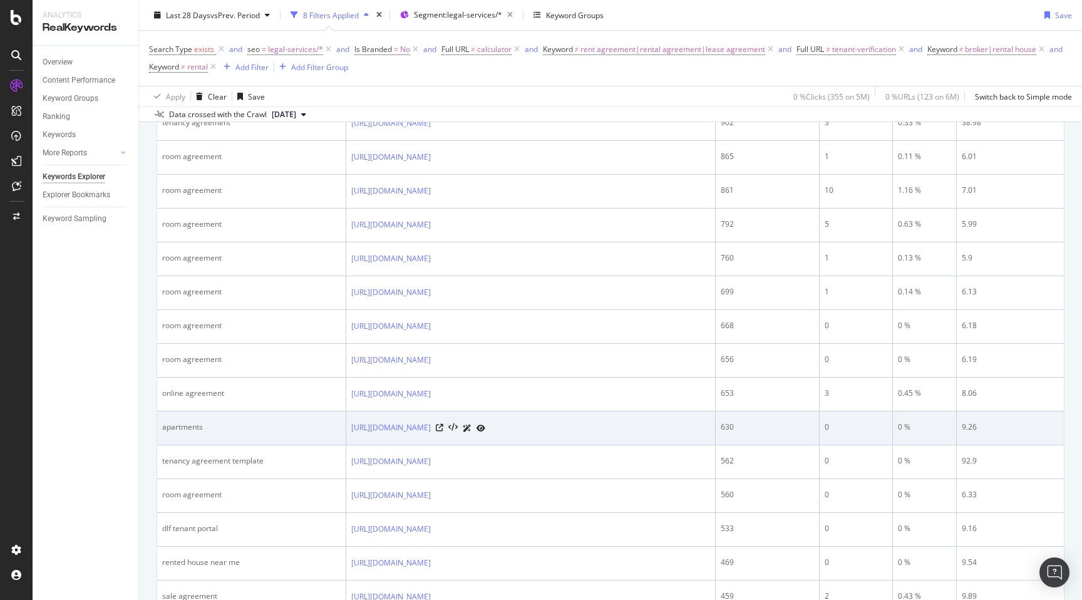
click at [189, 422] on div "apartments" at bounding box center [251, 426] width 178 height 11
copy div "apartments"
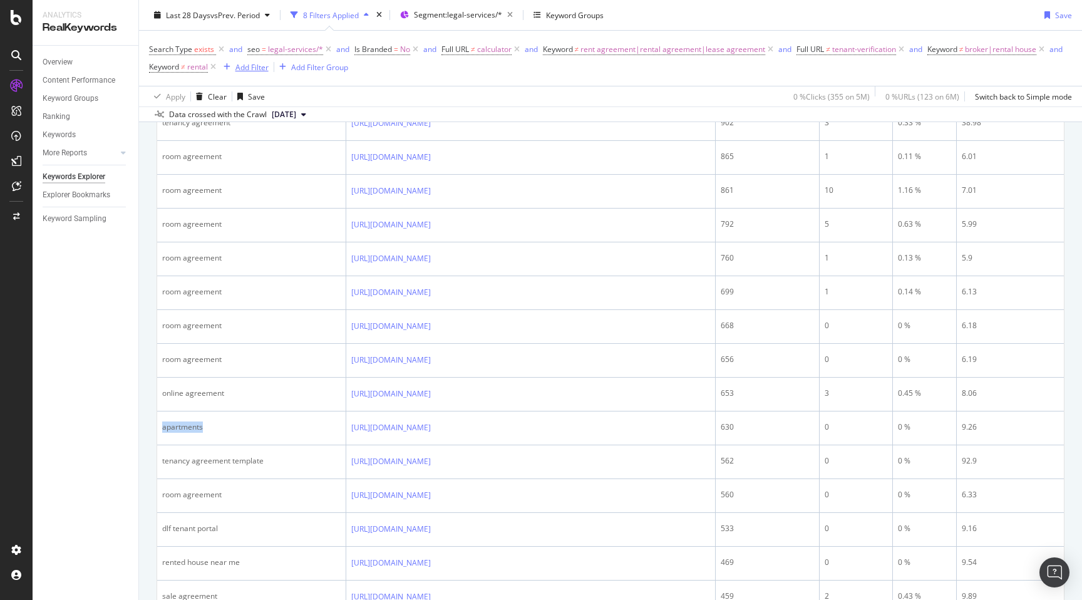
click at [249, 64] on div "Add Filter" at bounding box center [251, 66] width 33 height 11
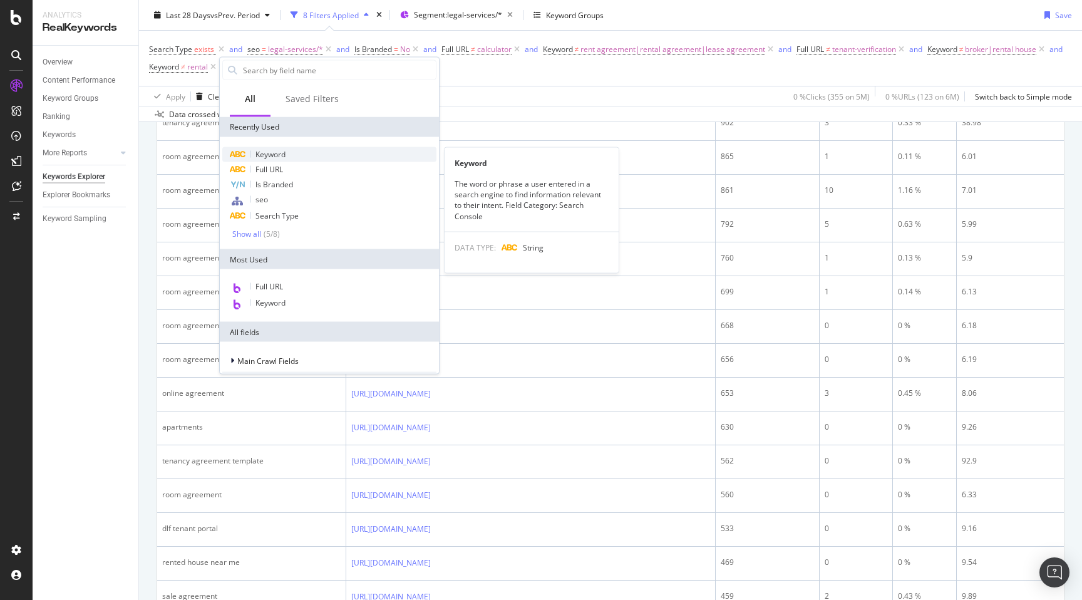
click at [269, 150] on span "Keyword" at bounding box center [270, 154] width 30 height 11
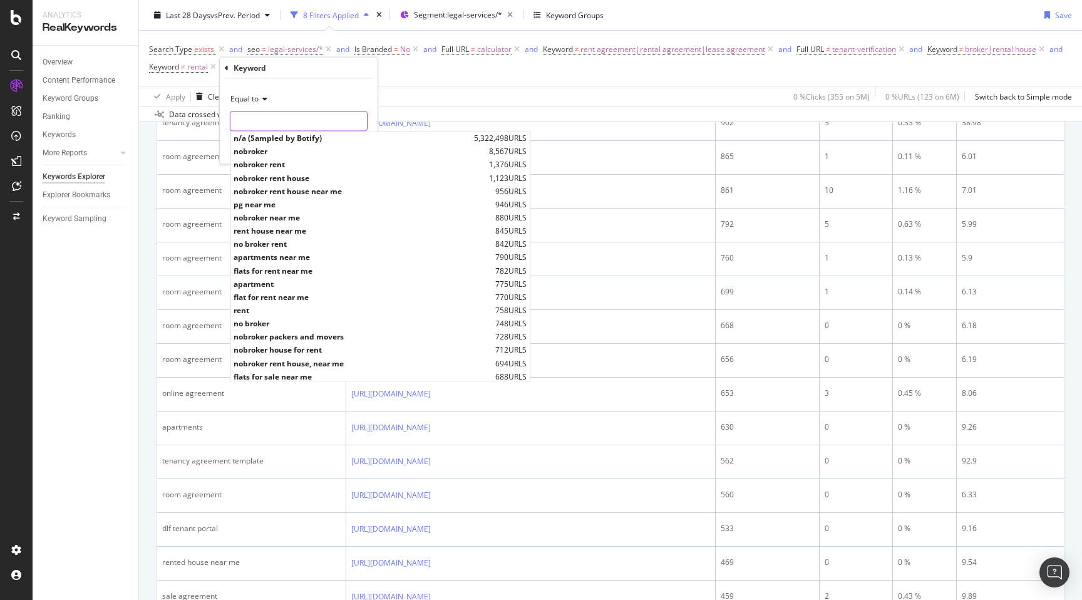
click at [257, 126] on input "text" at bounding box center [298, 121] width 137 height 20
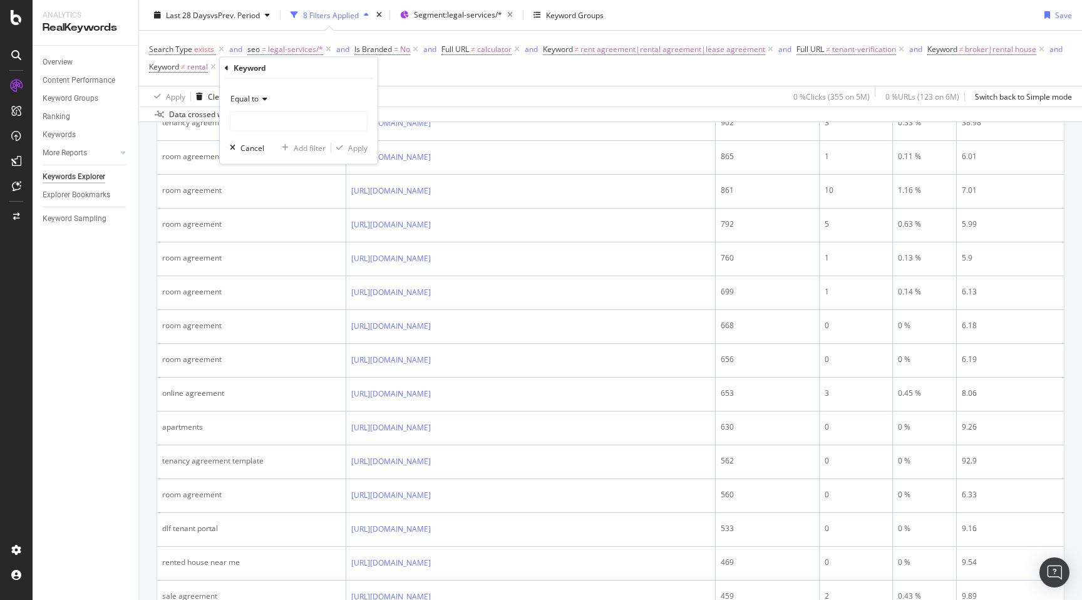
click at [250, 96] on span "Equal to" at bounding box center [244, 98] width 28 height 11
click at [254, 141] on span "Not equal to" at bounding box center [257, 140] width 43 height 11
click at [261, 120] on input "text" at bounding box center [298, 121] width 137 height 20
paste input "apartments"
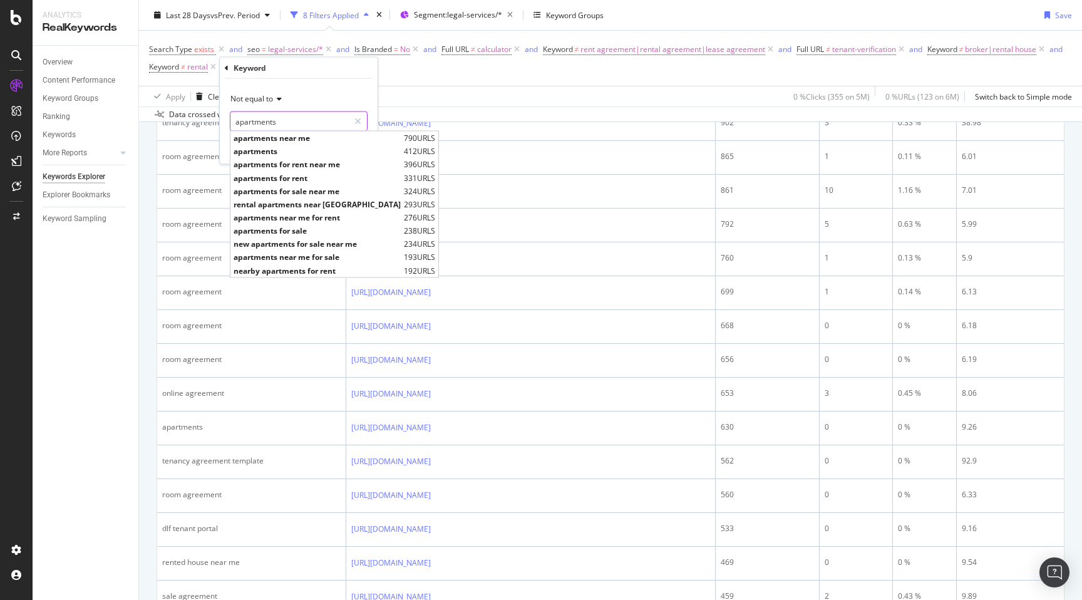
type input "apartments"
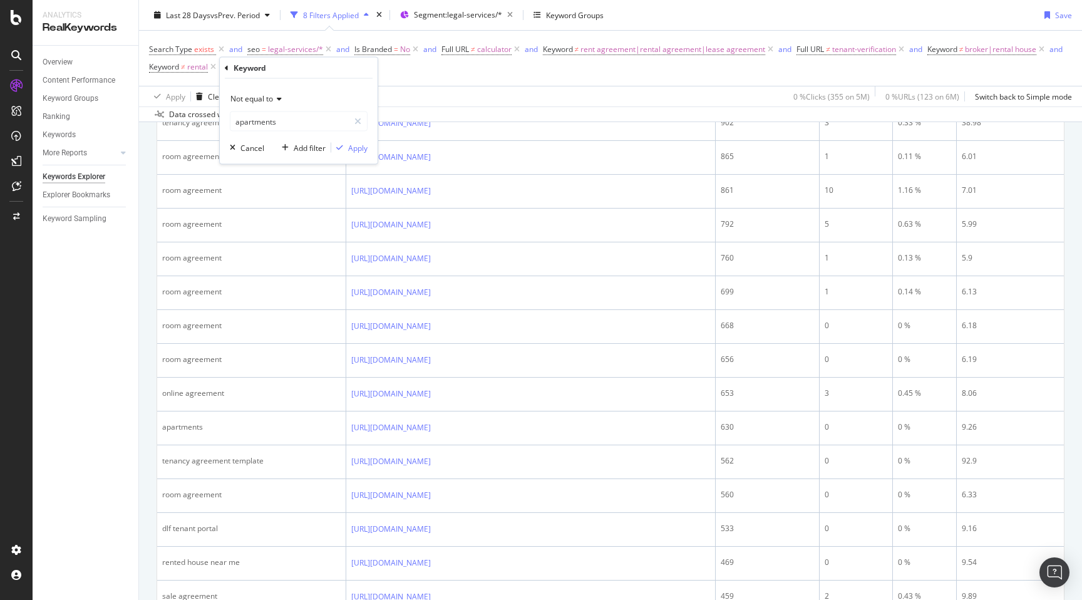
click at [366, 100] on div "Not equal to" at bounding box center [299, 99] width 138 height 20
click at [368, 91] on div "Not equal to apartments apartments Cancel Add filter Apply" at bounding box center [299, 121] width 158 height 85
click at [358, 146] on div "Apply" at bounding box center [357, 147] width 19 height 11
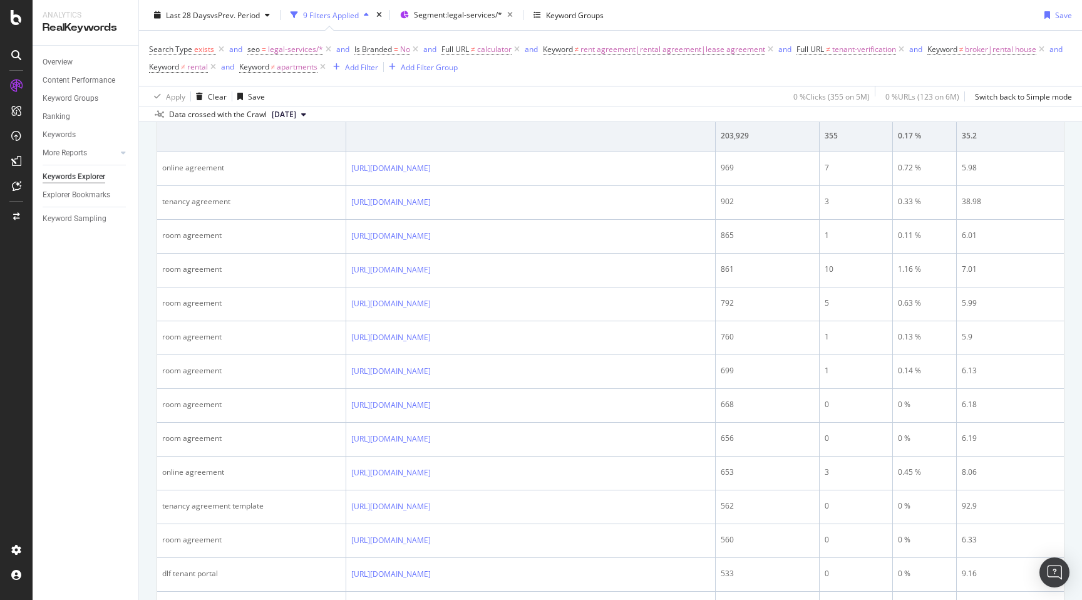
scroll to position [478, 0]
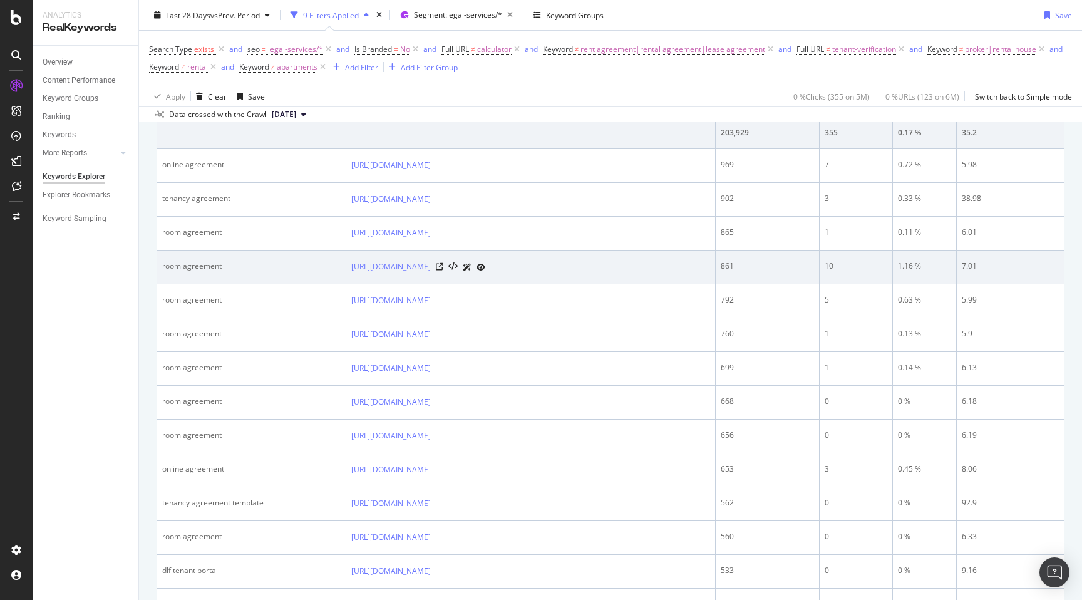
click at [165, 265] on div "room agreement" at bounding box center [251, 265] width 178 height 11
copy div "room agreement"
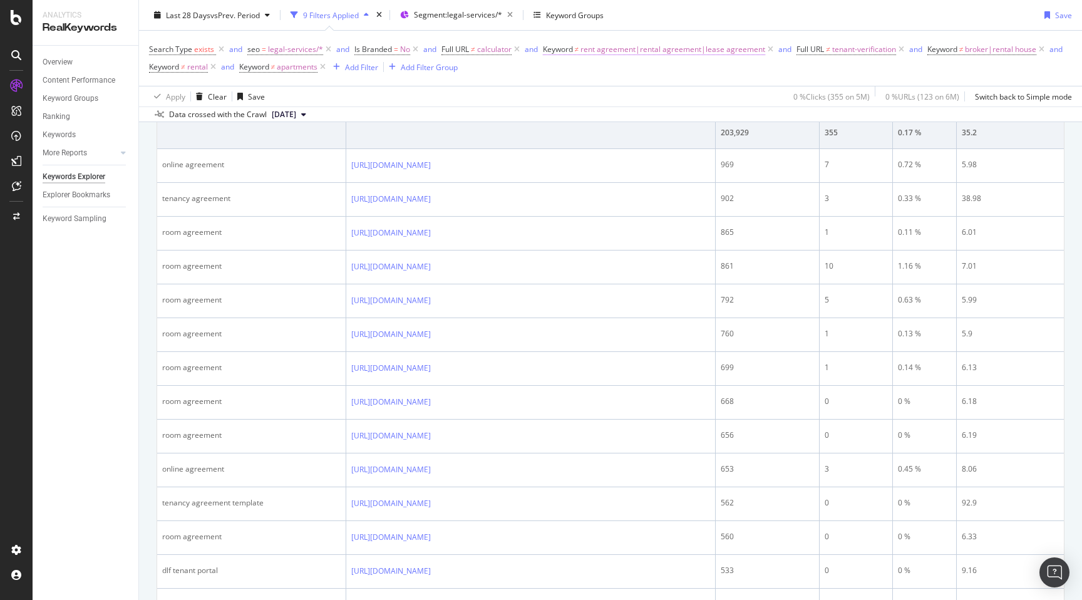
click at [622, 44] on span "rent agreement|rental agreement|lease agreement" at bounding box center [672, 50] width 185 height 18
click at [603, 100] on input "rent agreement|rental agreement|lease agreement" at bounding box center [613, 101] width 118 height 20
paste input "room agreement"
type input "rent agreement|rental agreement|lease agreement|room agreement"
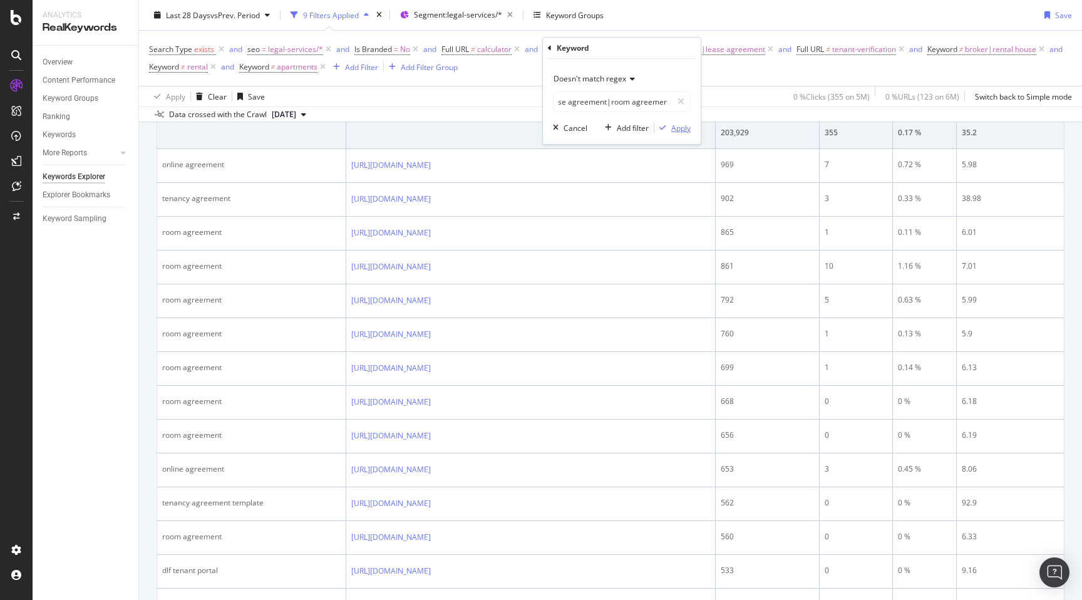
scroll to position [0, 0]
click at [680, 130] on div "Apply" at bounding box center [680, 128] width 19 height 11
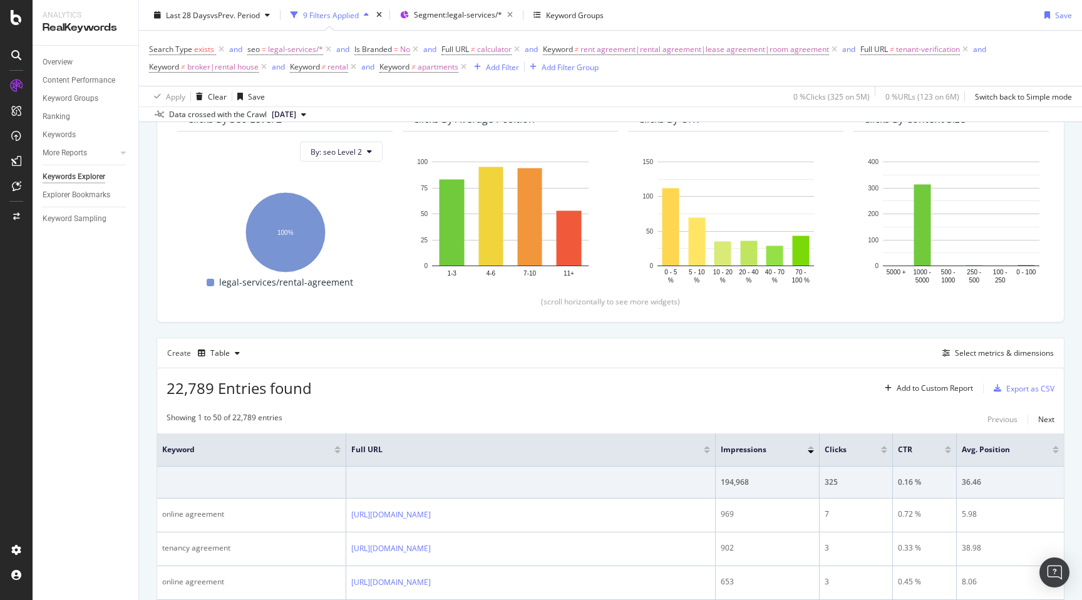
scroll to position [478, 0]
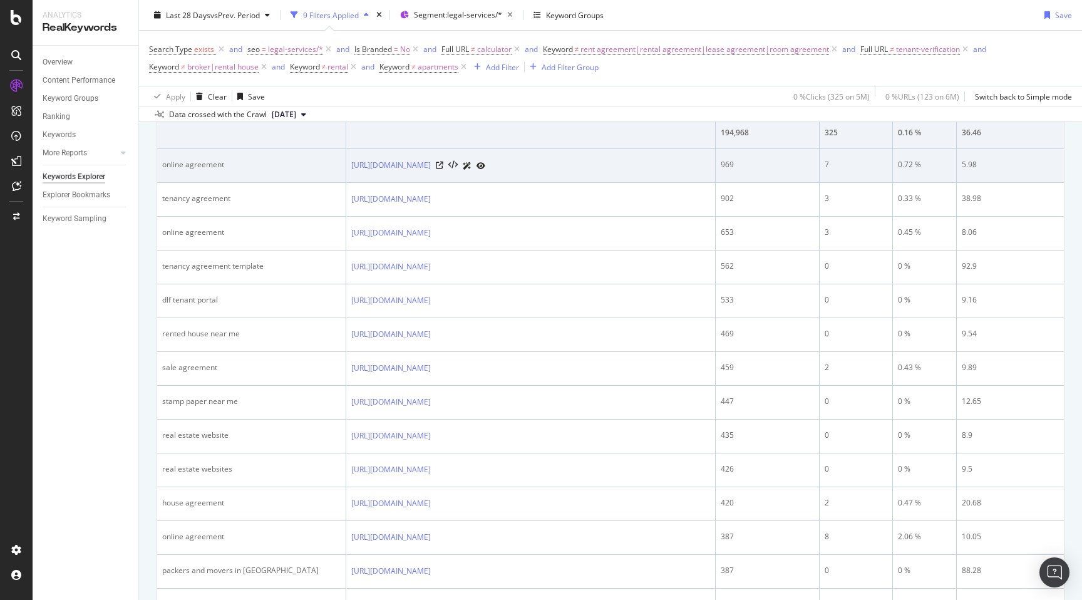
click at [173, 159] on div "online agreement" at bounding box center [251, 164] width 178 height 11
copy div "online agreement"
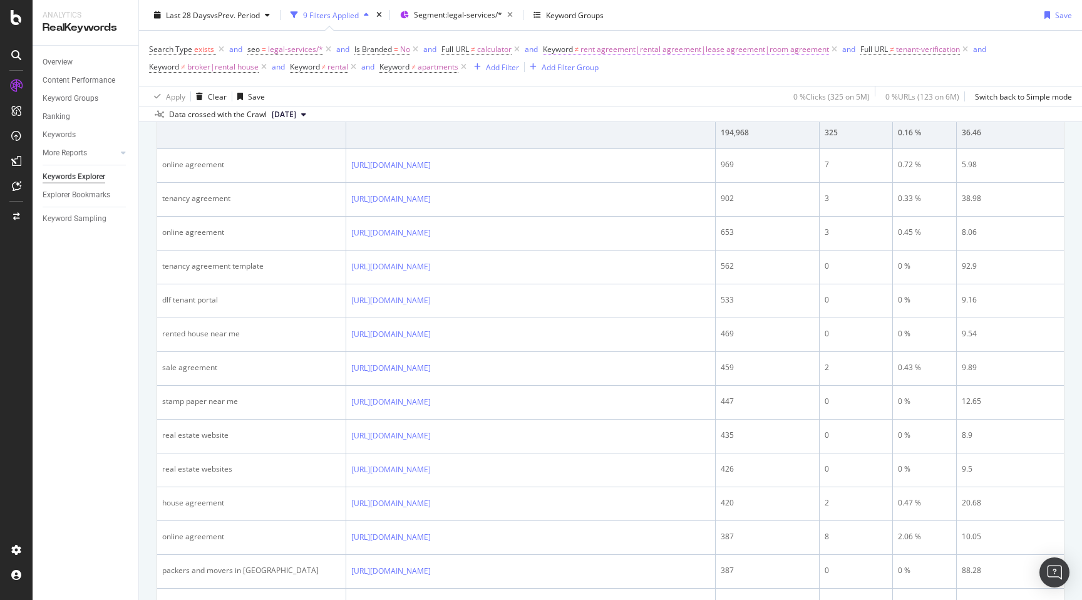
click at [679, 46] on span "rent agreement|rental agreement|lease agreement|room agreement" at bounding box center [704, 50] width 249 height 18
click at [612, 108] on input "rent agreement|rental agreement|lease agreement|room agreement" at bounding box center [613, 101] width 118 height 20
paste input "online agreement"
type input "rent agreement|rental agreement|lease agreement|room agreement|online agreement"
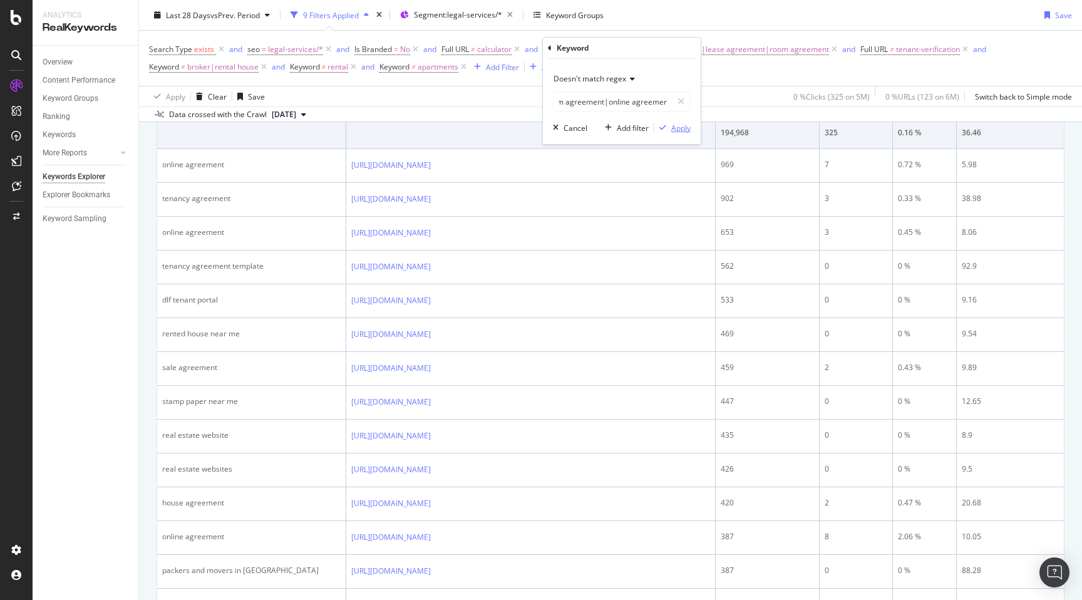
scroll to position [0, 0]
click at [680, 125] on div "Apply" at bounding box center [680, 128] width 19 height 11
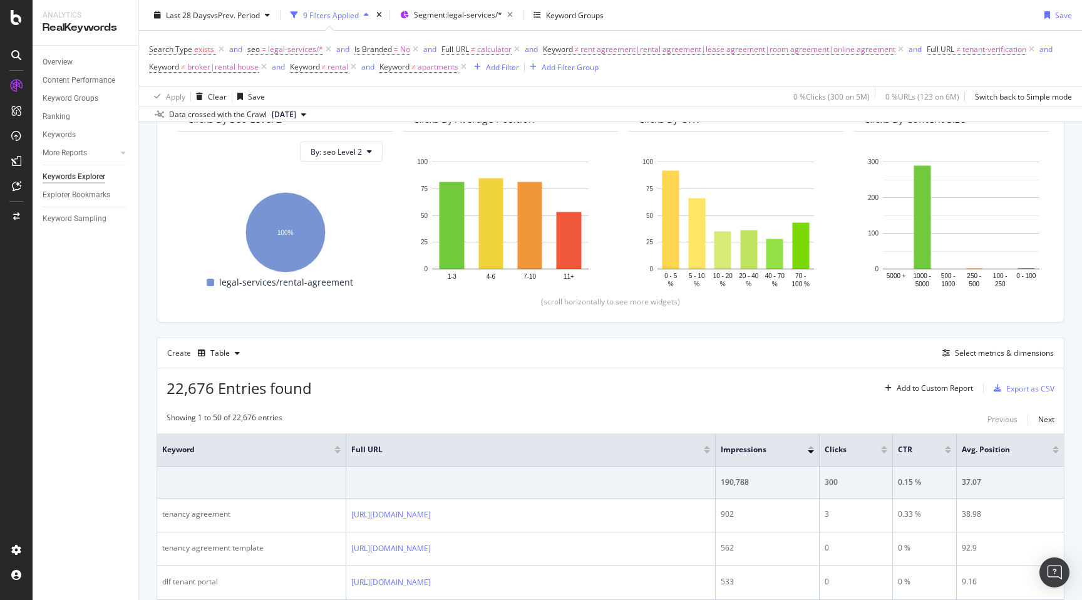
scroll to position [478, 0]
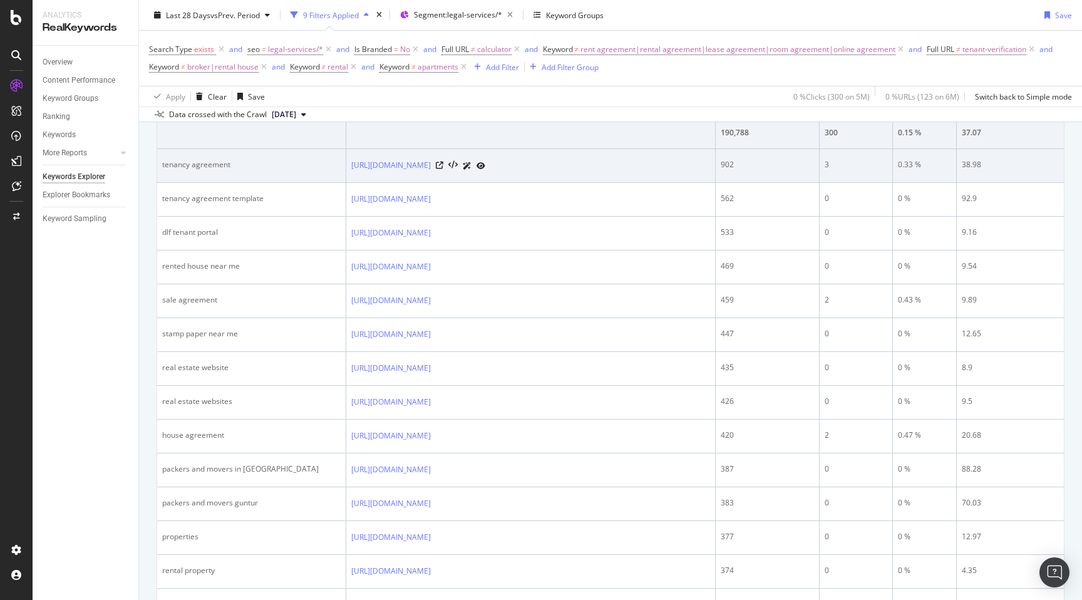
click at [176, 161] on div "tenancy agreement" at bounding box center [251, 164] width 178 height 11
copy div "tenancy agreement"
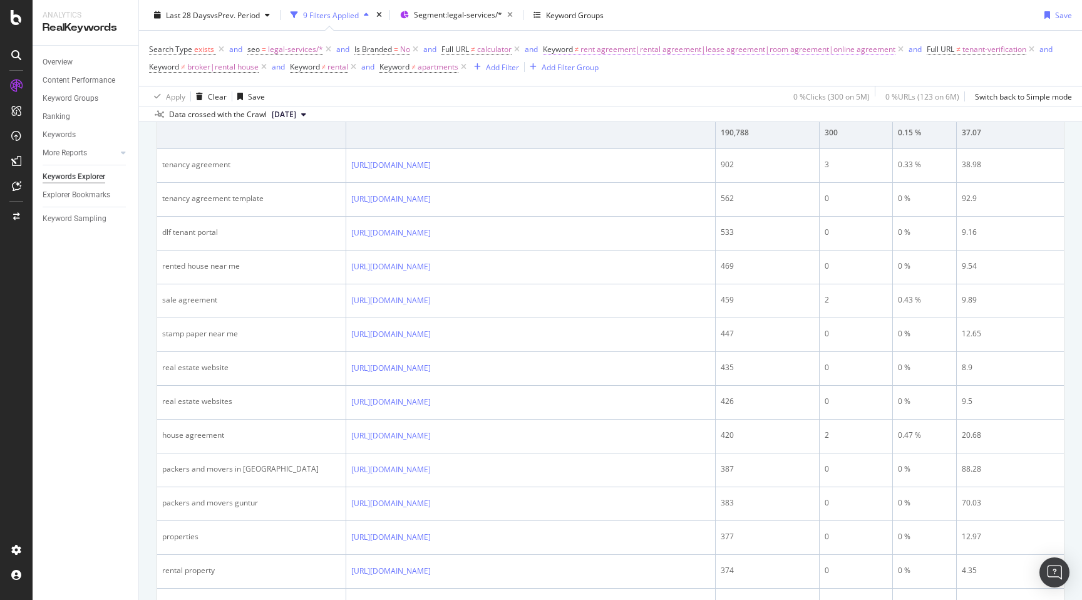
click at [657, 46] on span "rent agreement|rental agreement|lease agreement|room agreement|online agreement" at bounding box center [737, 50] width 315 height 18
click at [604, 105] on input "rent agreement|rental agreement|lease agreement|room agreement|online agreement" at bounding box center [613, 101] width 118 height 20
paste input "tenancy agreement"
type input "rent agreement|rental agreement|lease agreement|room agreement|online agreement…"
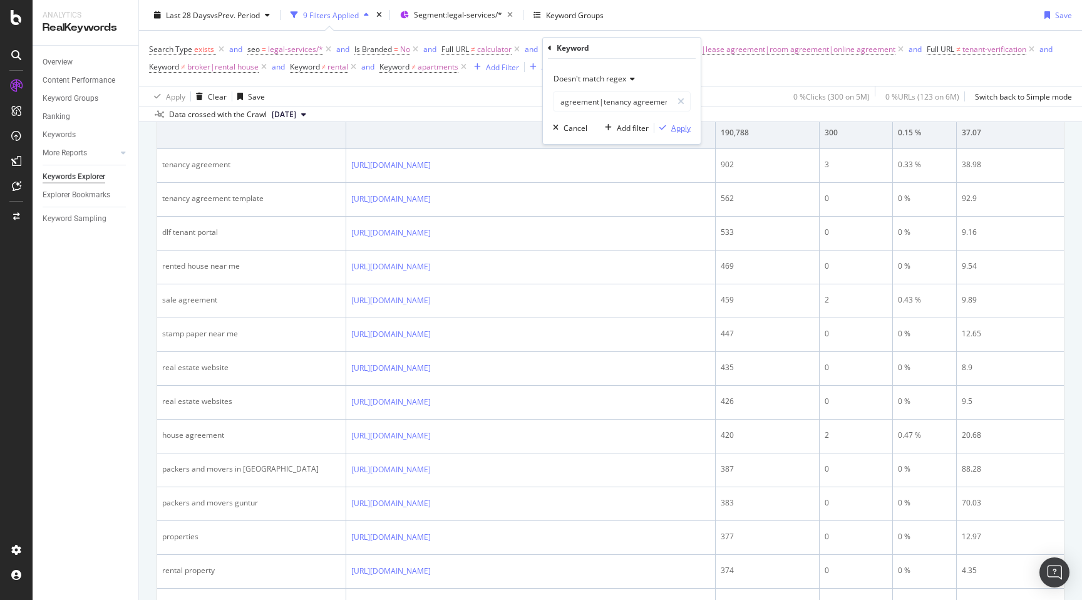
scroll to position [0, 0]
click at [672, 128] on div "Apply" at bounding box center [680, 128] width 19 height 11
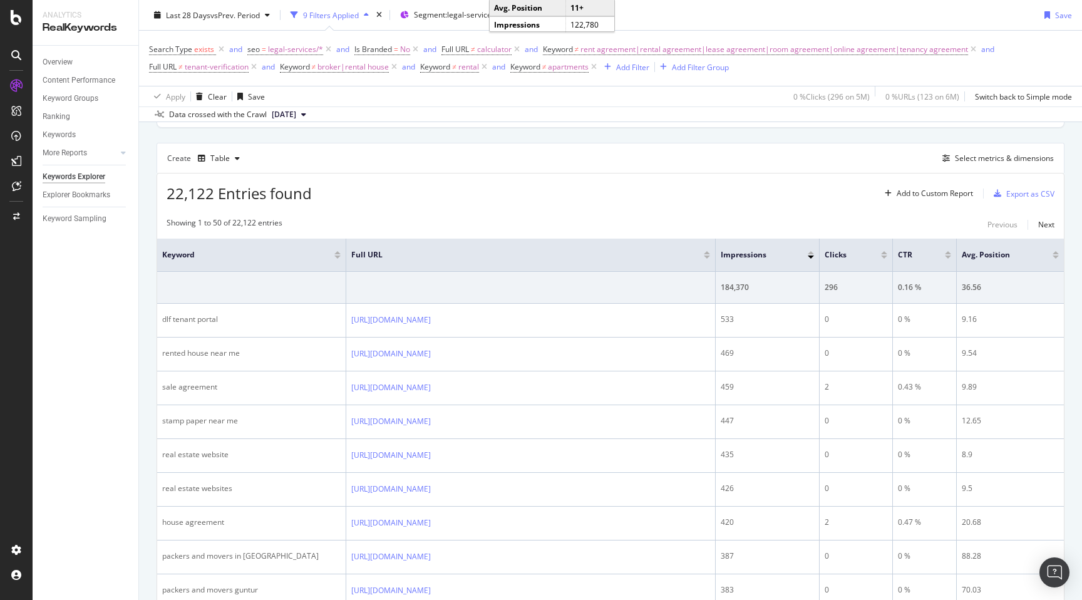
scroll to position [343, 0]
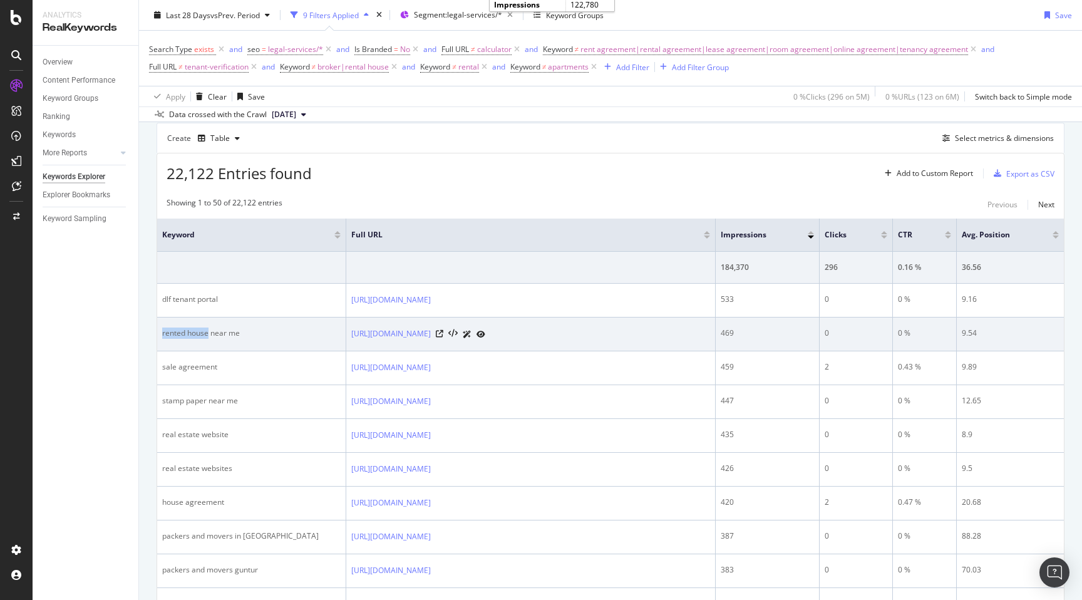
drag, startPoint x: 161, startPoint y: 333, endPoint x: 209, endPoint y: 336, distance: 48.3
click at [209, 336] on td "rented house near me" at bounding box center [251, 334] width 189 height 34
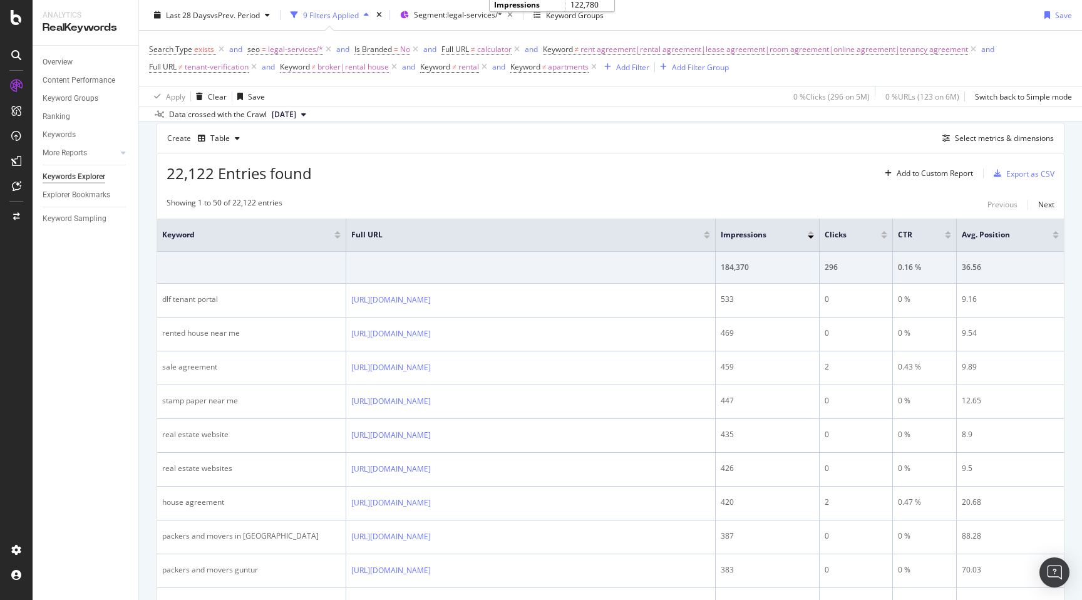
click at [348, 70] on span "broker|rental house" at bounding box center [352, 67] width 71 height 18
click at [344, 113] on input "broker|rental house" at bounding box center [351, 120] width 118 height 20
paste input "rented house"
type input "broker|rental house|rented house|real estate website|packers"
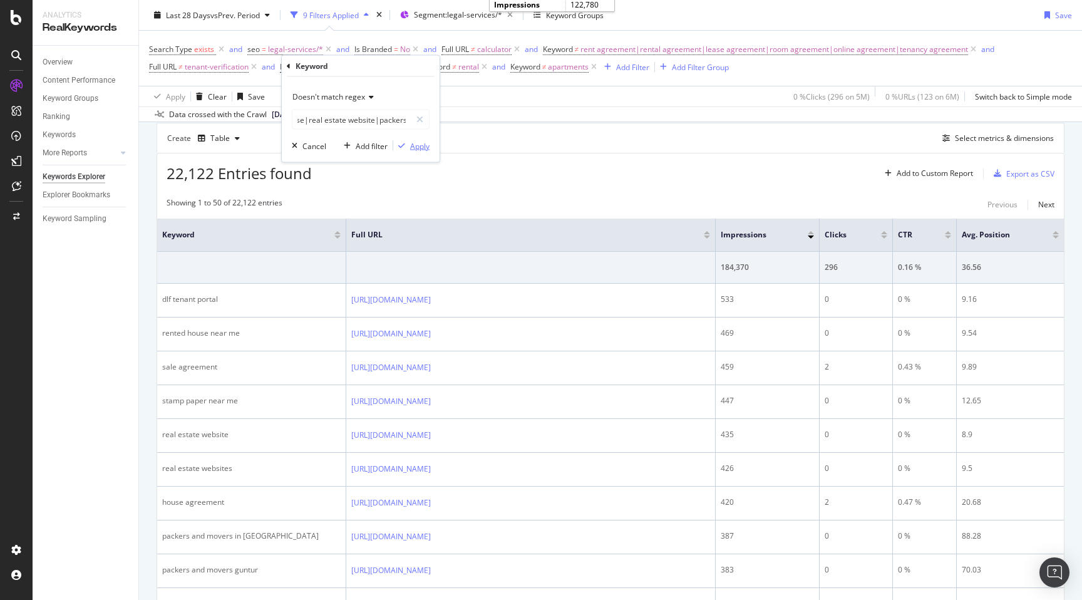
scroll to position [0, 0]
click at [418, 145] on div "Apply" at bounding box center [419, 145] width 19 height 11
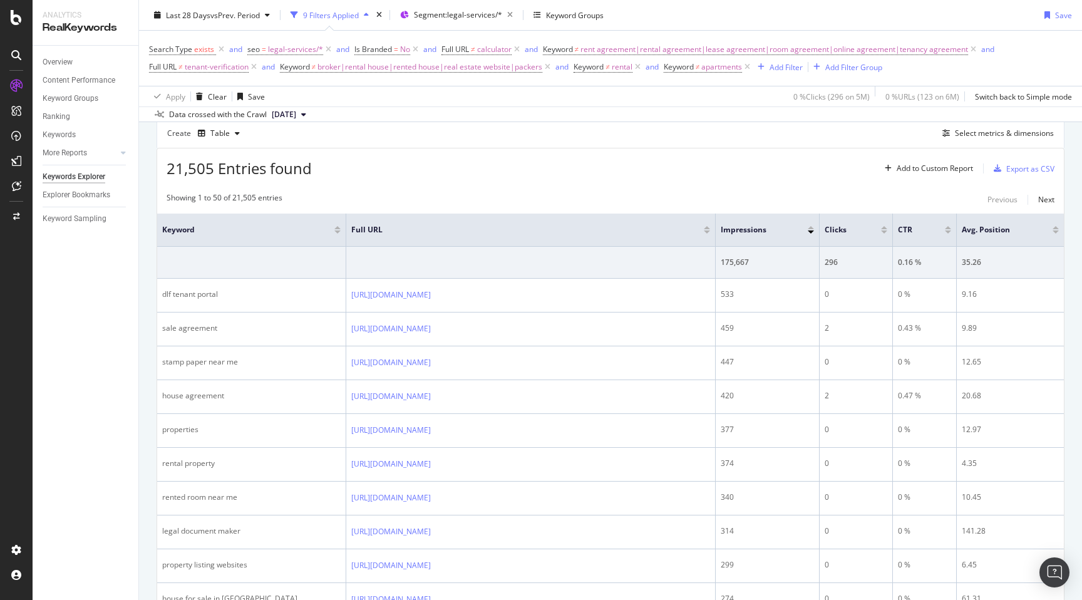
scroll to position [359, 0]
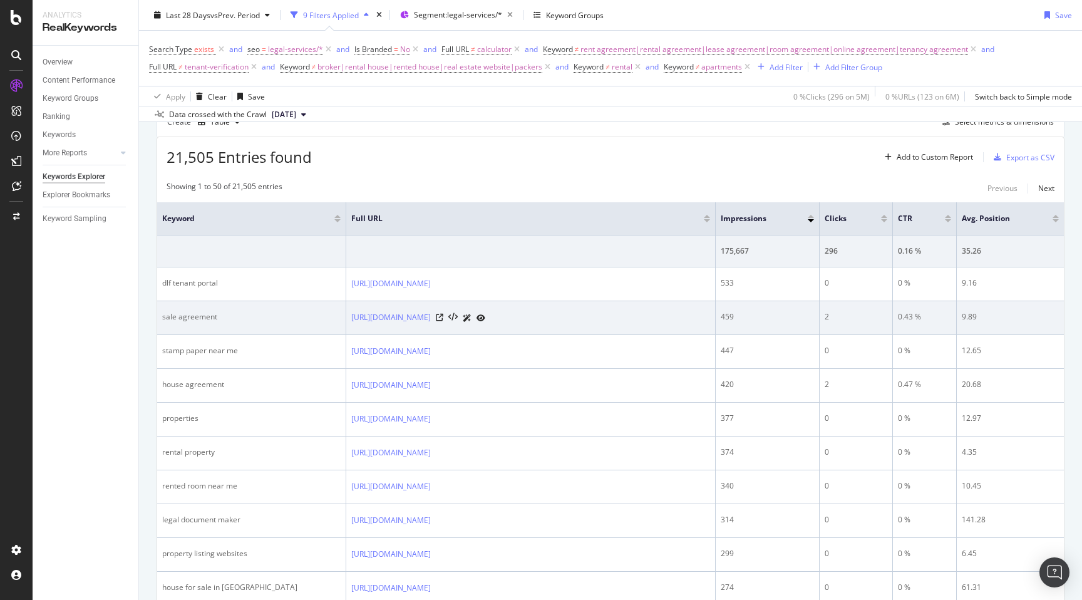
click at [349, 316] on td "[URL][DOMAIN_NAME]" at bounding box center [530, 318] width 369 height 34
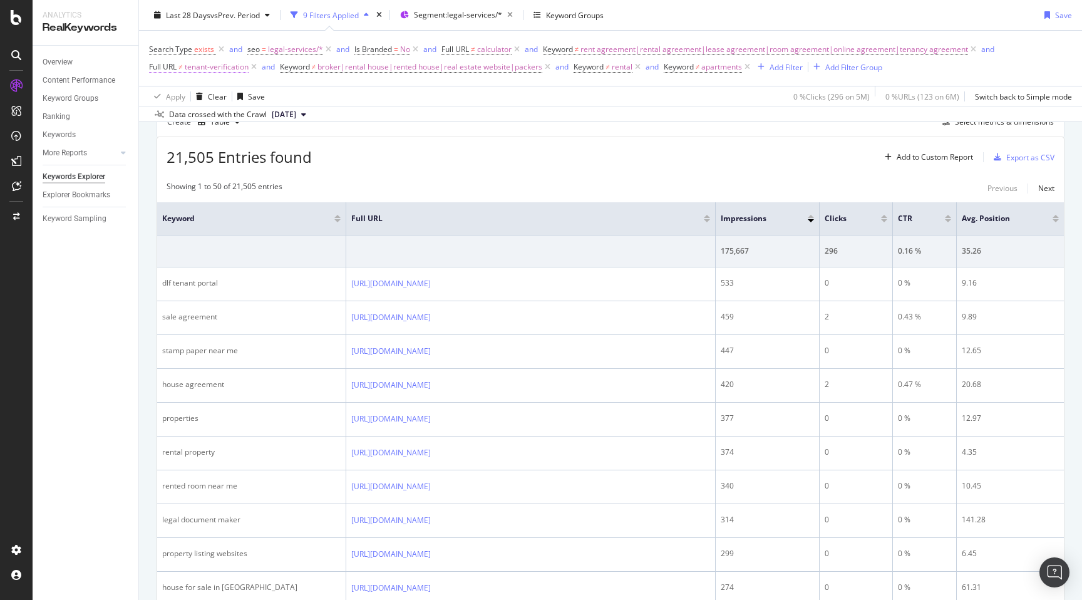
click at [225, 68] on span "tenant-verification" at bounding box center [217, 67] width 64 height 18
click at [233, 115] on input "tenant-verification" at bounding box center [219, 120] width 118 height 20
paste input "[URL][DOMAIN_NAME]"
click at [170, 119] on input "tenant-verification|[URL][DOMAIN_NAME]" at bounding box center [219, 120] width 118 height 20
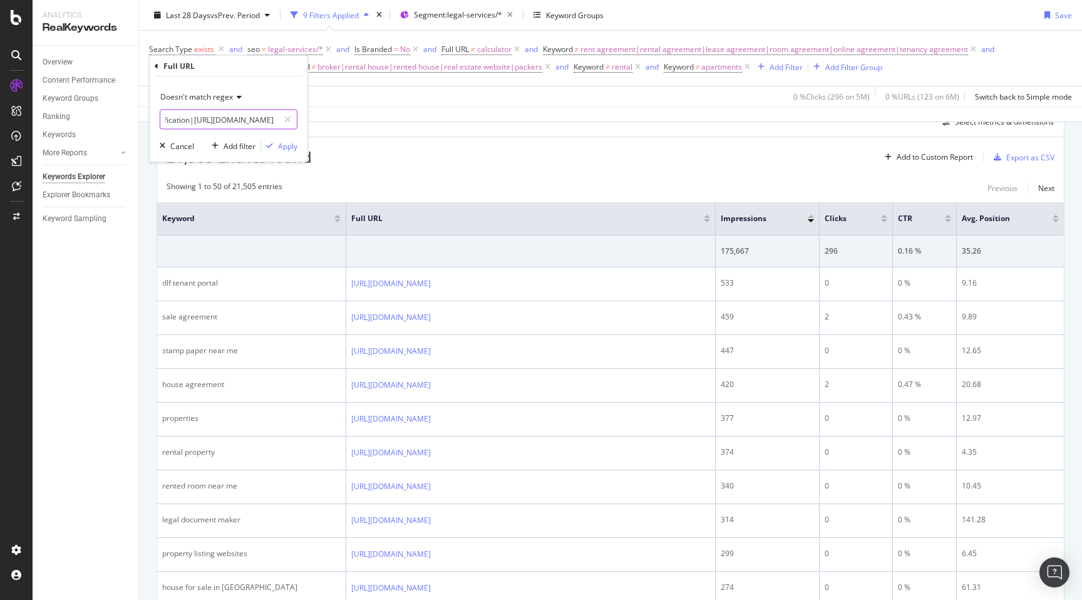
scroll to position [0, 39]
click at [254, 123] on input "tenant-verification|sales-agreement-in-[GEOGRAPHIC_DATA]" at bounding box center [219, 120] width 118 height 20
type input "tenant-verification|sales-agreement"
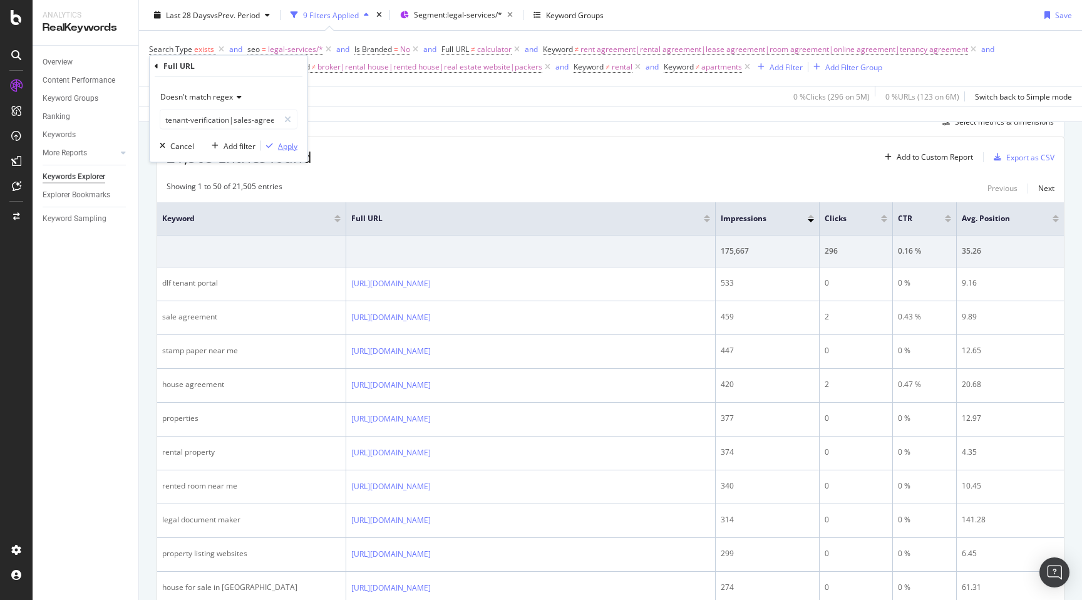
click at [282, 141] on div "Apply" at bounding box center [287, 145] width 19 height 11
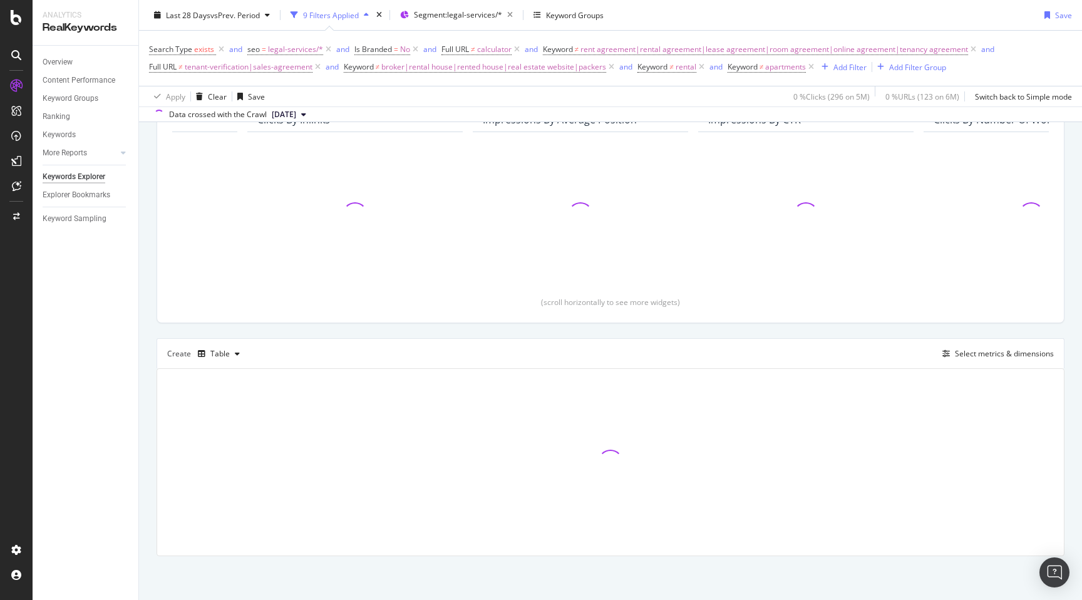
click at [145, 203] on div "By URL Top Charts Clicks By seo Level 2 By: seo Level 2 Clicks By Average Posit…" at bounding box center [610, 313] width 943 height 574
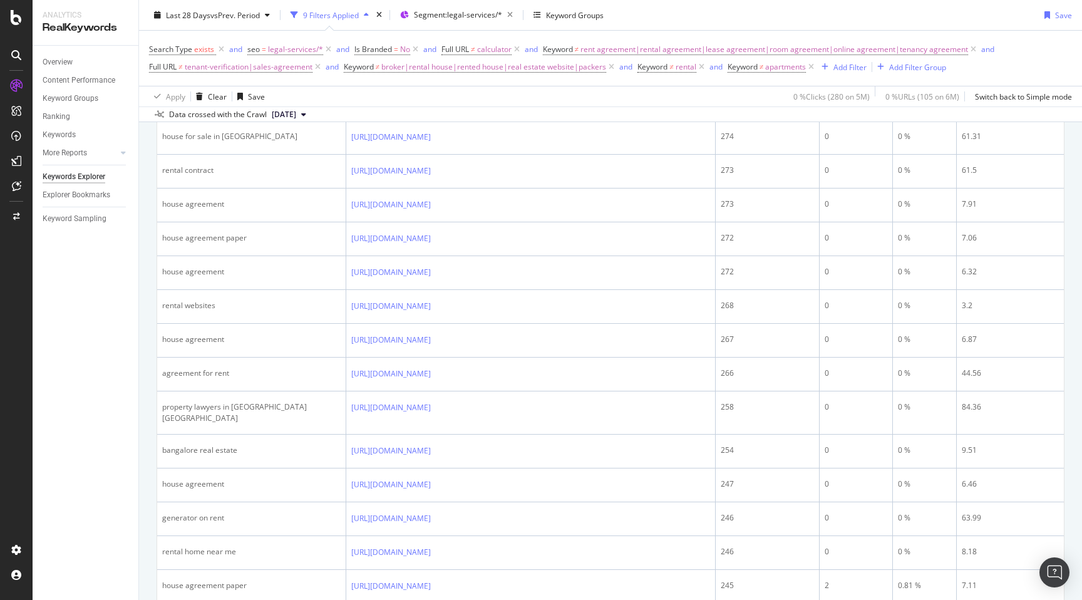
scroll to position [775, 0]
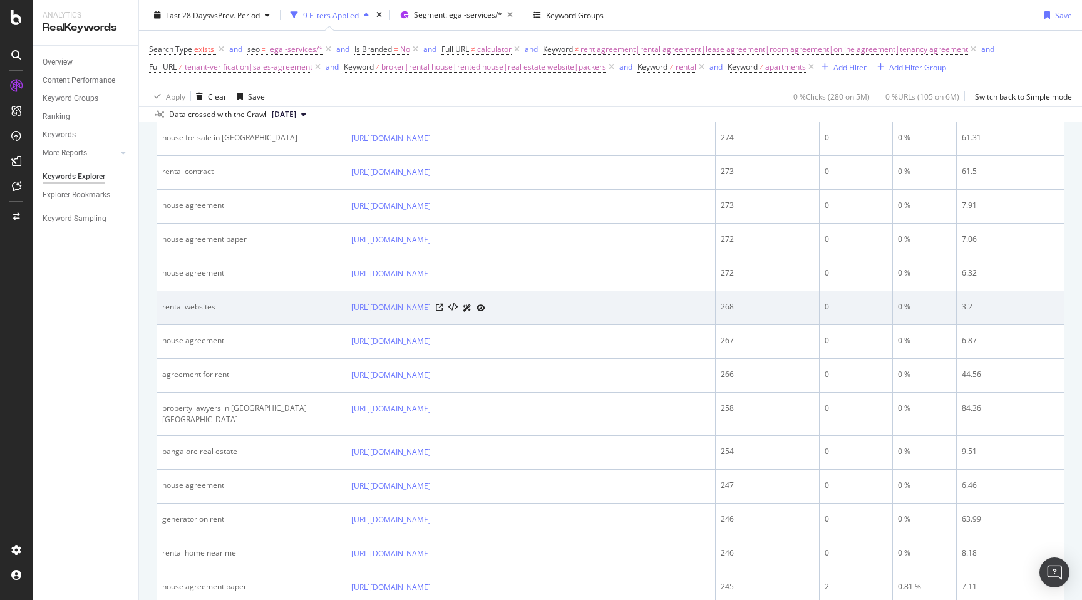
click at [166, 313] on td "rental websites" at bounding box center [251, 308] width 189 height 34
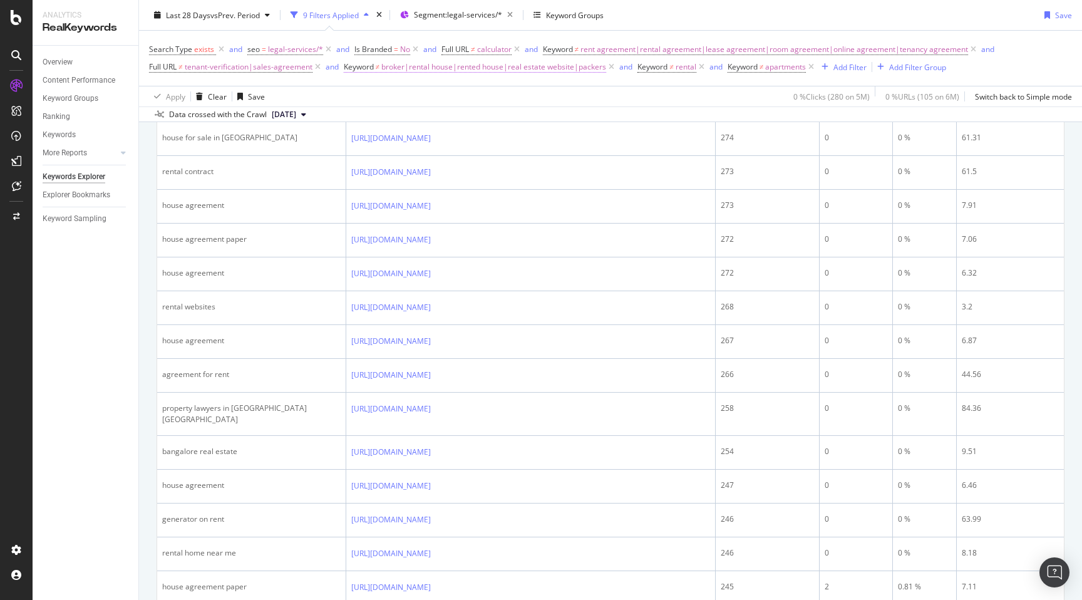
click at [529, 67] on span "broker|rental house|rented house|real estate website|packers" at bounding box center [493, 67] width 225 height 18
click at [455, 115] on input "broker|rental house|rented house|real estate website|packers" at bounding box center [414, 120] width 118 height 20
paste input "rental websites"
type input "broker|rental house|rented house|real estate website|packers|rental websites"
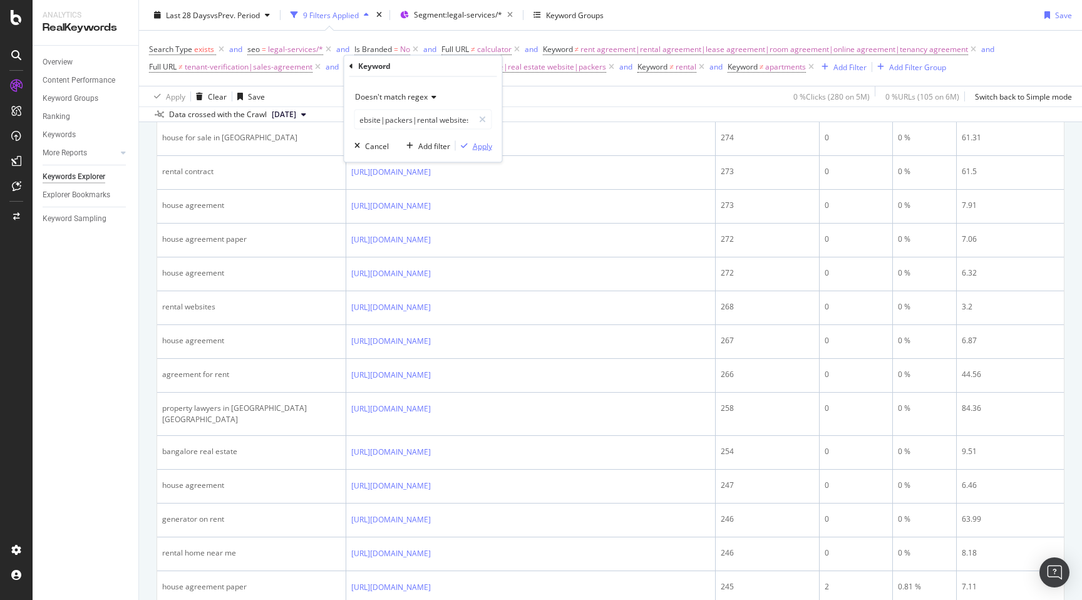
scroll to position [0, 0]
click at [476, 146] on div "Apply" at bounding box center [482, 145] width 19 height 11
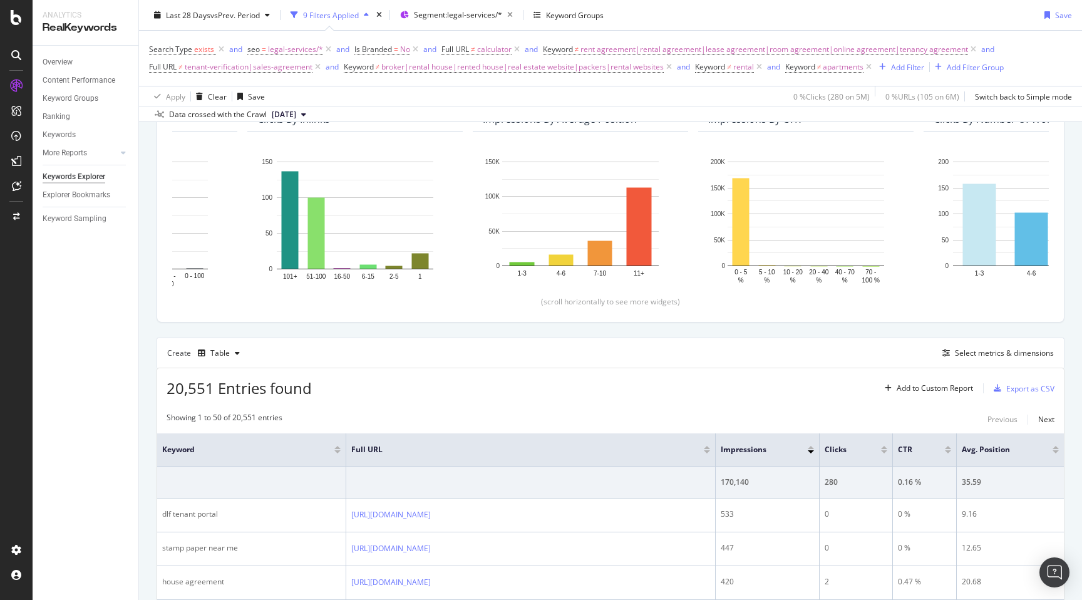
scroll to position [775, 0]
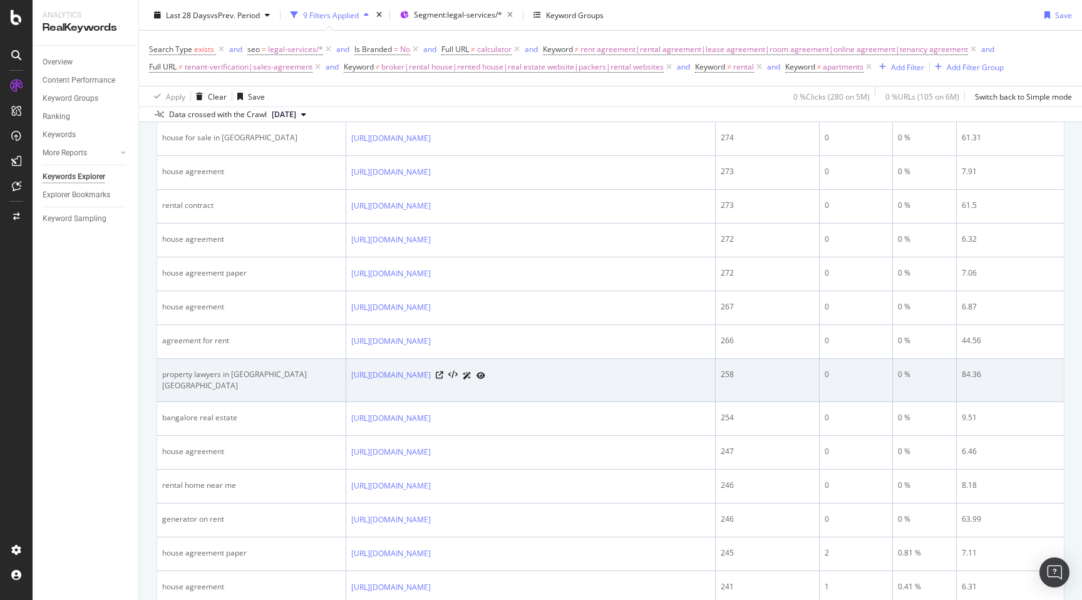
click at [347, 374] on td "[URL][DOMAIN_NAME]" at bounding box center [530, 380] width 369 height 43
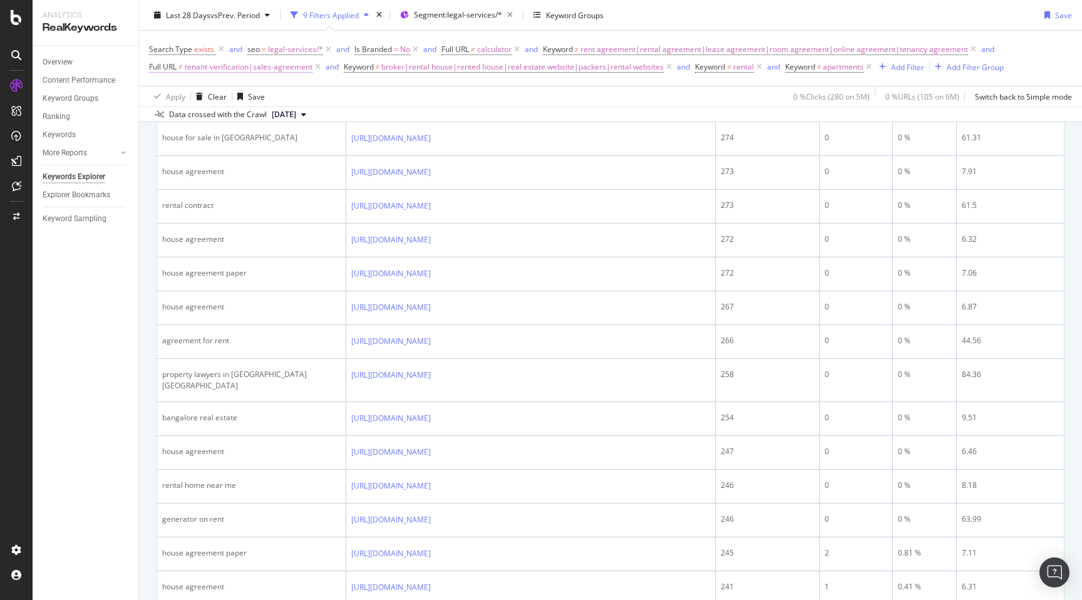
click at [242, 66] on span "tenant-verification|sales-agreement" at bounding box center [249, 67] width 128 height 18
click at [232, 117] on input "tenant-verification|sales-agreement" at bounding box center [219, 120] width 118 height 20
paste input "[URL][DOMAIN_NAME]"
click at [225, 119] on input "tenant-verification|sales-agreement|[URL][DOMAIN_NAME]" at bounding box center [219, 120] width 118 height 20
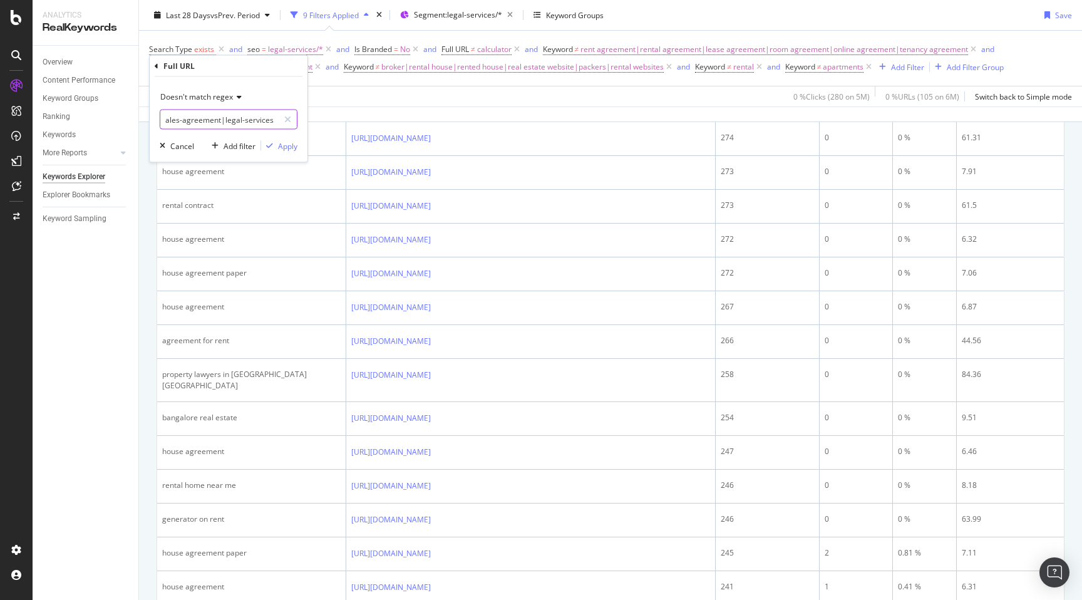
scroll to position [0, 68]
type input "tenant-verification|sales-agreement|legal-services"
click at [282, 143] on div "Apply" at bounding box center [287, 145] width 19 height 11
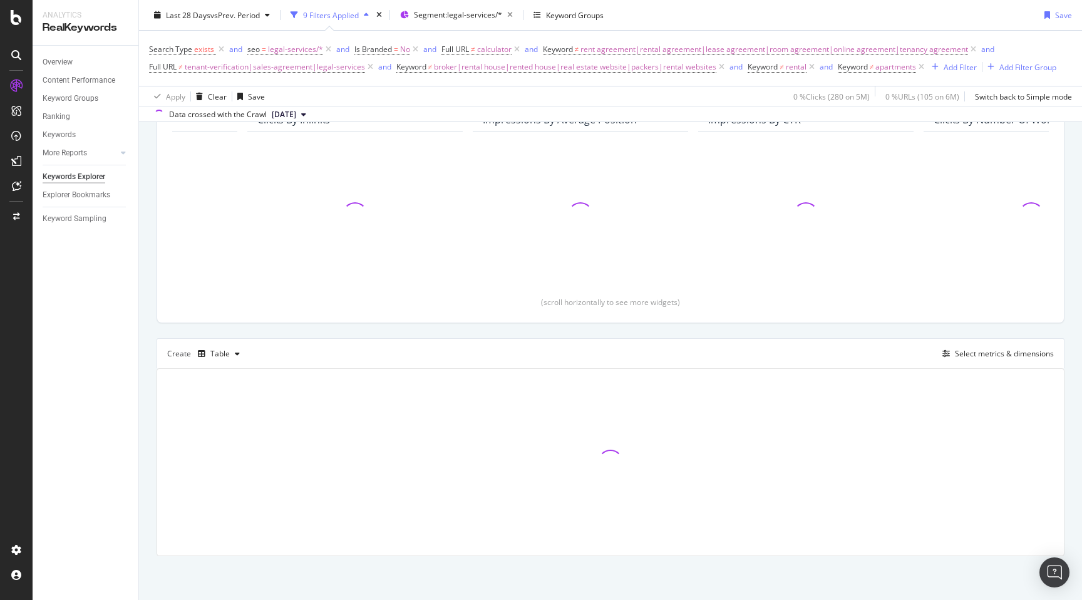
scroll to position [128, 0]
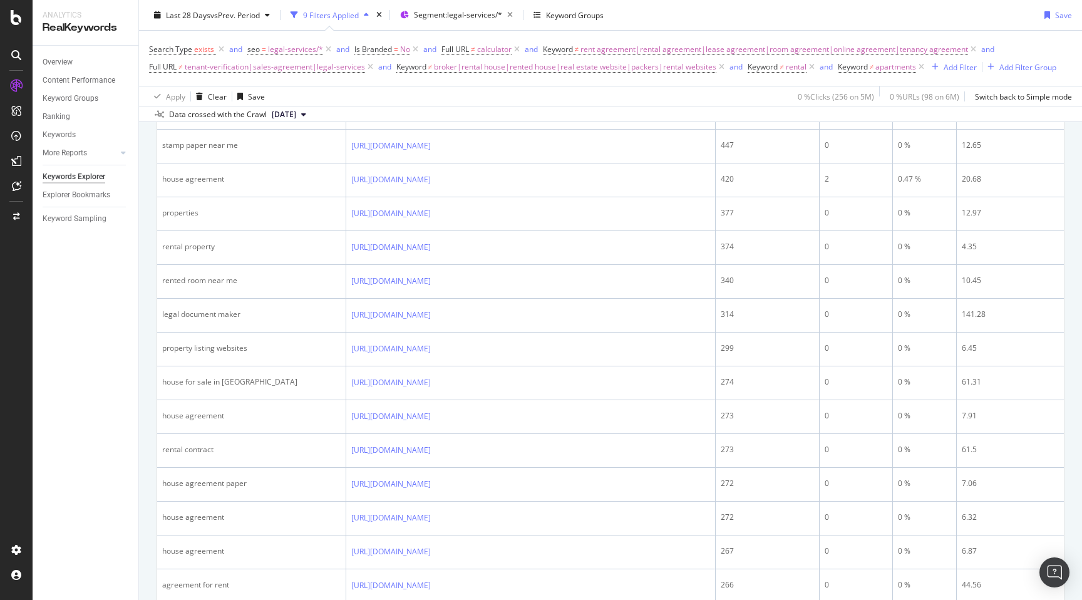
scroll to position [544, 0]
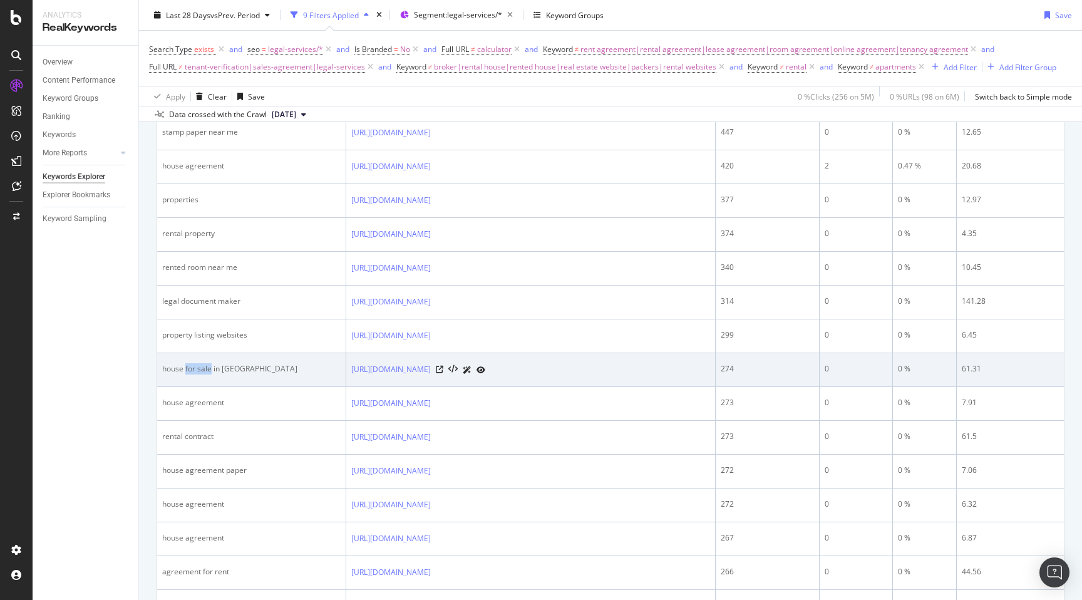
drag, startPoint x: 186, startPoint y: 369, endPoint x: 212, endPoint y: 371, distance: 25.7
click at [212, 371] on div "house for sale in nellore" at bounding box center [251, 368] width 178 height 11
copy div "for sale"
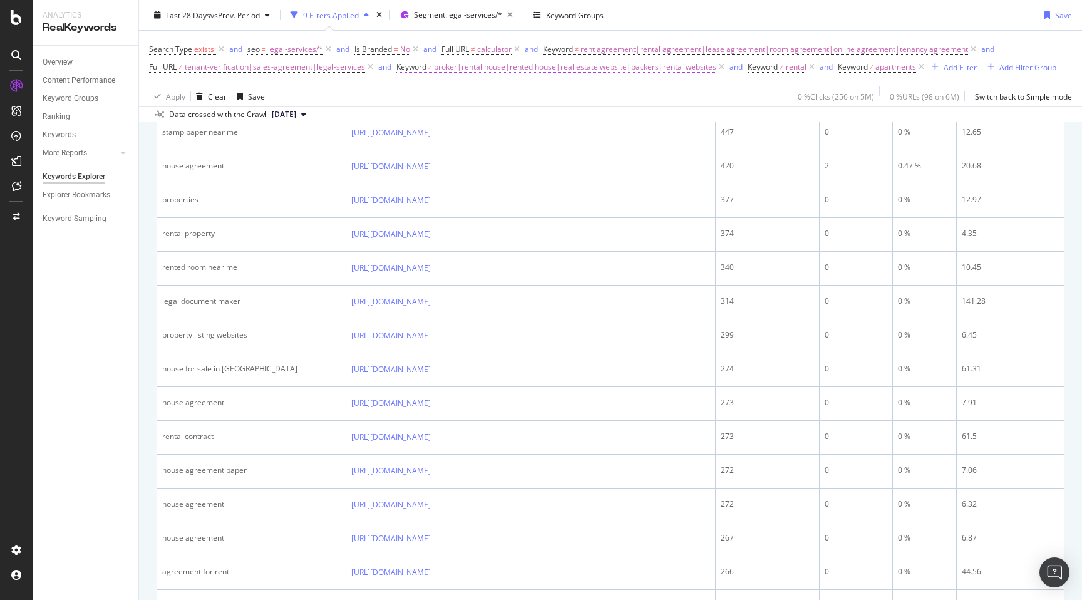
click at [529, 73] on span "broker|rental house|rented house|real estate website|packers|rental websites" at bounding box center [575, 67] width 282 height 18
click at [483, 118] on input "broker|rental house|rented house|real estate website|packers|rental websites" at bounding box center [465, 120] width 118 height 20
paste input "for sale"
type input "broker|rental house|rented house|real estate website|packers|rental websites|fo…"
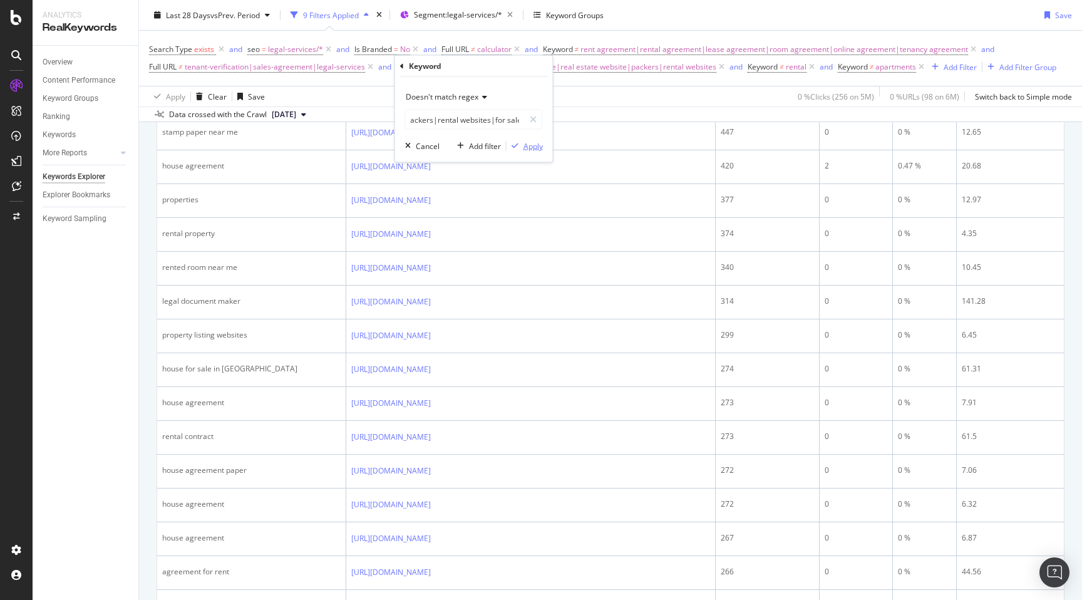
scroll to position [0, 0]
click at [533, 145] on div "Apply" at bounding box center [532, 145] width 19 height 11
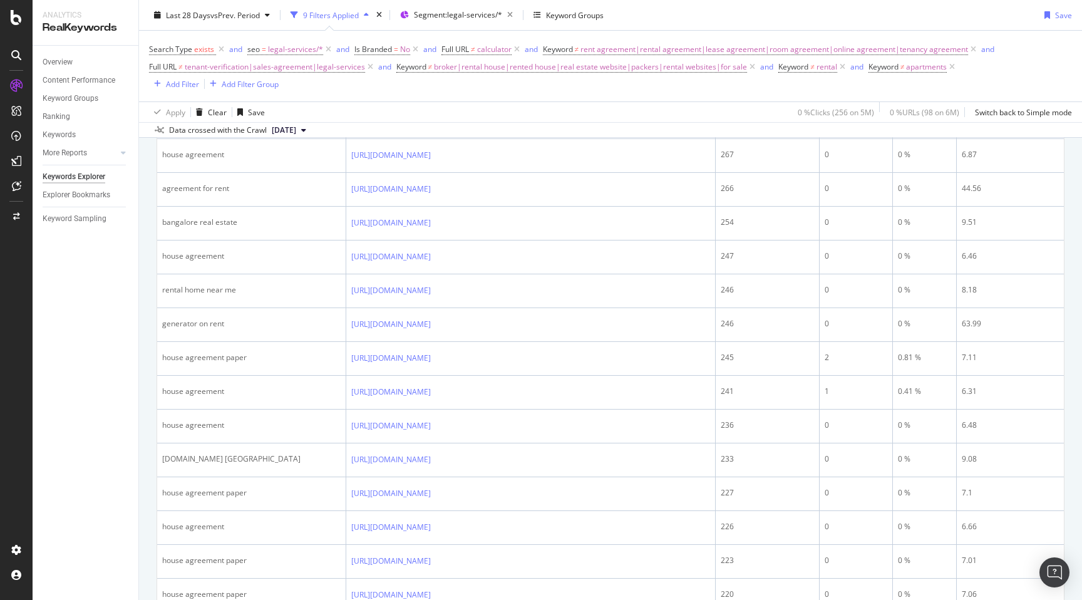
scroll to position [922, 0]
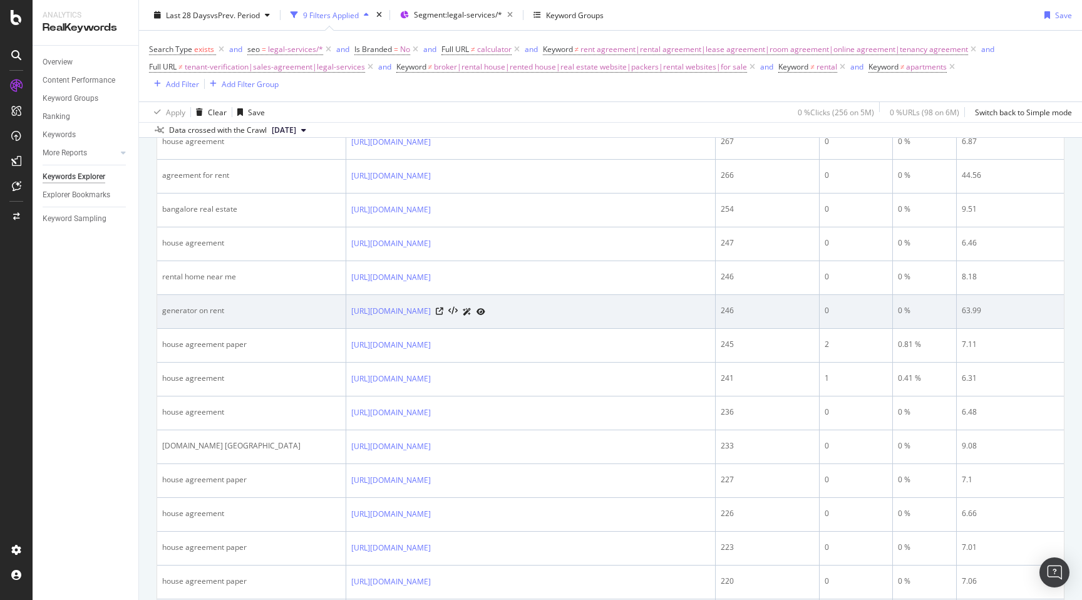
click at [173, 310] on div "generator on rent" at bounding box center [251, 310] width 178 height 11
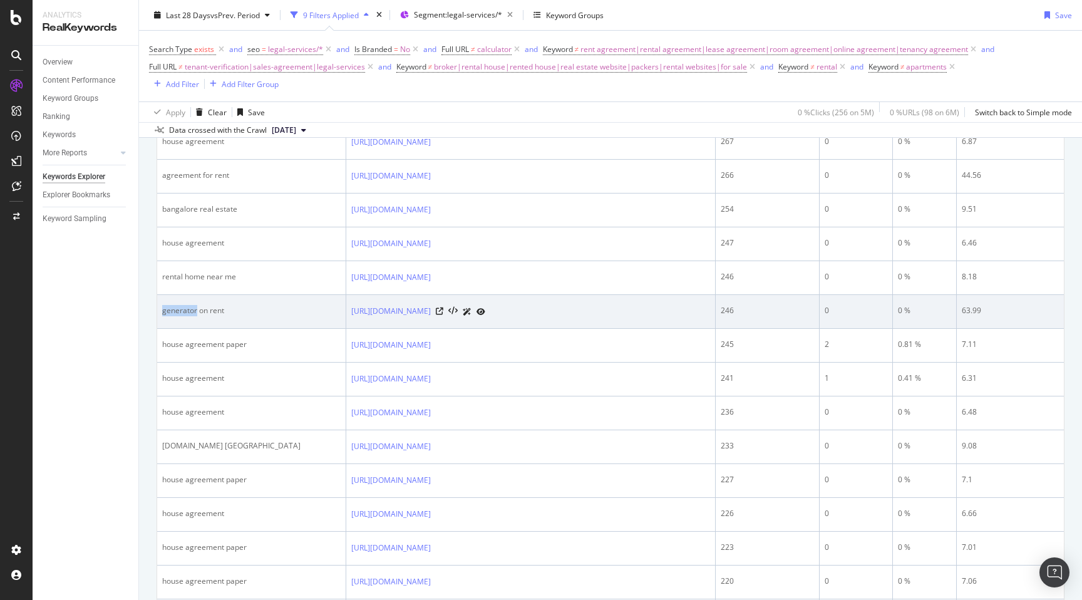
click at [173, 310] on div "generator on rent" at bounding box center [251, 310] width 178 height 11
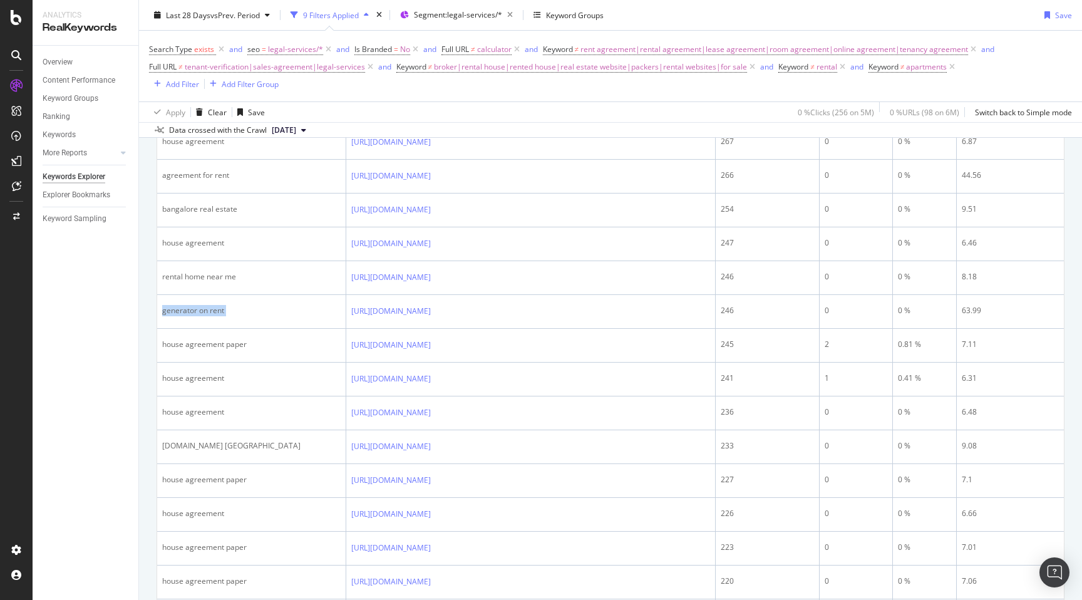
click at [147, 364] on div "By URL Top Charts Clicks By seo Level 2 By: seo Level 2 Hold CMD (⌘) while clic…" at bounding box center [610, 369] width 943 height 2245
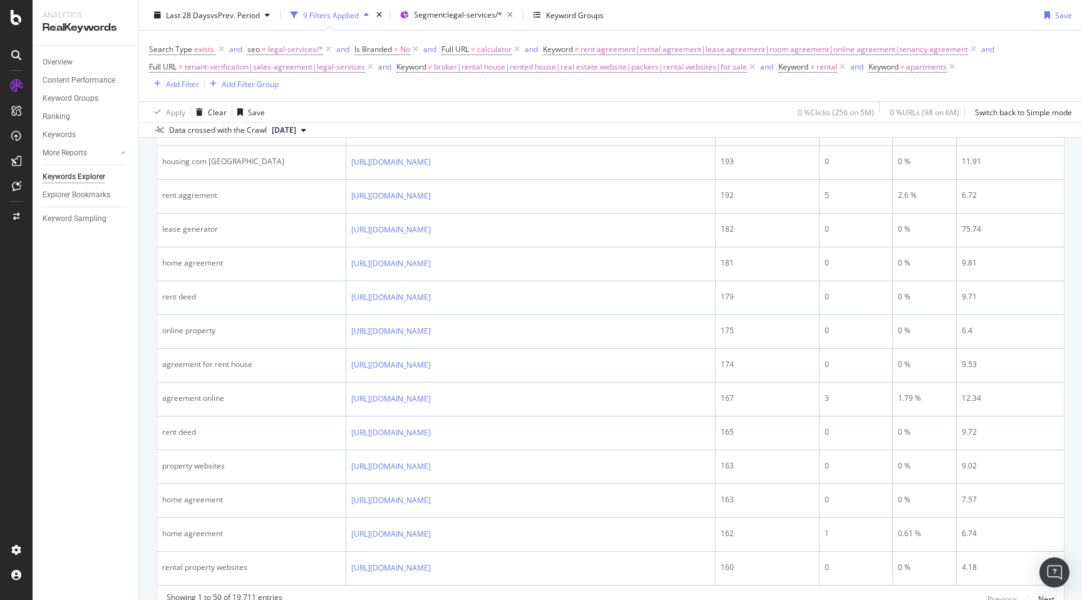
scroll to position [1805, 0]
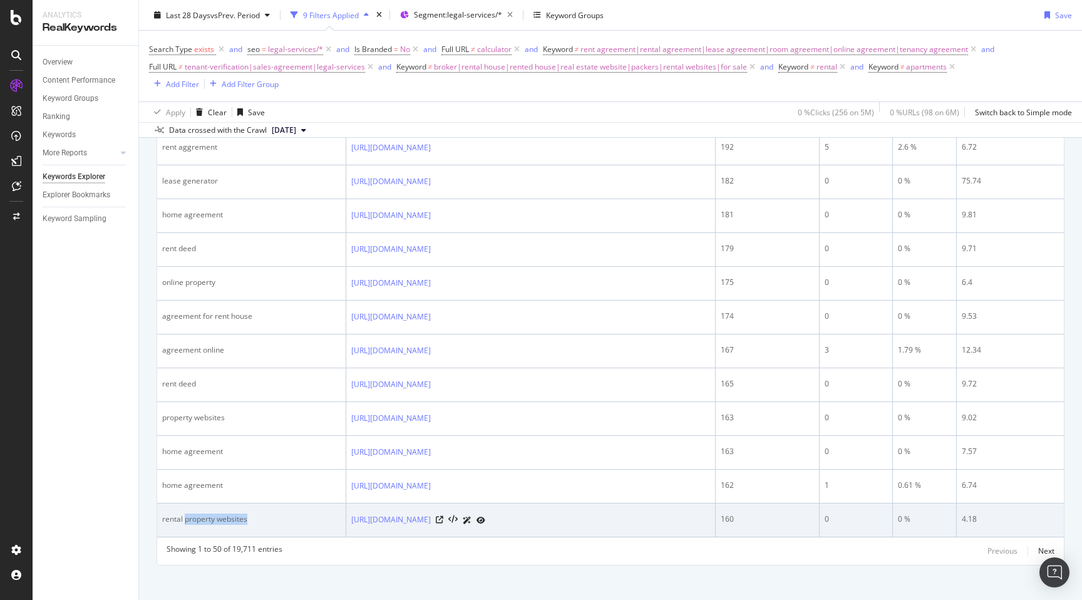
drag, startPoint x: 184, startPoint y: 509, endPoint x: 282, endPoint y: 509, distance: 97.7
click at [282, 513] on div "rental property websites" at bounding box center [251, 518] width 178 height 11
copy div "property websites"
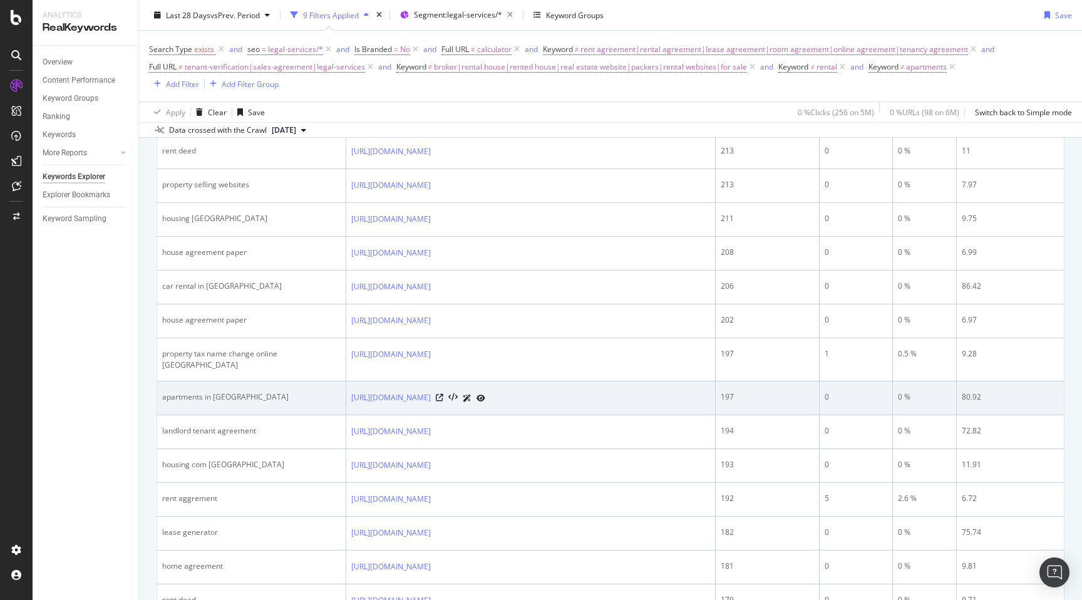
scroll to position [1438, 0]
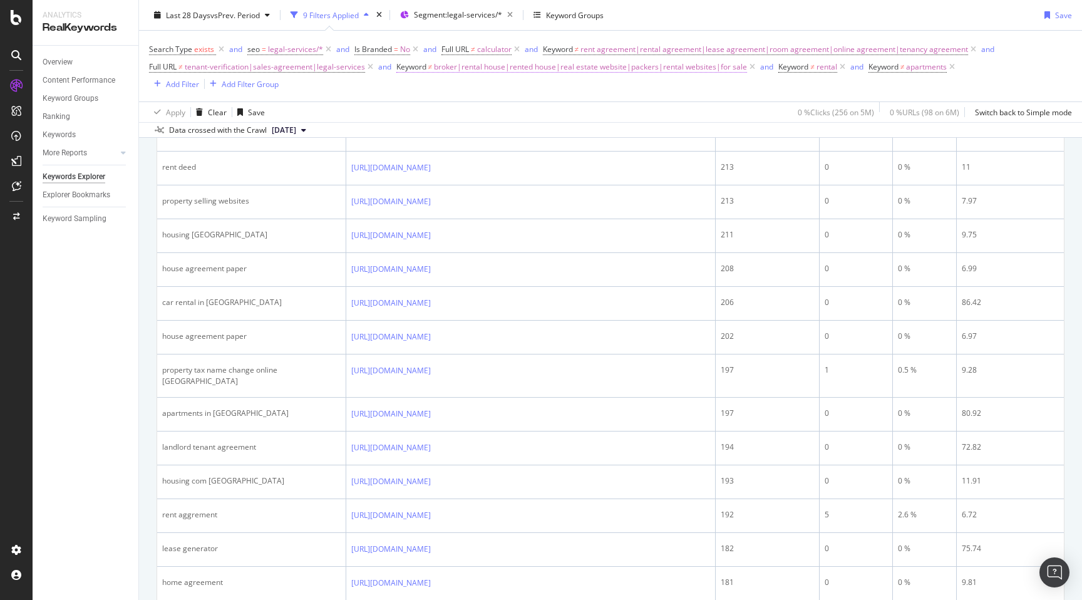
click at [605, 66] on span "broker|rental house|rented house|real estate website|packers|rental websites|fo…" at bounding box center [590, 67] width 313 height 18
click at [487, 125] on input "broker|rental house|rented house|real estate website|packers|rental websites|fo…" at bounding box center [465, 120] width 118 height 20
paste input "property websites"
type input "broker|rental house|rented house|real estate website|packers|rental websites|fo…"
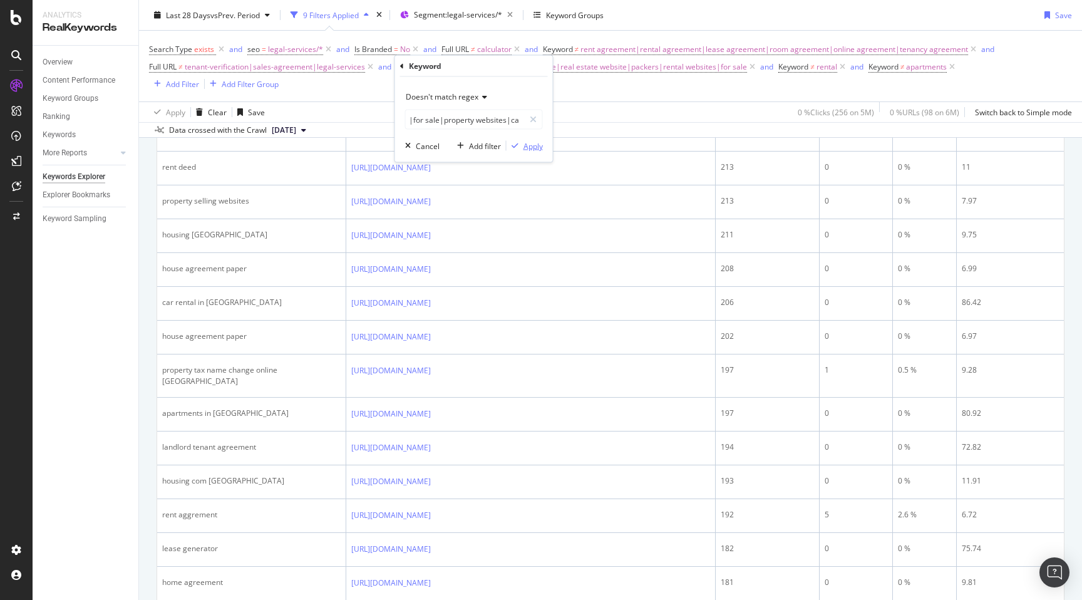
scroll to position [0, 0]
click at [532, 145] on div "Apply" at bounding box center [532, 145] width 19 height 11
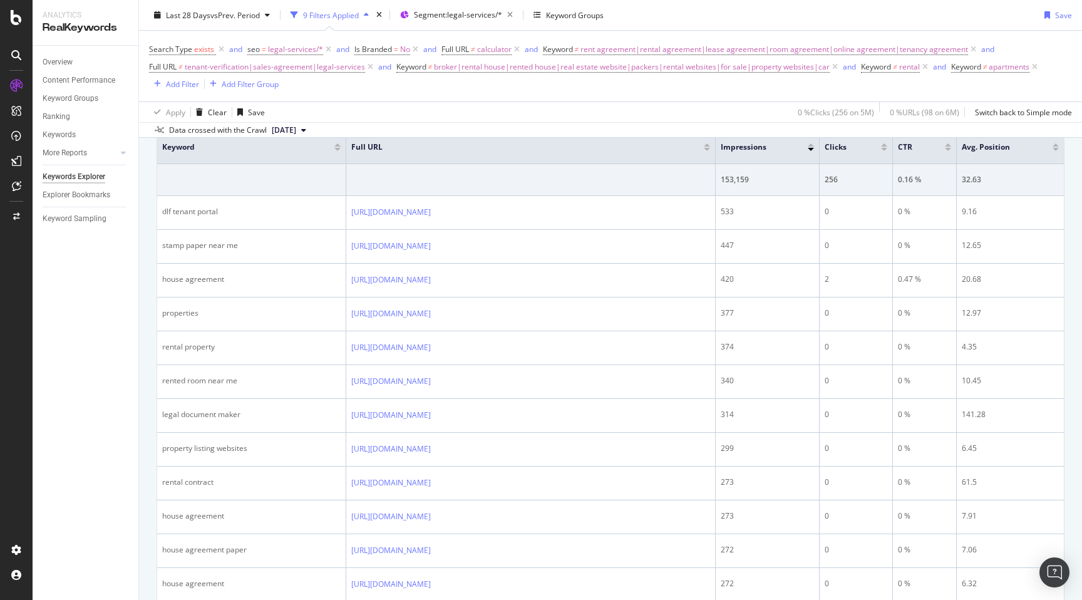
scroll to position [447, 0]
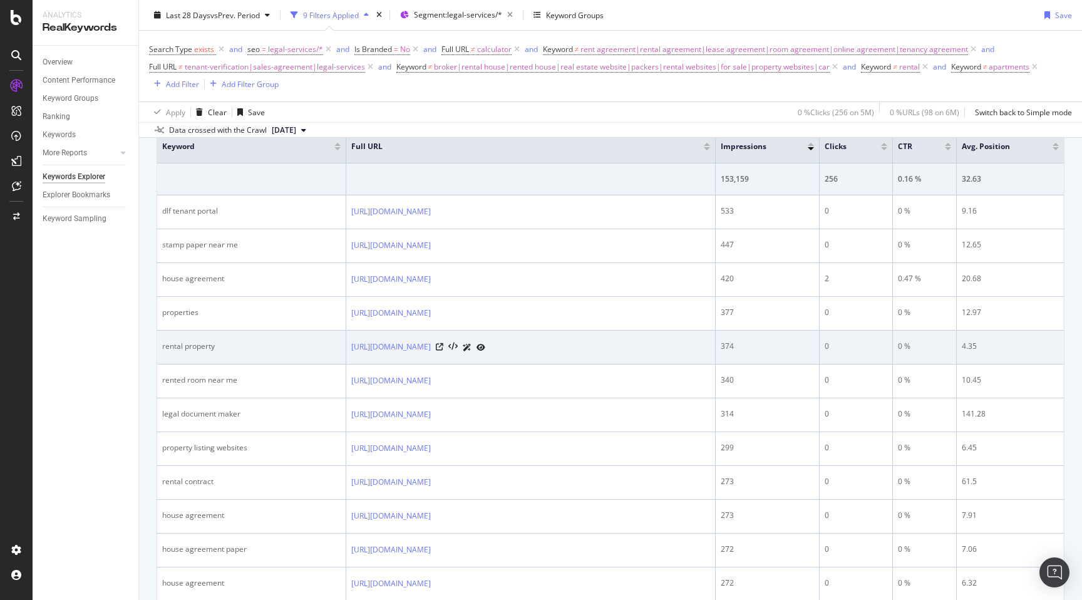
click at [167, 344] on div "rental property" at bounding box center [251, 346] width 178 height 11
copy div "rental property"
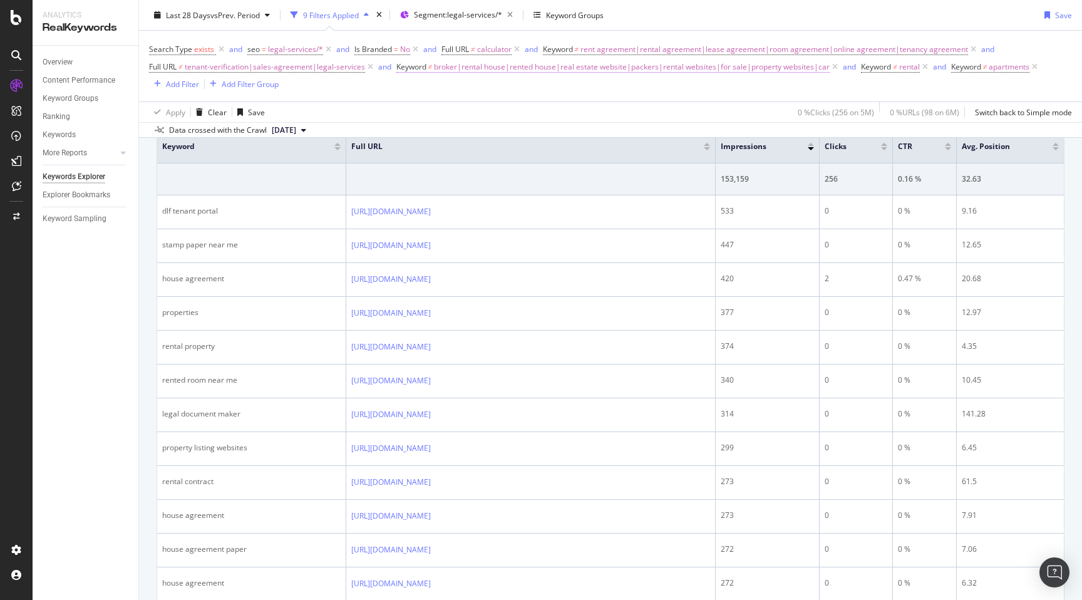
click at [569, 68] on span "broker|rental house|rented house|real estate website|packers|rental websites|fo…" at bounding box center [632, 67] width 396 height 18
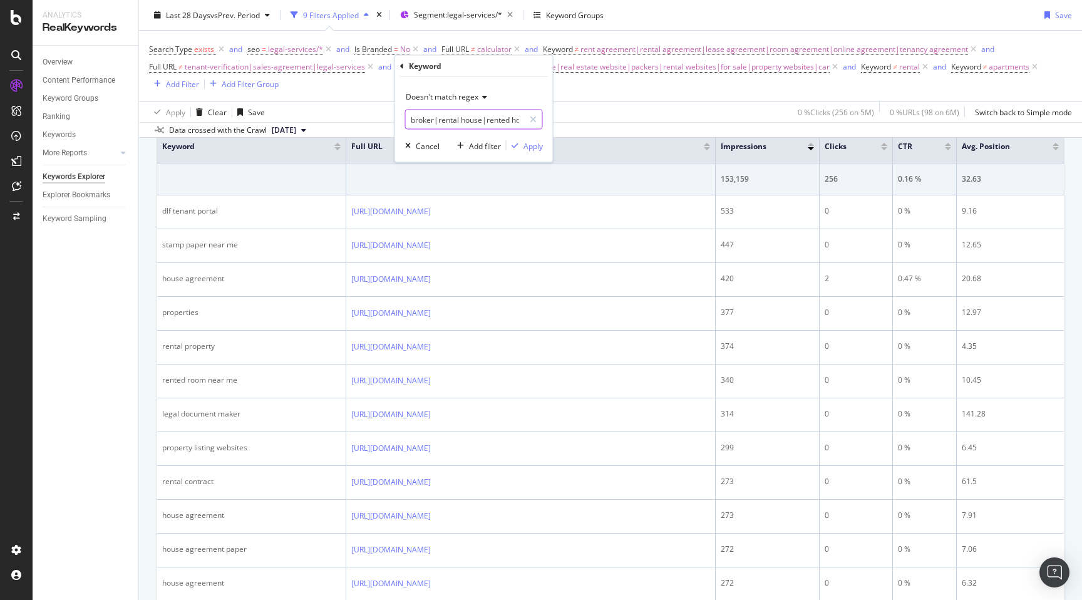
click at [484, 126] on input "broker|rental house|rented house|real estate website|packers|rental websites|fo…" at bounding box center [465, 120] width 118 height 20
paste input "rental property"
type input "broker|rental house|rented house|real estate website|packers|rental websites|fo…"
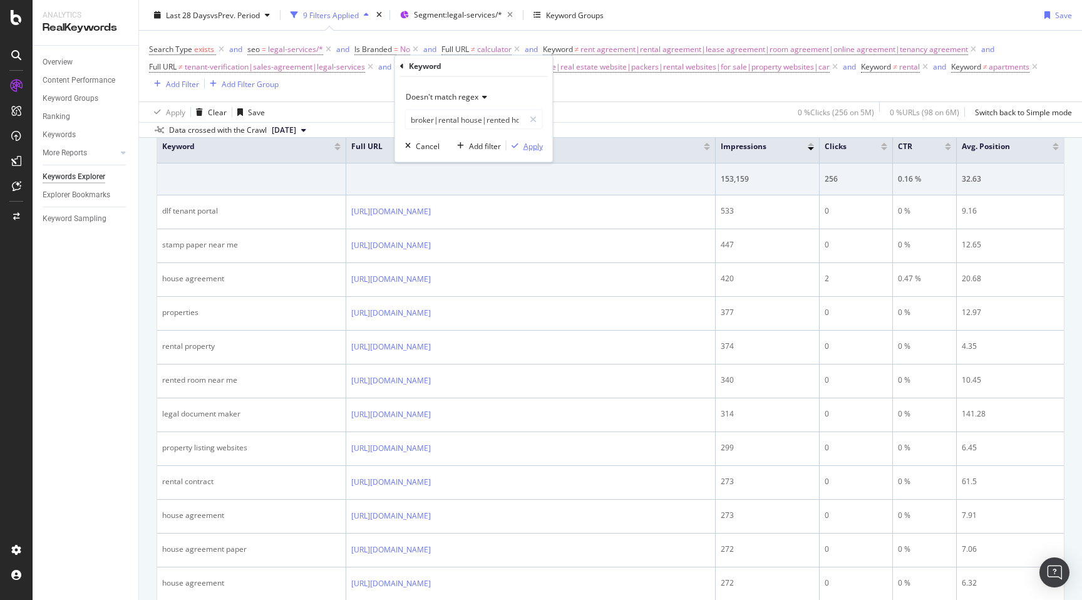
click at [538, 148] on div "Apply" at bounding box center [532, 145] width 19 height 11
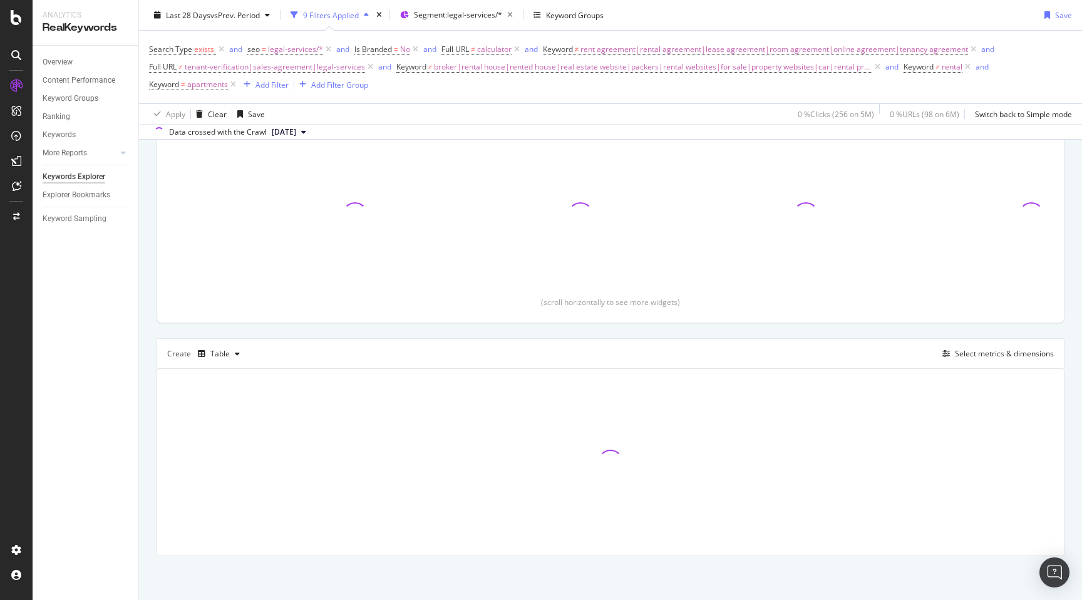
click at [152, 240] on div "By URL Top Charts Clicks By seo Level 2 By: seo Level 2 Clicks By Average Posit…" at bounding box center [610, 313] width 943 height 574
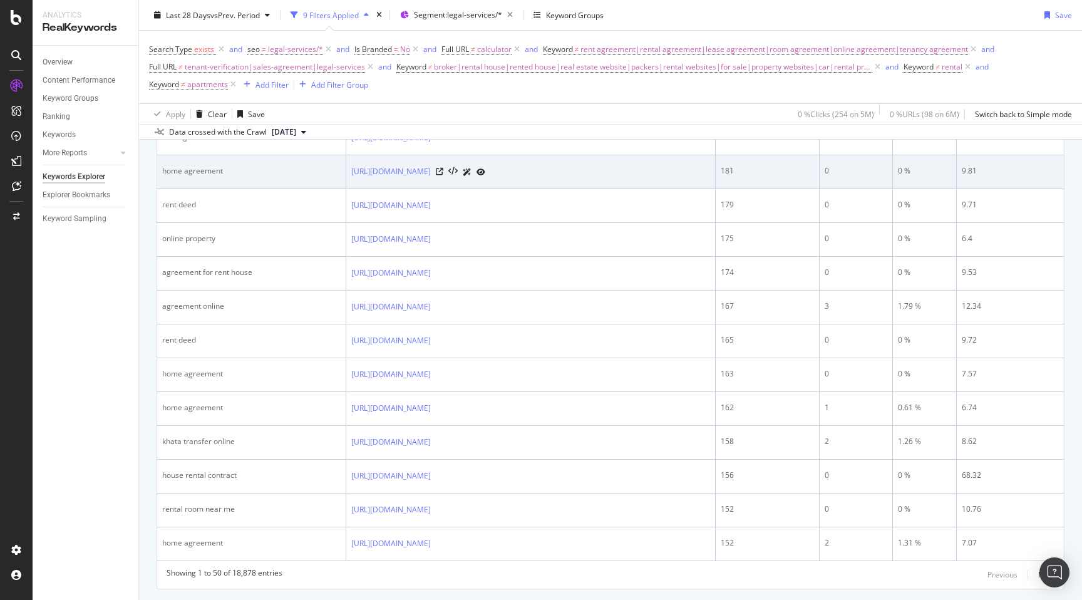
scroll to position [1785, 0]
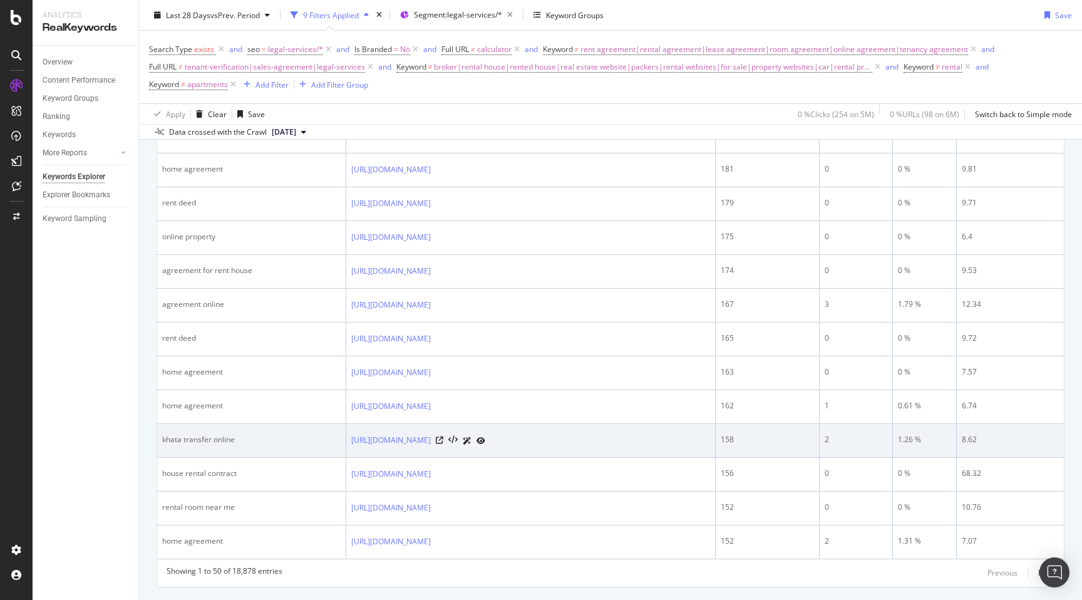
drag, startPoint x: 350, startPoint y: 431, endPoint x: 514, endPoint y: 435, distance: 164.1
click at [514, 435] on td "[URL][DOMAIN_NAME]" at bounding box center [530, 441] width 369 height 34
copy link "[URL][DOMAIN_NAME]"
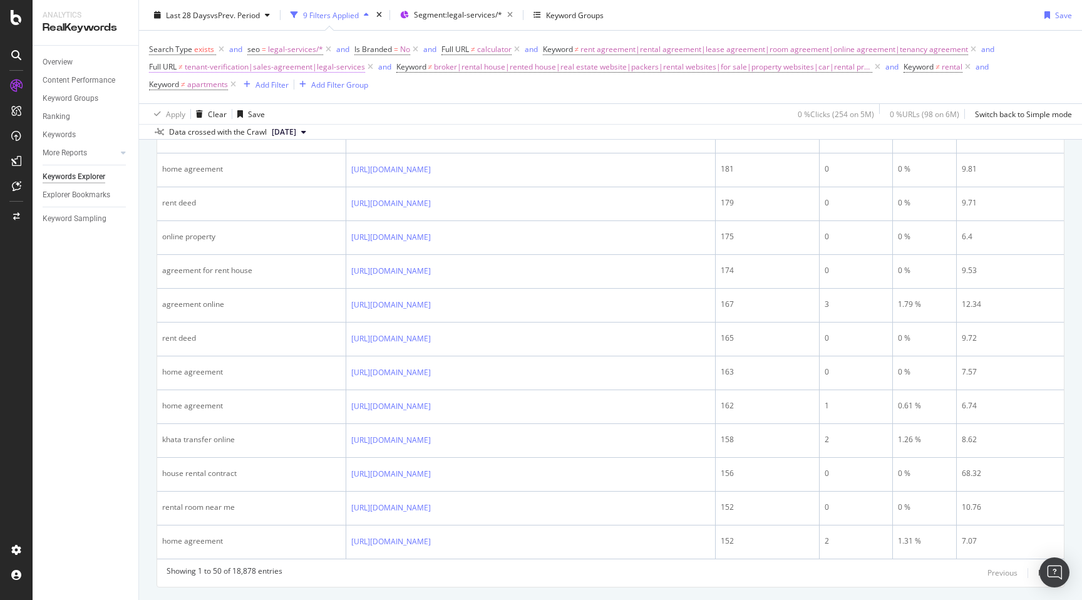
click at [283, 64] on span "tenant-verification|sales-agreement|legal-services" at bounding box center [275, 67] width 180 height 18
click at [237, 111] on input "tenant-verification|sales-agreement|legal-services" at bounding box center [219, 120] width 118 height 20
paste input "[URL][DOMAIN_NAME]"
click at [199, 119] on input "tenant-verification|sales-agreement|legal-services|https://www.nobroker.in/khat…" at bounding box center [219, 120] width 118 height 20
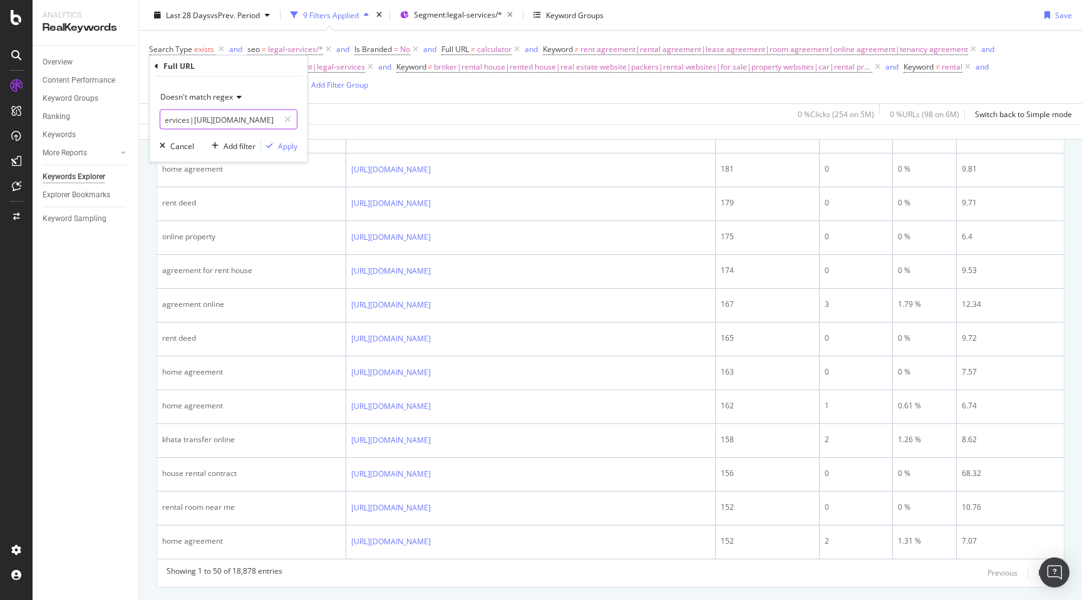
click at [199, 119] on input "tenant-verification|sales-agreement|legal-services|https://www.nobroker.in/khat…" at bounding box center [219, 120] width 118 height 20
type input "tenant-verification|sales-agreement|legal-services|khata-transfer-online"
click at [292, 143] on div "Apply" at bounding box center [287, 145] width 19 height 11
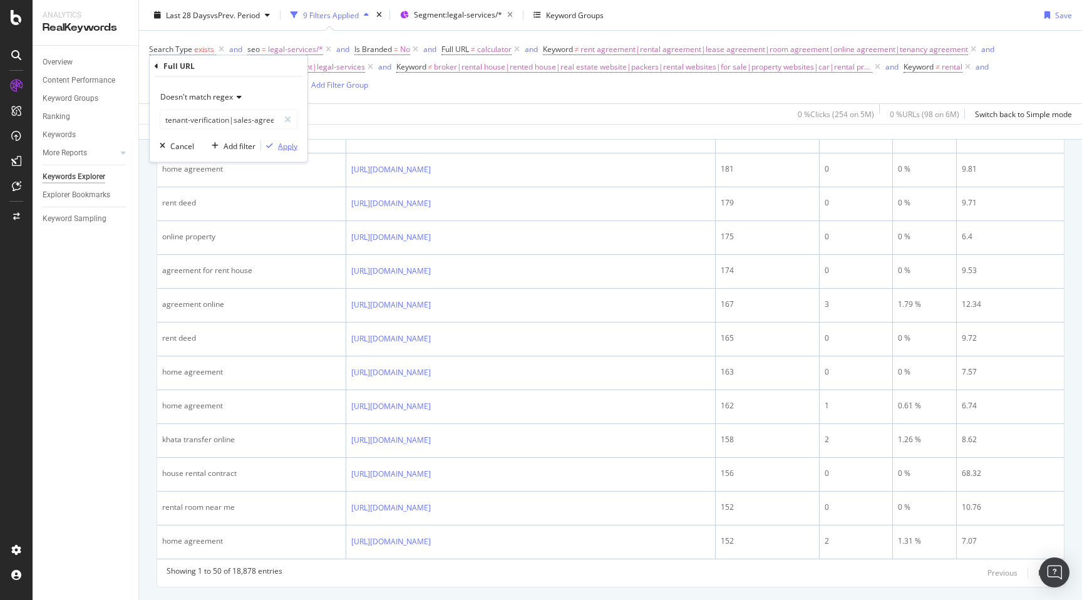
scroll to position [147, 0]
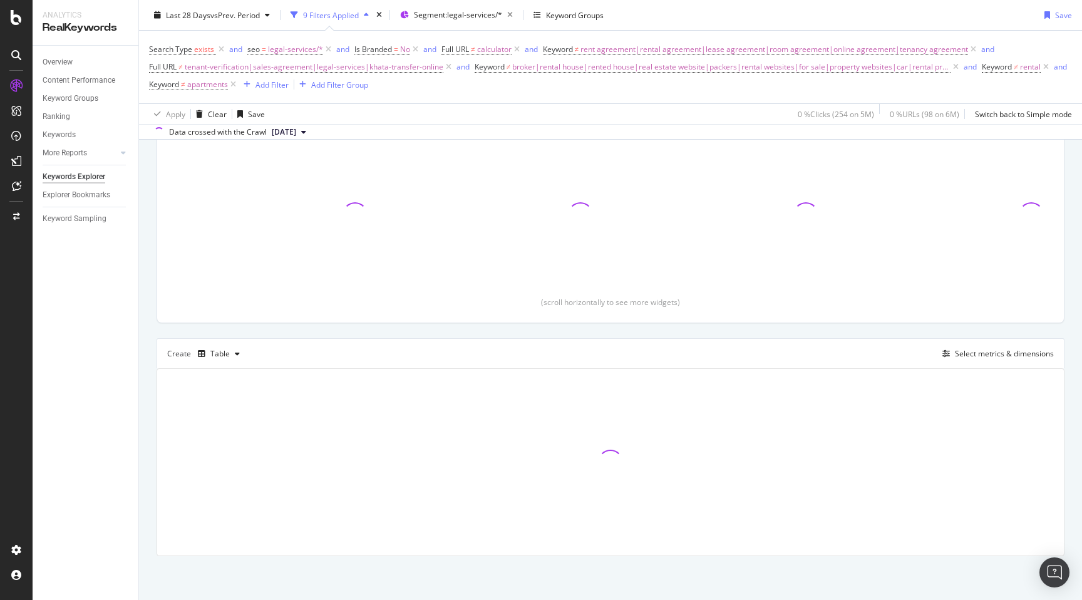
click at [148, 251] on div "By URL Top Charts Clicks By seo Level 2 By: seo Level 2 Clicks By Average Posit…" at bounding box center [610, 313] width 943 height 574
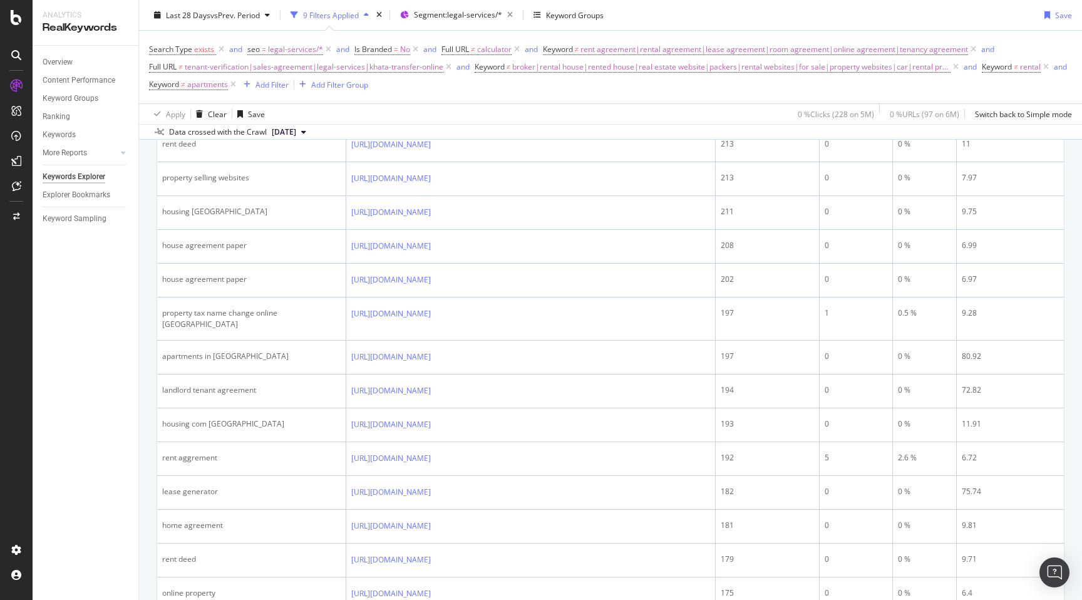
scroll to position [1808, 0]
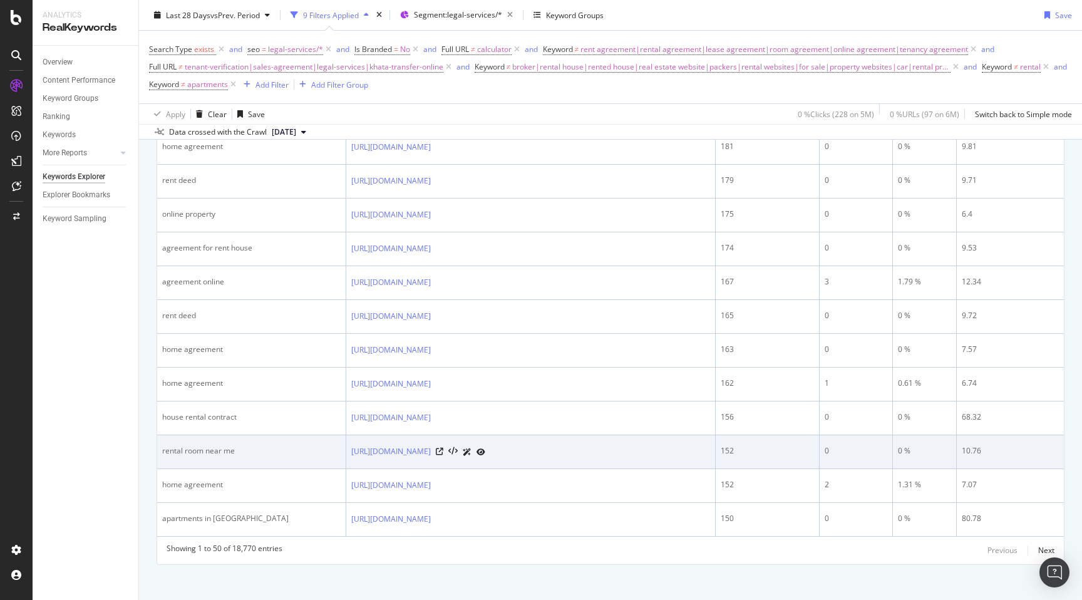
click at [168, 445] on div "rental room near me" at bounding box center [251, 450] width 178 height 11
copy div "rental room near me"
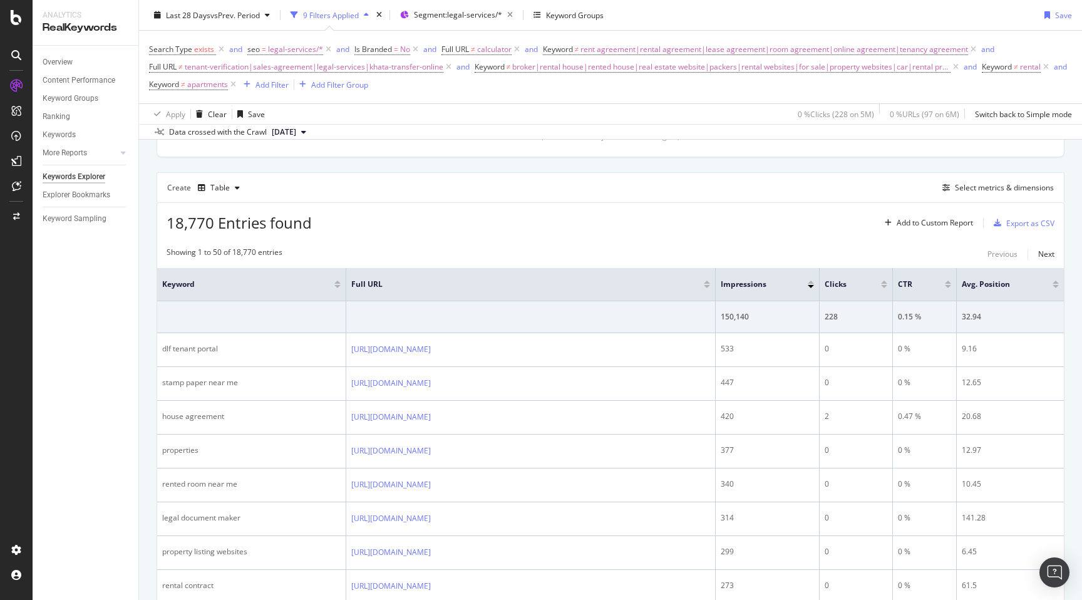
scroll to position [303, 0]
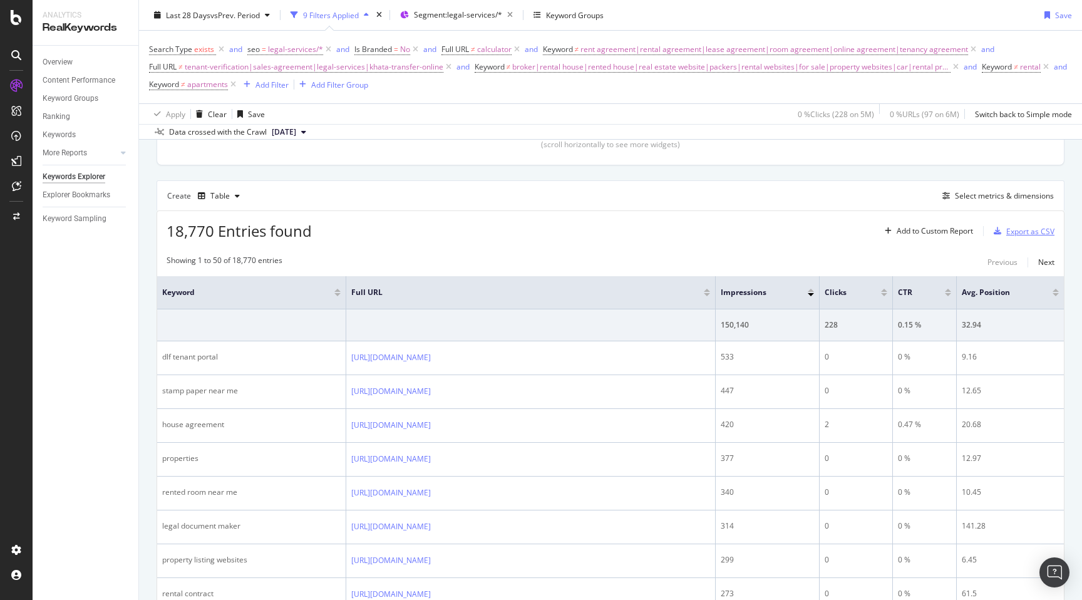
click at [1039, 238] on div "Export as CSV" at bounding box center [1022, 231] width 66 height 19
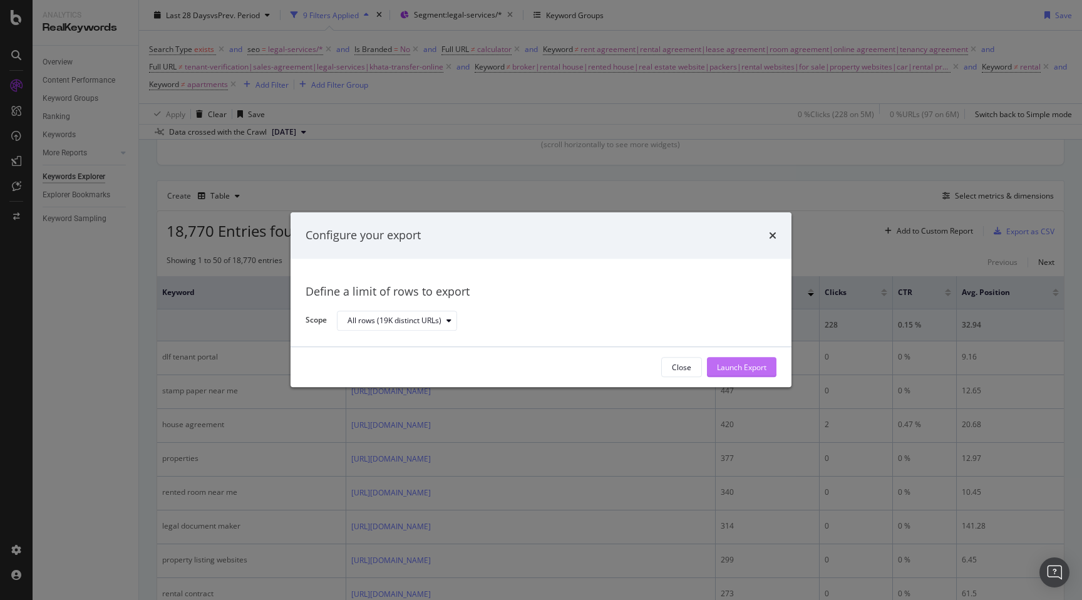
click at [758, 366] on div "Launch Export" at bounding box center [741, 367] width 49 height 11
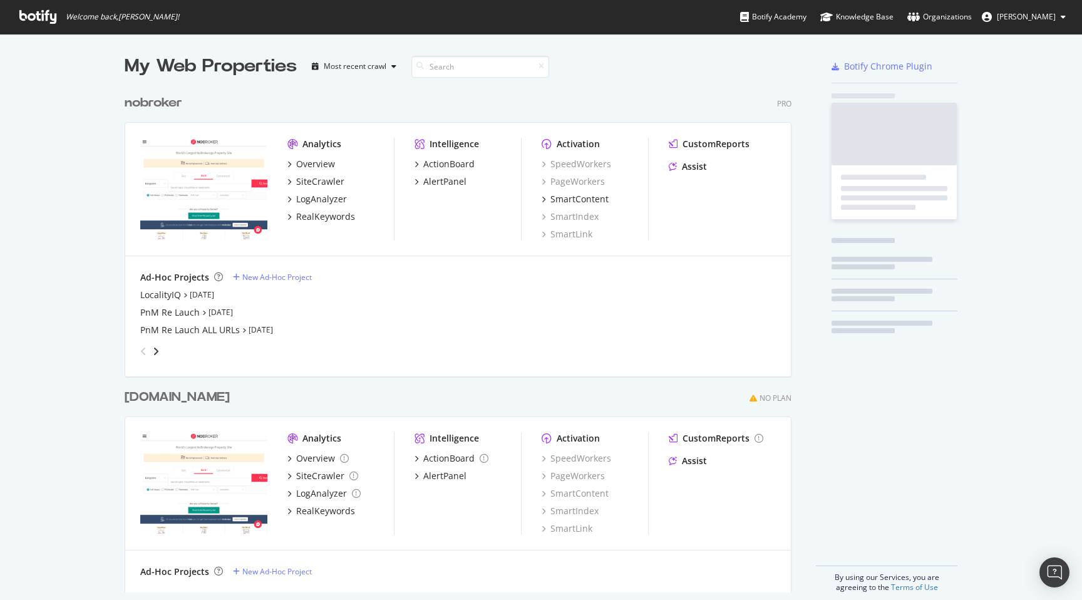
scroll to position [513, 677]
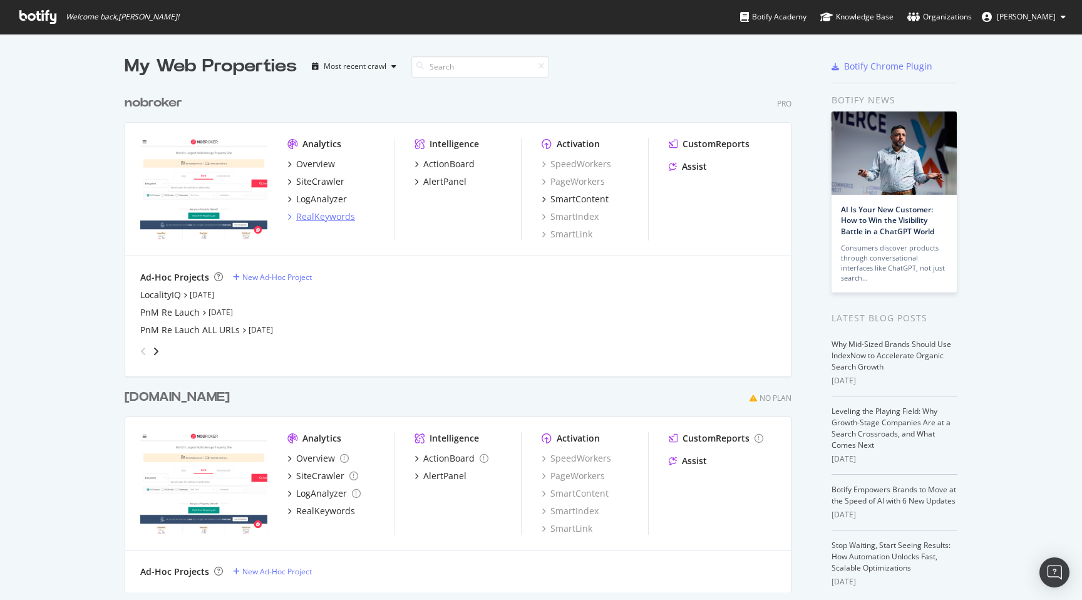
click at [318, 218] on div "RealKeywords" at bounding box center [325, 216] width 59 height 13
